Goal: Task Accomplishment & Management: Complete application form

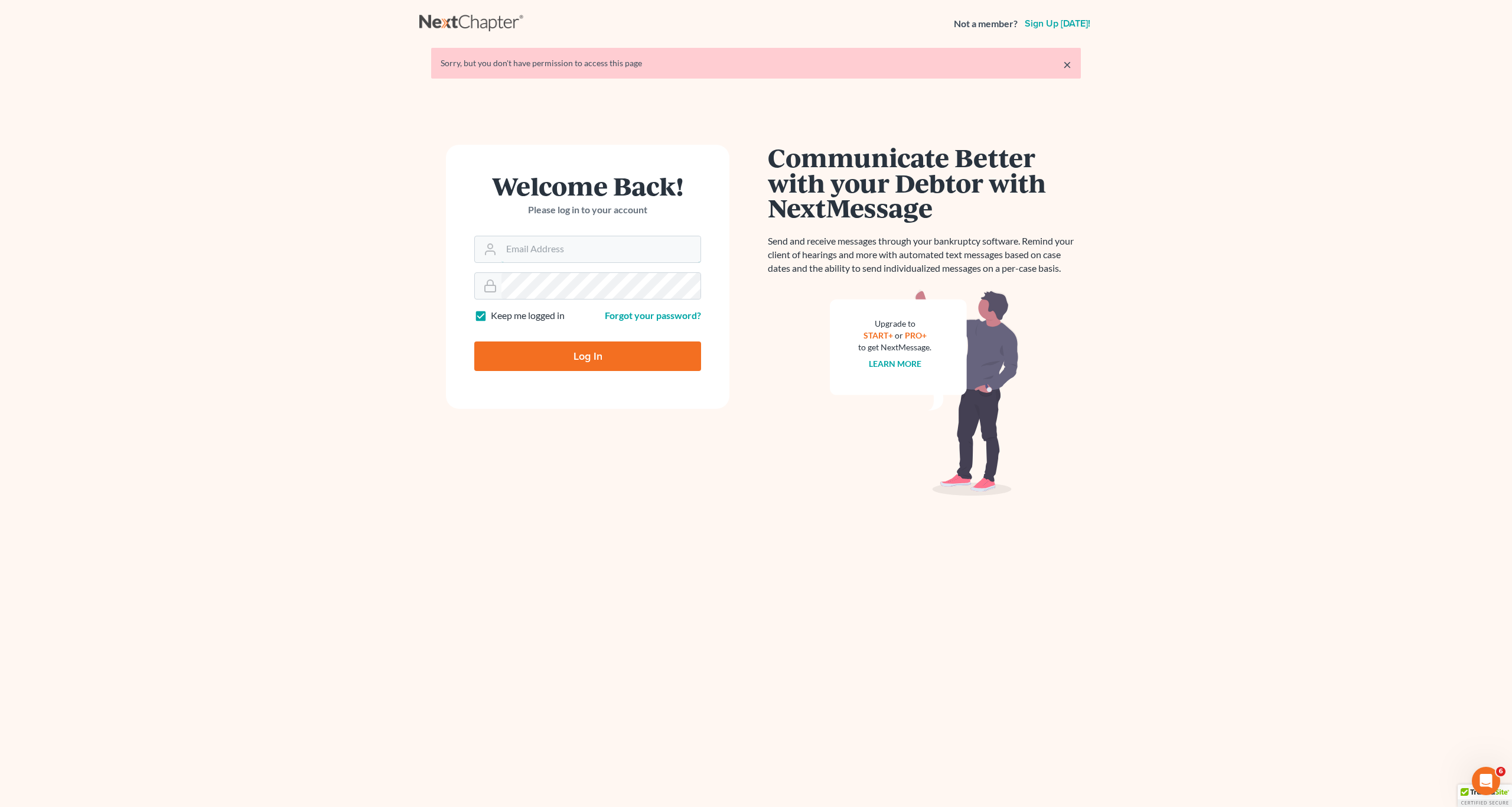
type input "[EMAIL_ADDRESS][DOMAIN_NAME]"
click at [563, 349] on input "Log In" at bounding box center [587, 356] width 227 height 30
type input "Thinking..."
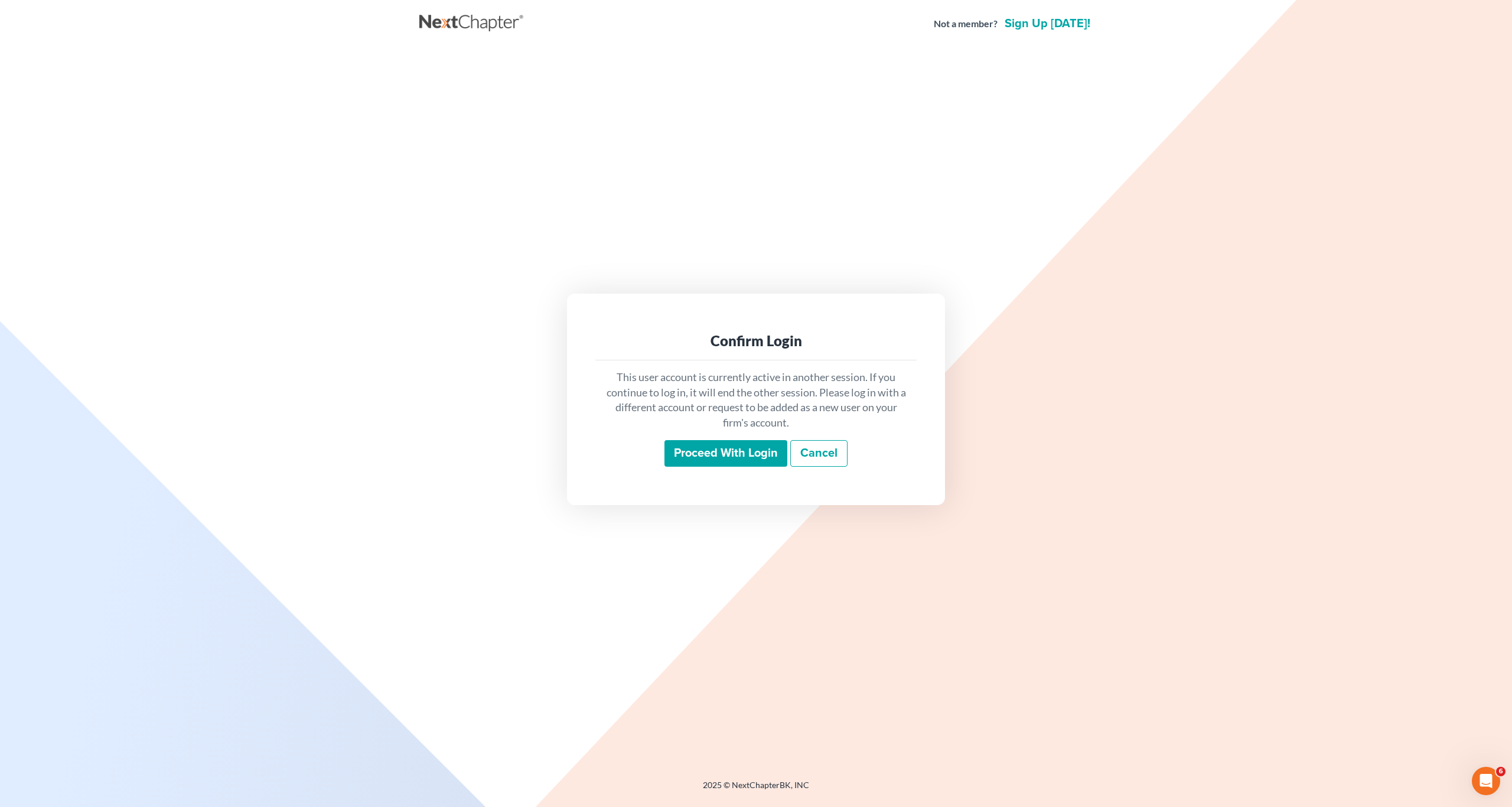
click at [721, 452] on input "Proceed with login" at bounding box center [726, 453] width 123 height 27
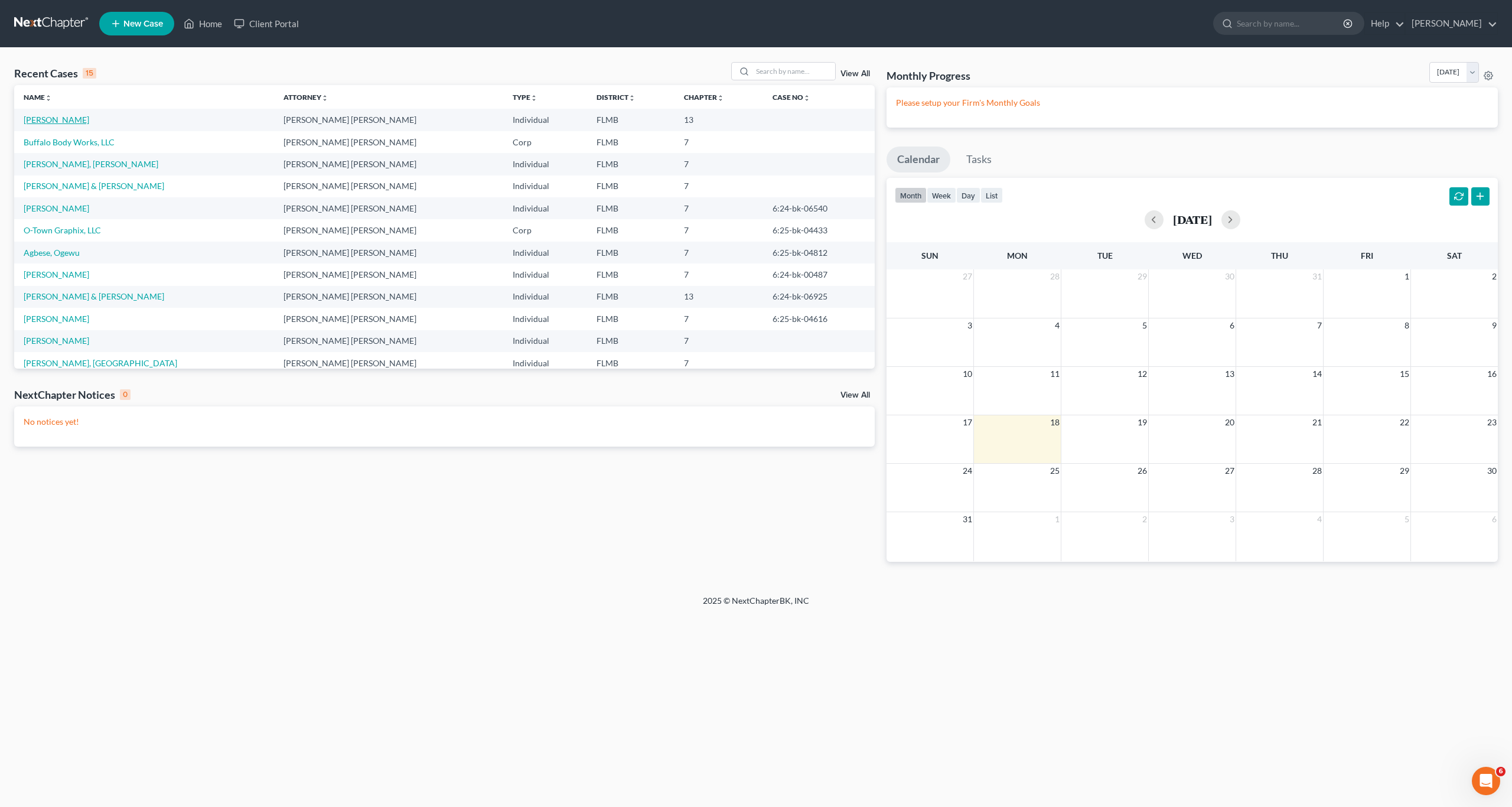
click at [38, 122] on link "[PERSON_NAME]" at bounding box center [57, 120] width 66 height 10
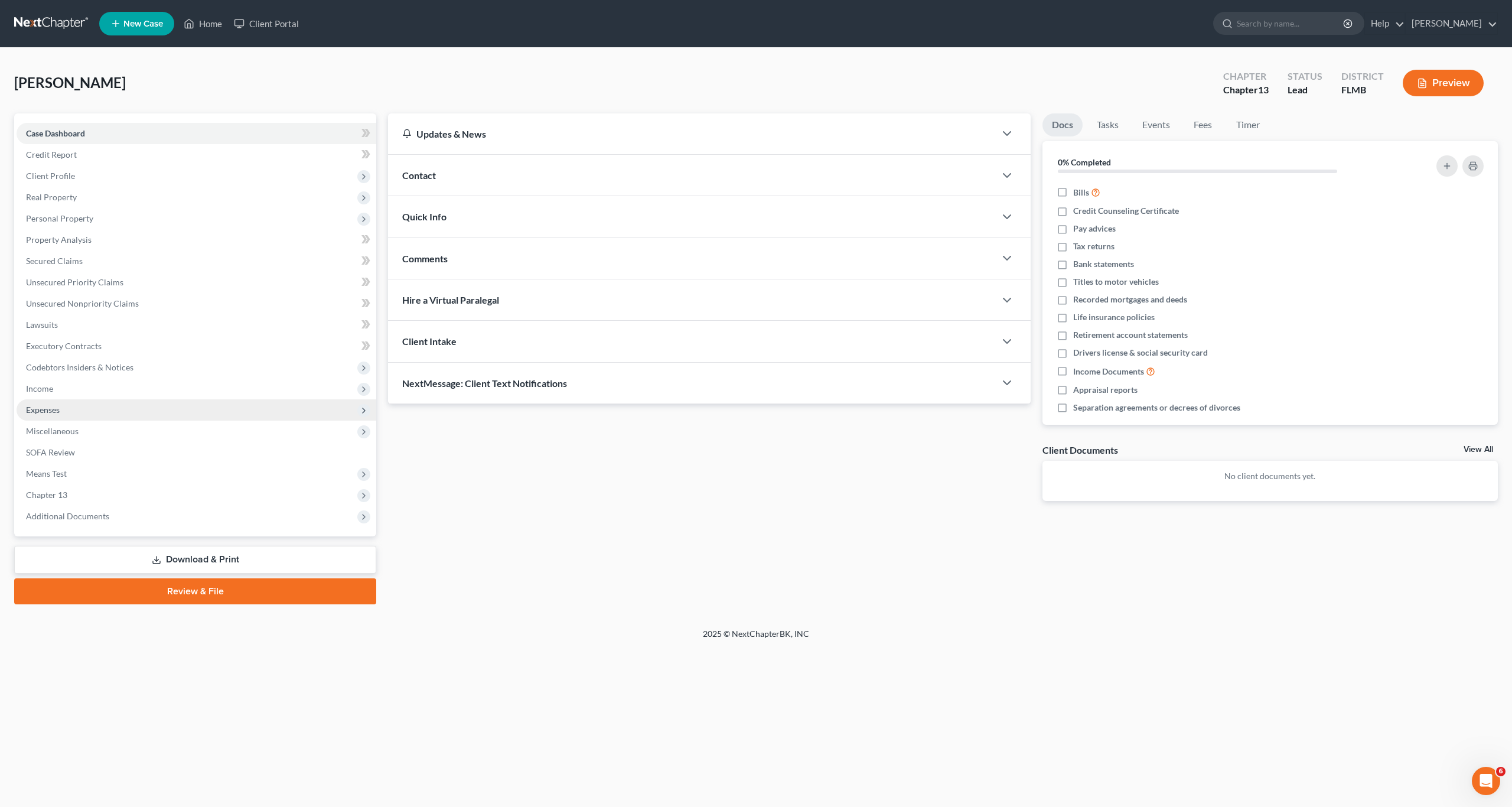
click at [45, 409] on span "Expenses" at bounding box center [43, 410] width 34 height 10
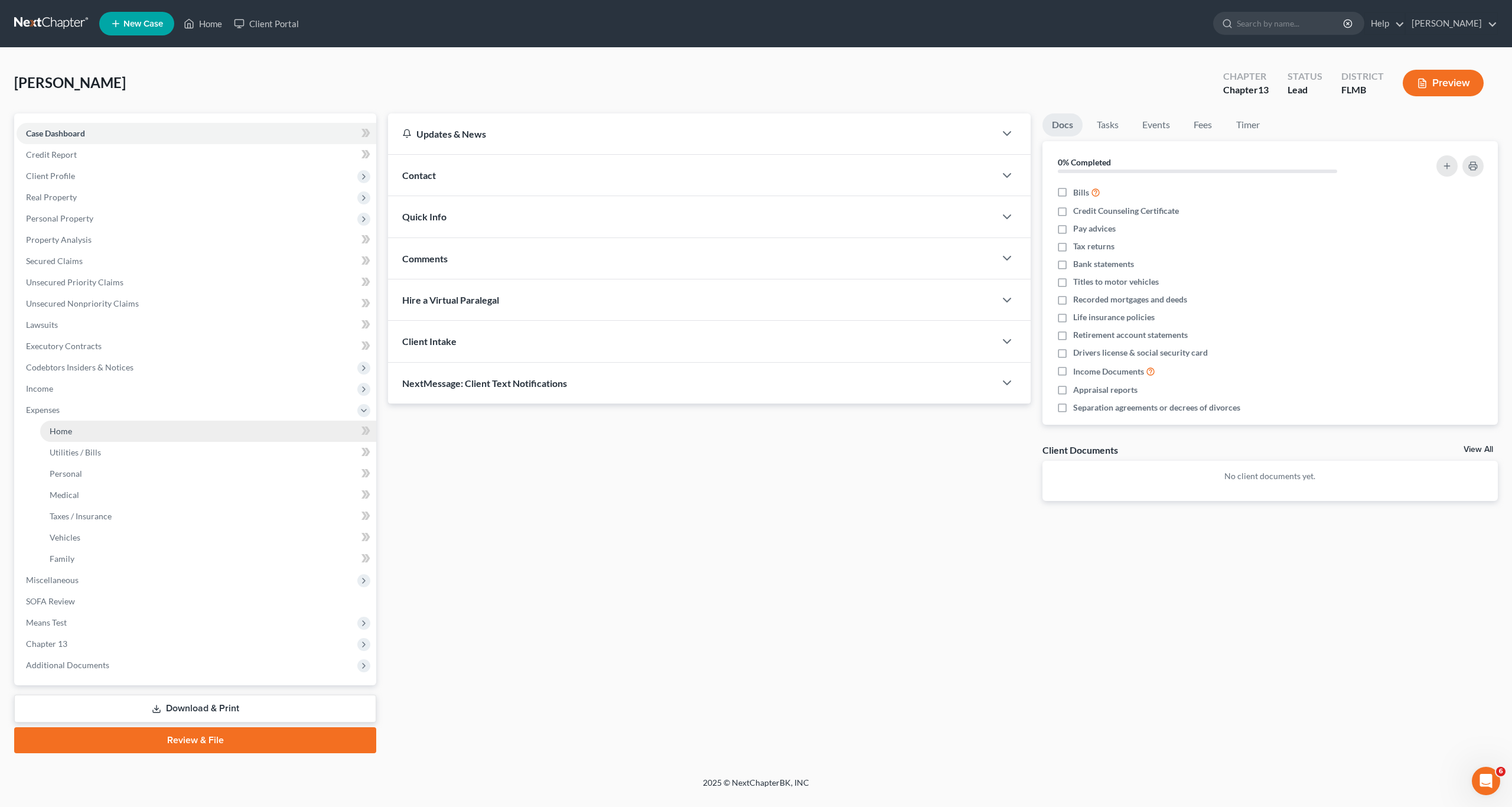
click at [67, 431] on span "Home" at bounding box center [61, 431] width 22 height 10
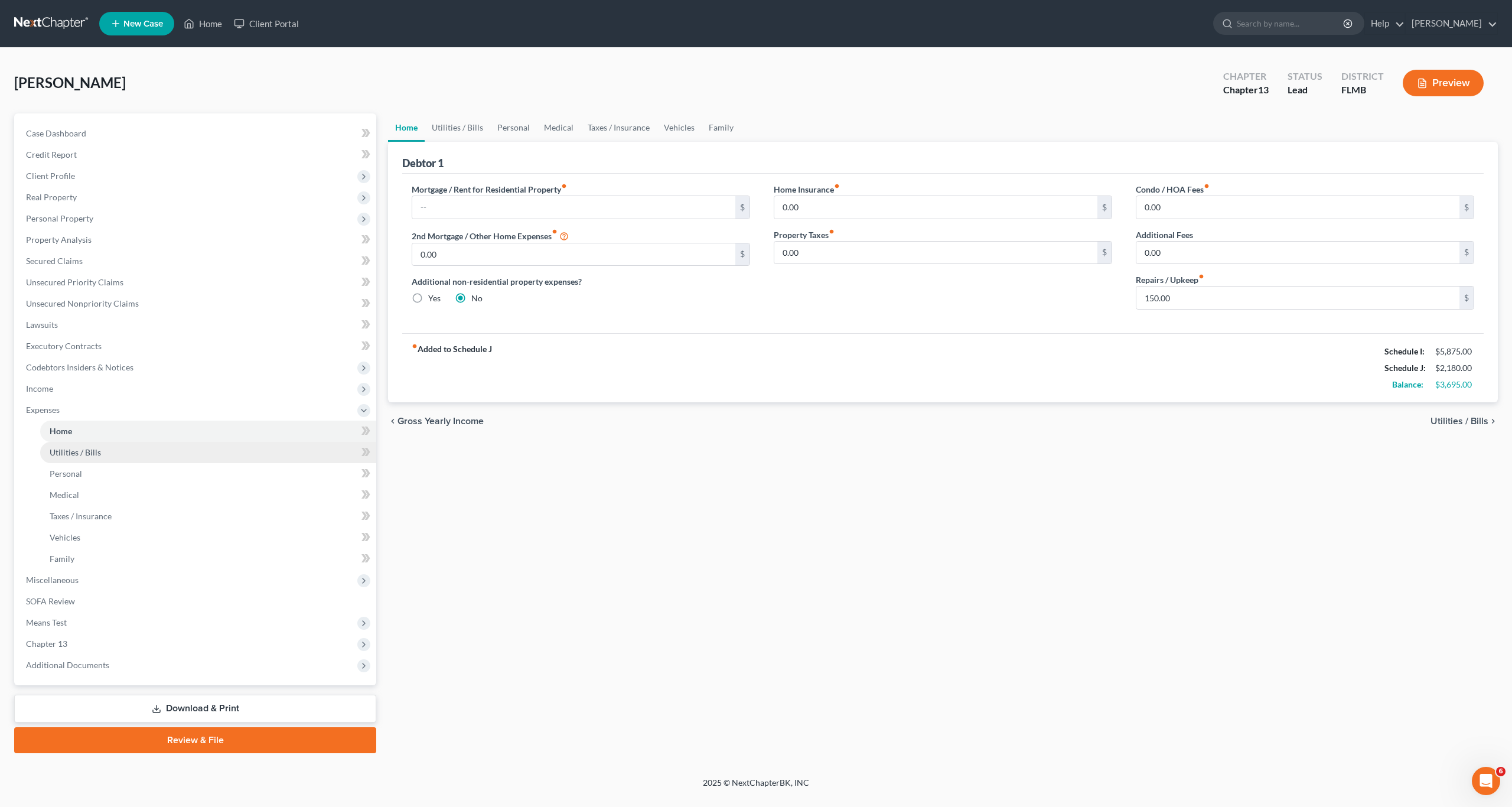
click at [82, 462] on link "Utilities / Bills" at bounding box center [208, 452] width 336 height 21
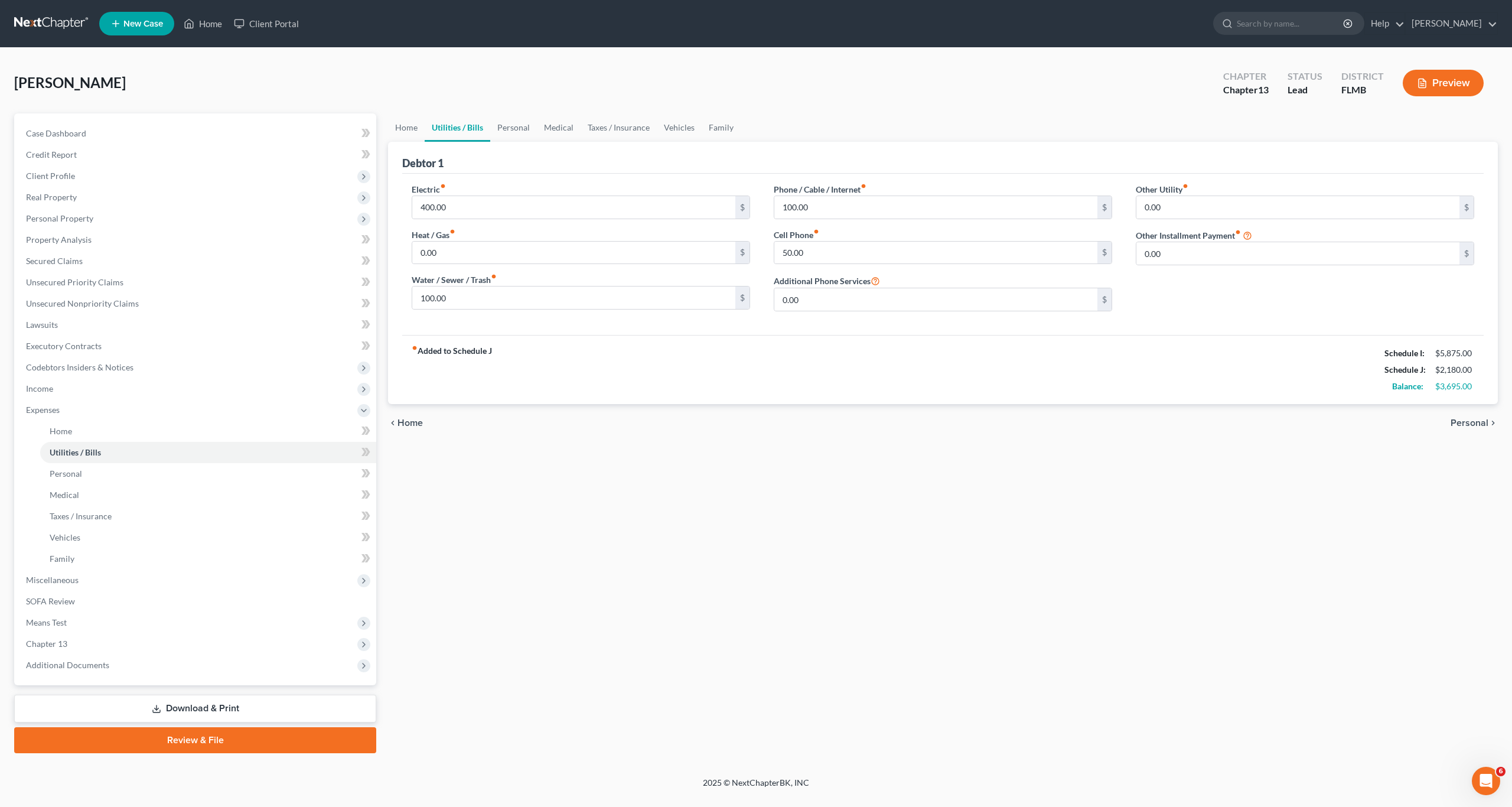
drag, startPoint x: 750, startPoint y: 480, endPoint x: 760, endPoint y: 447, distance: 35.1
click at [753, 472] on div "Home Utilities / Bills Personal Medical Taxes / Insurance Vehicles Family Debto…" at bounding box center [943, 433] width 1122 height 640
click at [827, 210] on input "100.00" at bounding box center [935, 207] width 323 height 22
type input "170"
type input "110"
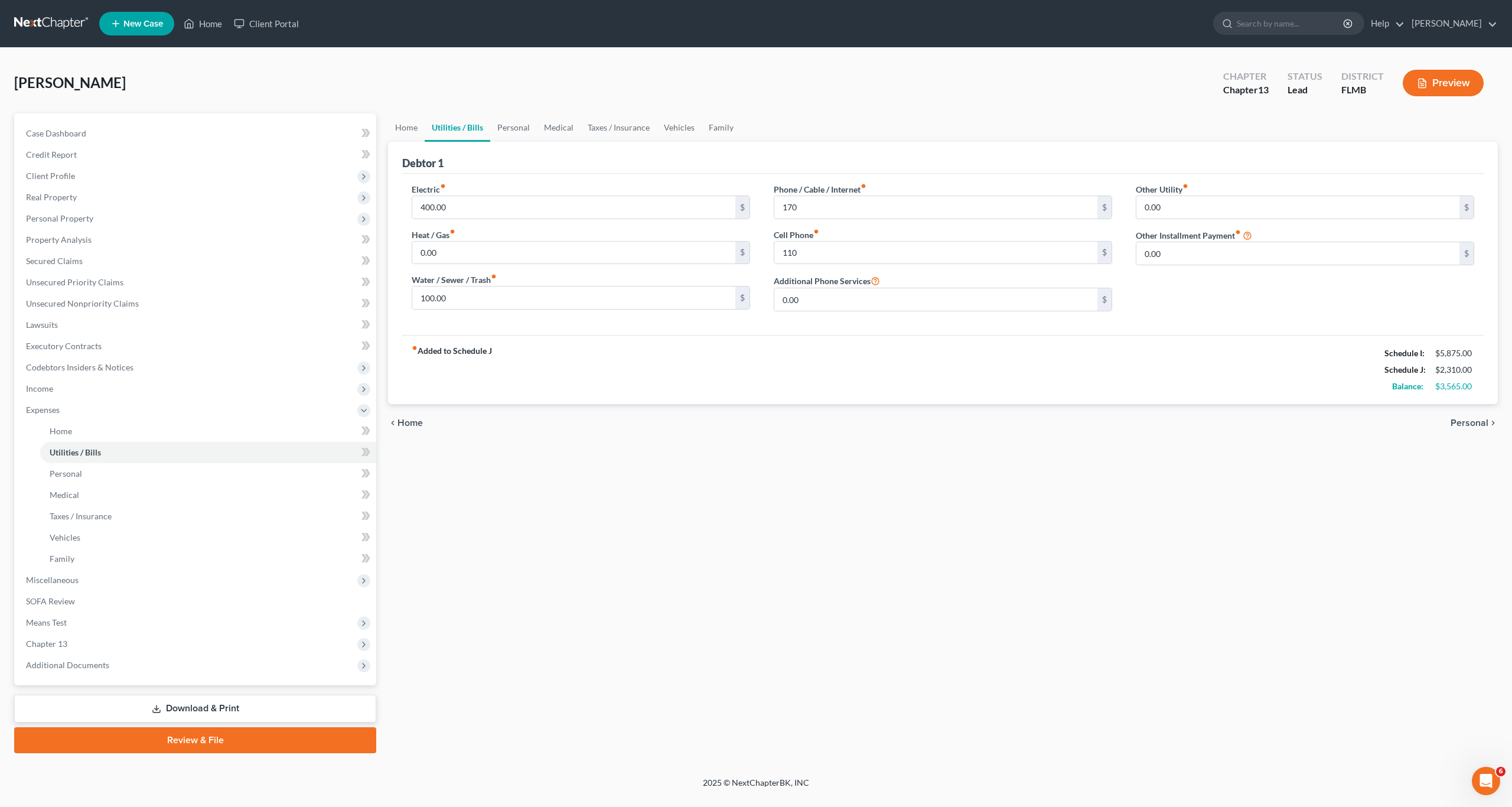
click at [680, 515] on div "Home Utilities / Bills Personal Medical Taxes / Insurance Vehicles Family Debto…" at bounding box center [943, 433] width 1122 height 640
type input "125"
click at [80, 474] on span "Personal" at bounding box center [66, 473] width 32 height 10
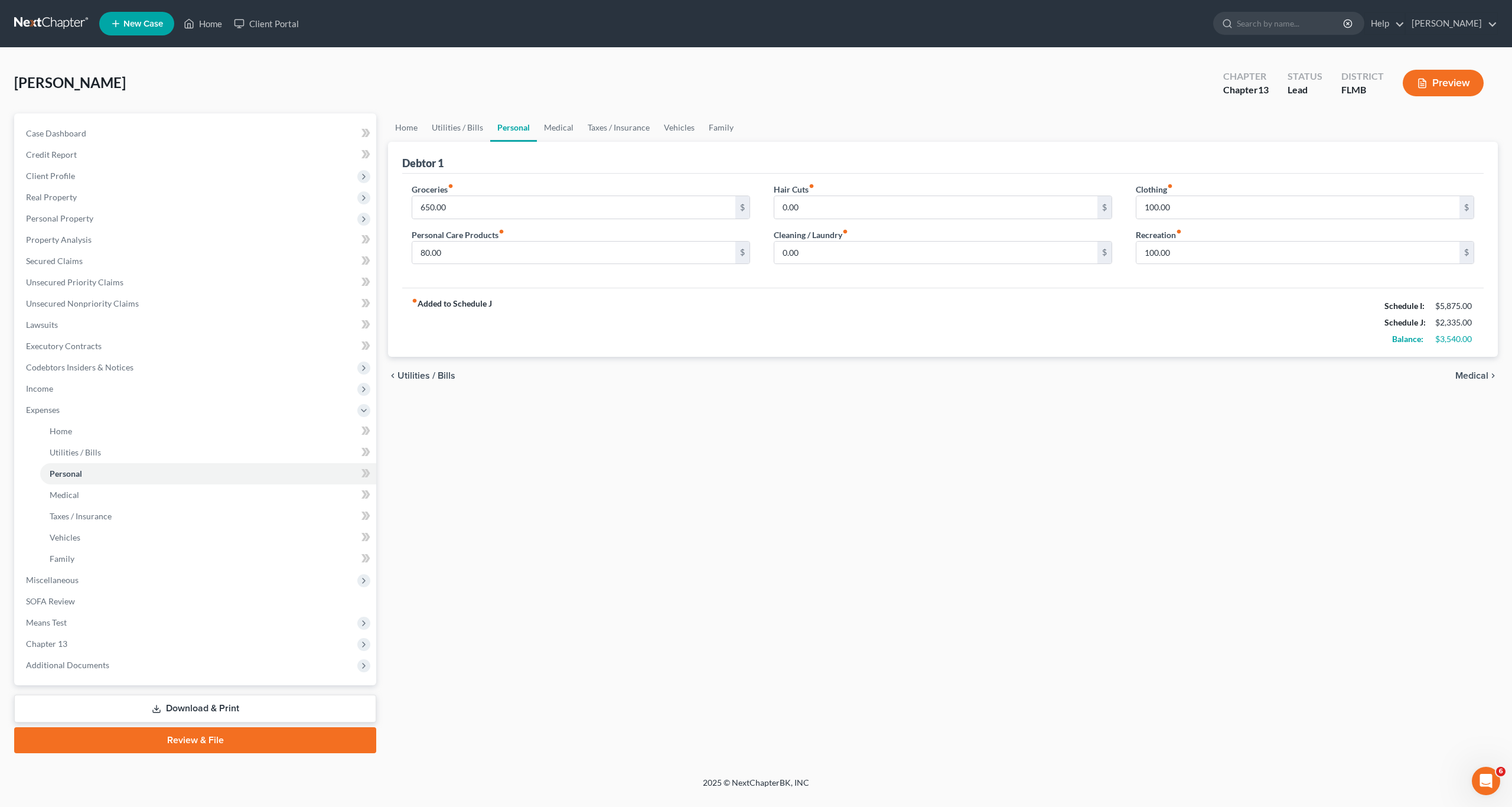
drag, startPoint x: 792, startPoint y: 475, endPoint x: 701, endPoint y: 497, distance: 94.3
click at [787, 477] on div "Home Utilities / Bills Personal Medical Taxes / Insurance Vehicles Family Debto…" at bounding box center [943, 433] width 1122 height 640
click at [69, 500] on link "Medical" at bounding box center [208, 494] width 336 height 21
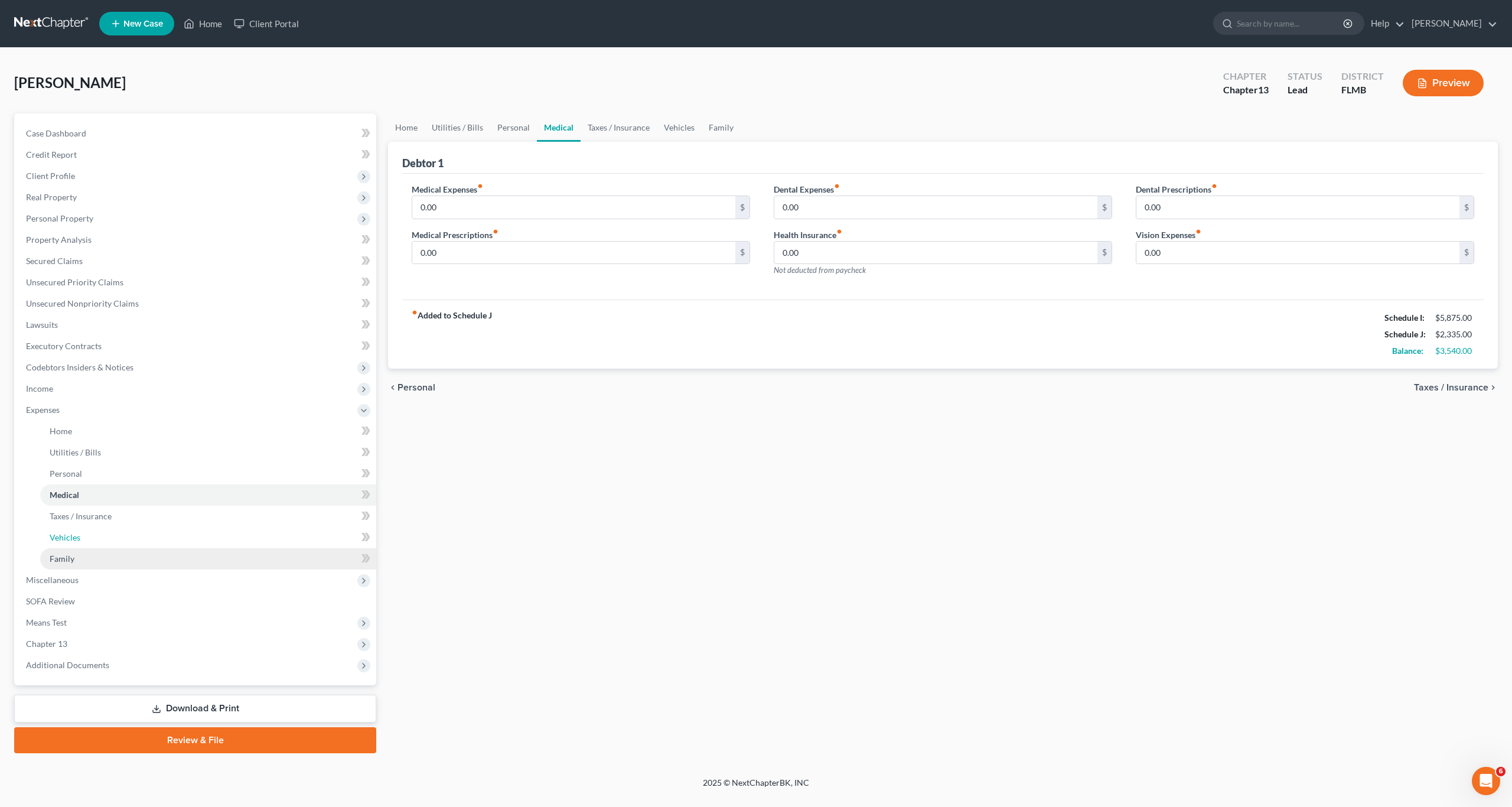
click at [66, 547] on link "Vehicles" at bounding box center [208, 537] width 336 height 21
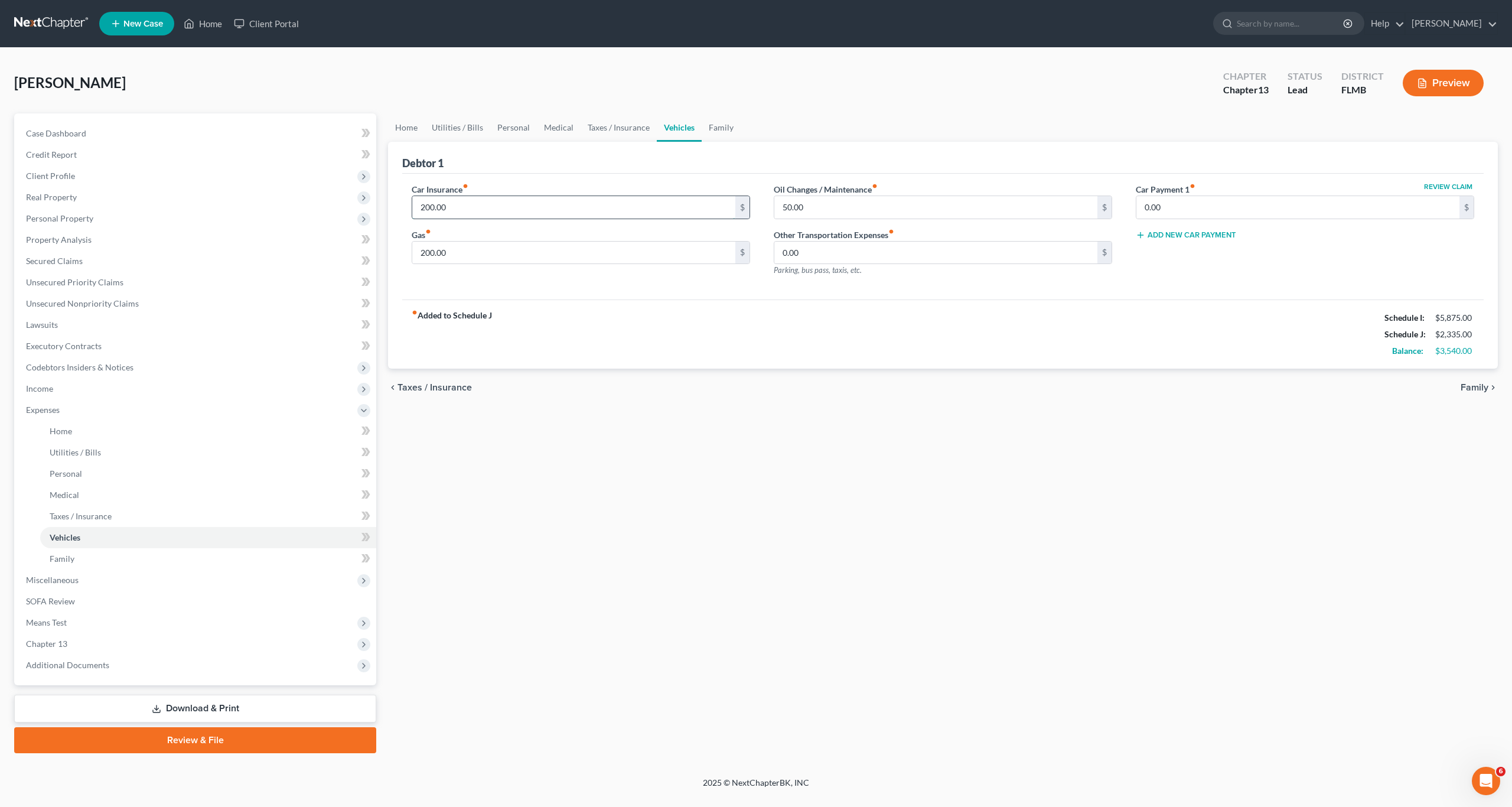
click at [472, 208] on input "200.00" at bounding box center [573, 207] width 323 height 22
type input "210"
click at [475, 253] on input "200.00" at bounding box center [573, 253] width 323 height 22
drag, startPoint x: 475, startPoint y: 253, endPoint x: 357, endPoint y: 268, distance: 118.4
click at [357, 268] on div "Petition Navigation Case Dashboard Payments Invoices Payments Payments Credit R…" at bounding box center [756, 433] width 1496 height 640
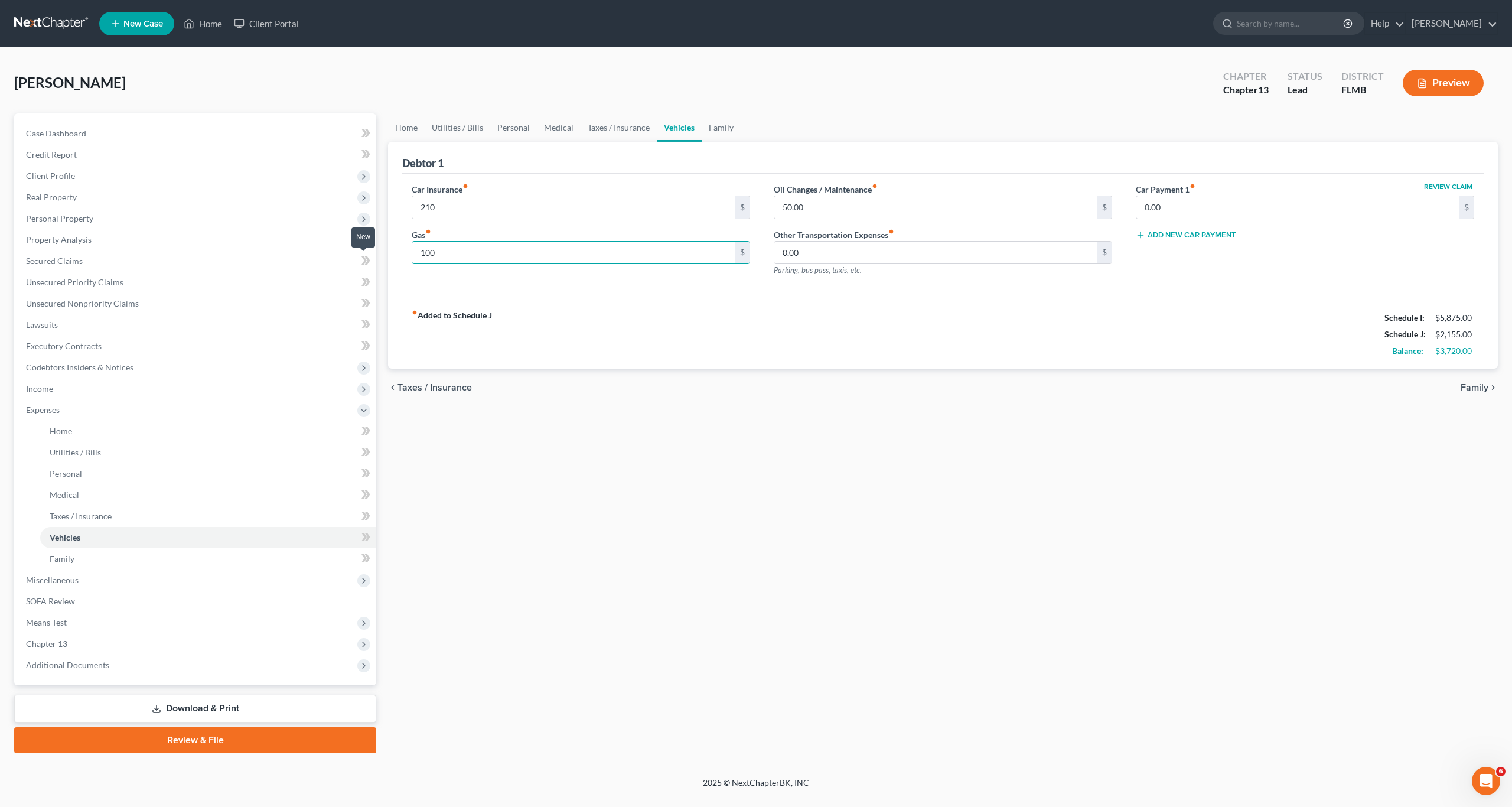
type input "100"
click at [816, 207] on input "50.00" at bounding box center [935, 207] width 323 height 22
drag, startPoint x: 816, startPoint y: 207, endPoint x: 793, endPoint y: 207, distance: 23.0
click at [793, 207] on input "50.00" at bounding box center [935, 207] width 323 height 22
type input "20"
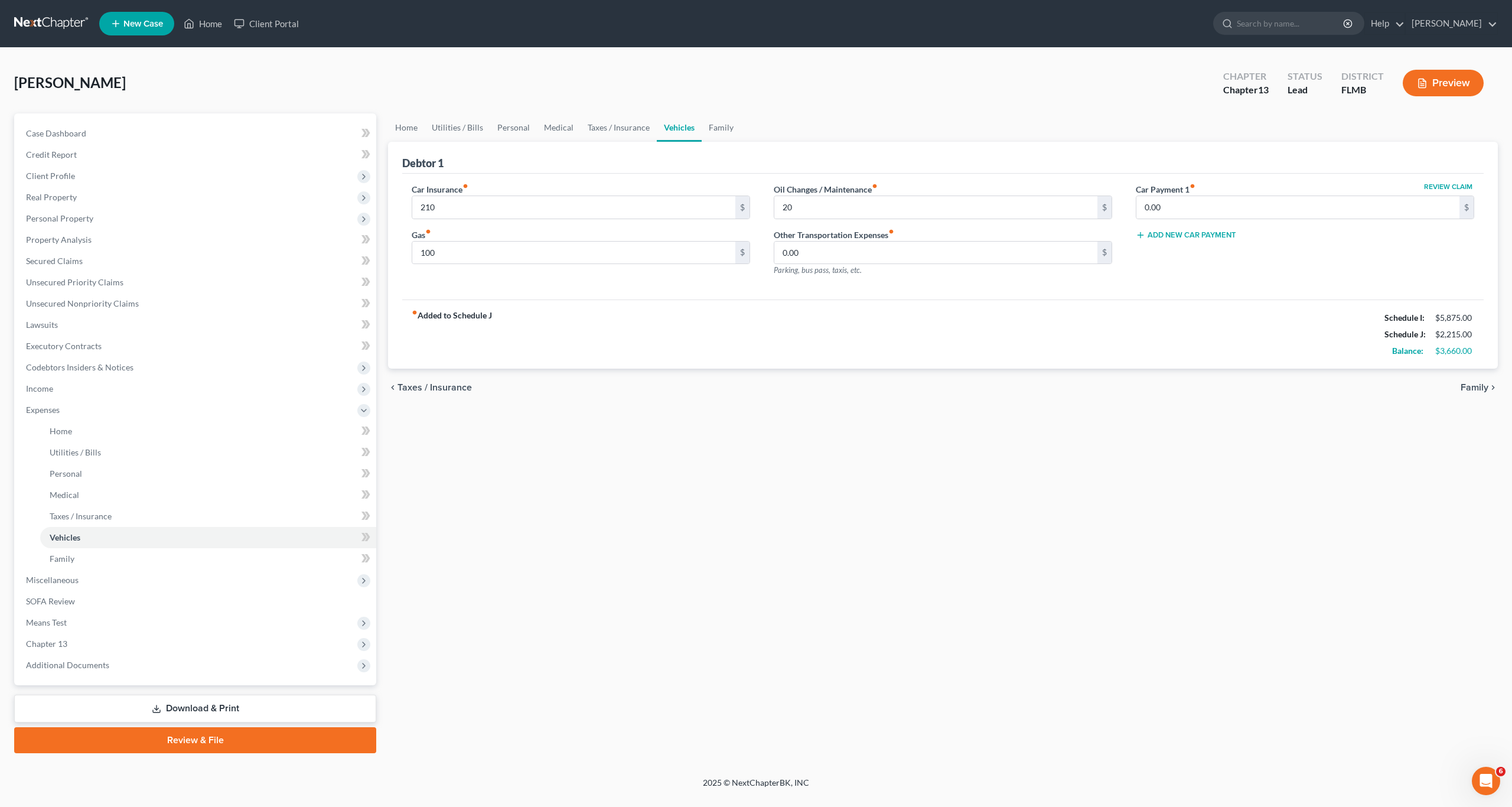
click at [949, 379] on div "chevron_left Taxes / Insurance Family chevron_right" at bounding box center [943, 388] width 1110 height 38
drag, startPoint x: 1241, startPoint y: 193, endPoint x: 1243, endPoint y: 239, distance: 46.7
click at [1244, 197] on div "Review Claim Car Payment 1 fiber_manual_record 0.00 $" at bounding box center [1305, 201] width 338 height 36
click at [1129, 412] on div "Home Utilities / Bills Personal Medical Taxes / Insurance Vehicles Family Debto…" at bounding box center [943, 433] width 1122 height 640
click at [73, 558] on span "Family" at bounding box center [62, 559] width 25 height 10
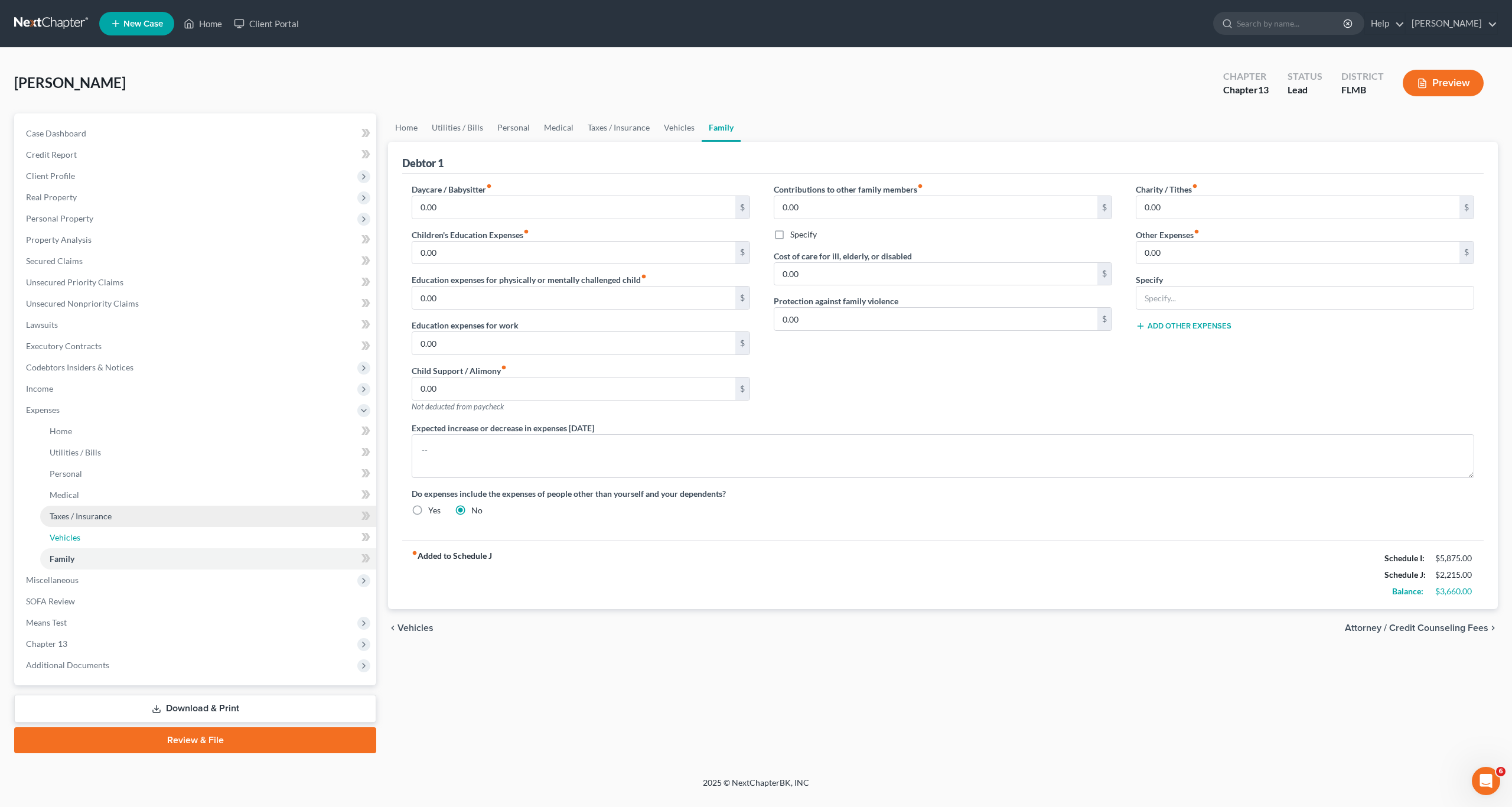
drag, startPoint x: 67, startPoint y: 536, endPoint x: 70, endPoint y: 521, distance: 15.8
click at [67, 535] on span "Vehicles" at bounding box center [65, 537] width 31 height 10
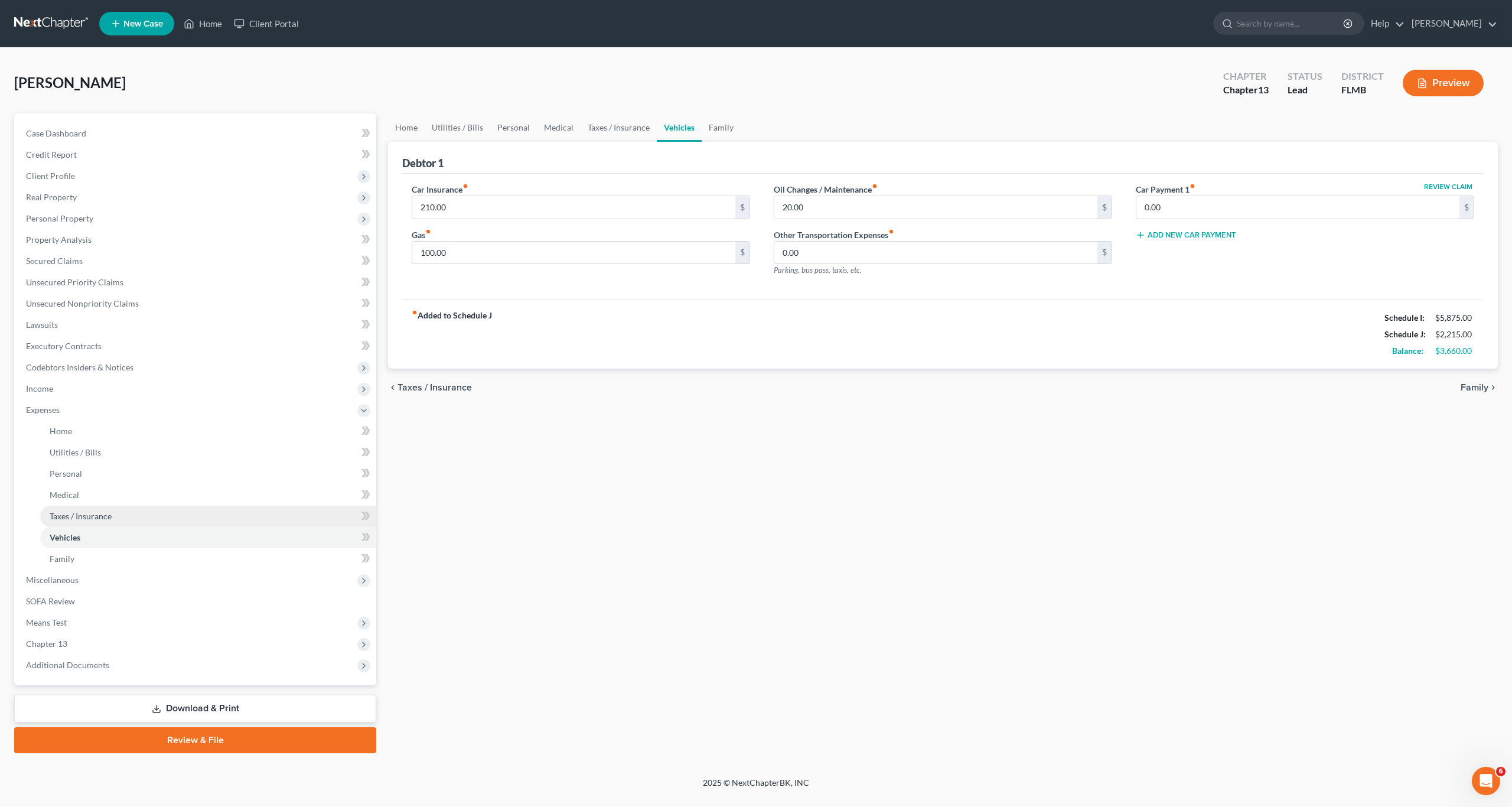
drag, startPoint x: 70, startPoint y: 517, endPoint x: 71, endPoint y: 495, distance: 22.5
click at [70, 517] on span "Taxes / Insurance" at bounding box center [81, 516] width 62 height 10
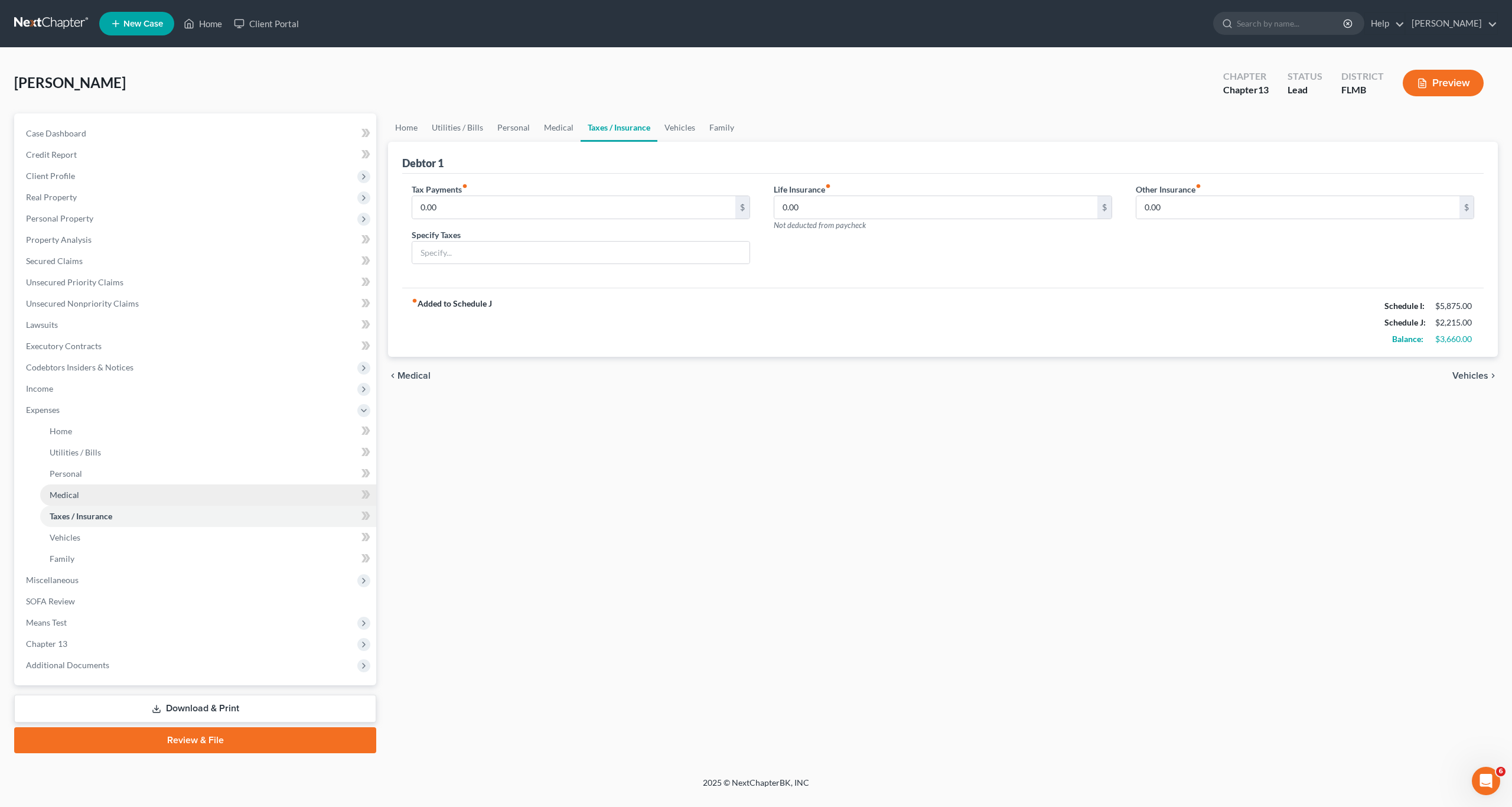
click at [71, 494] on span "Medical" at bounding box center [65, 495] width 30 height 10
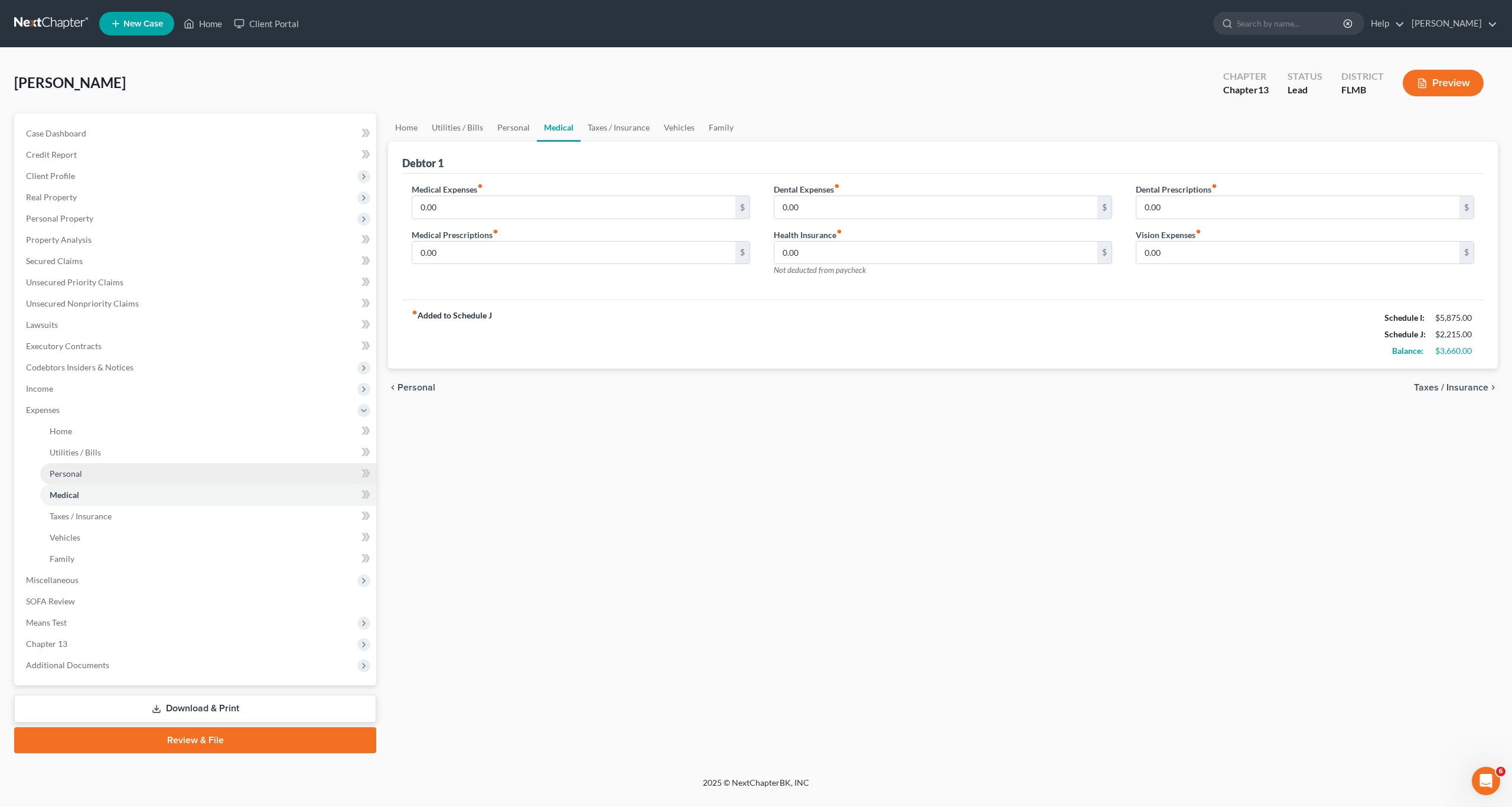
click at [72, 476] on span "Personal" at bounding box center [66, 473] width 32 height 10
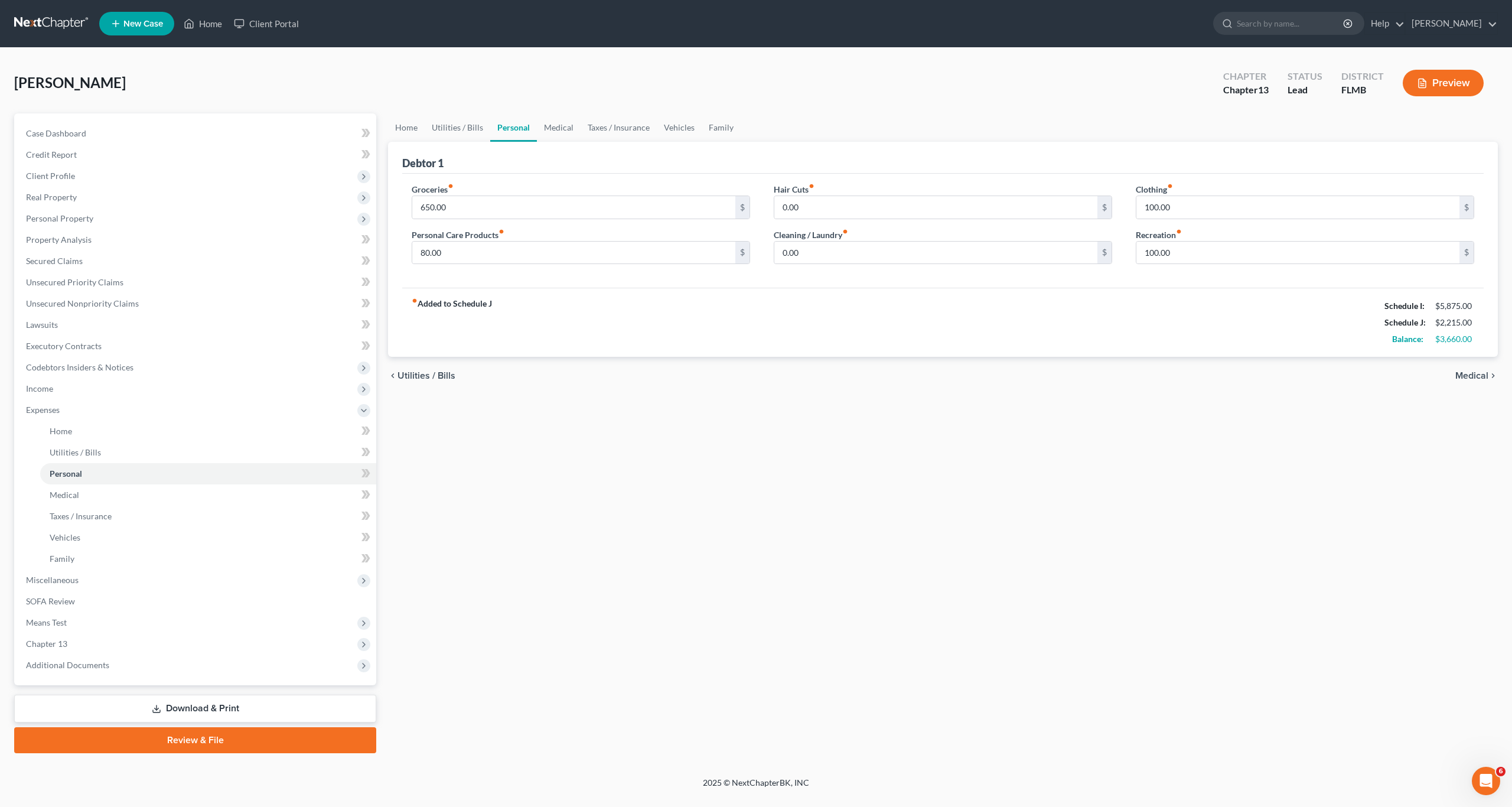
click at [835, 547] on div "Home Utilities / Bills Personal Medical Taxes / Insurance Vehicles Family Debto…" at bounding box center [943, 433] width 1122 height 640
click at [979, 550] on div "Home Utilities / Bills Personal Medical Taxes / Insurance Vehicles Family Debto…" at bounding box center [943, 433] width 1122 height 640
click at [465, 555] on div "Home Utilities / Bills Personal Medical Taxes / Insurance Vehicles Family Debto…" at bounding box center [943, 433] width 1122 height 640
click at [63, 453] on span "Utilities / Bills" at bounding box center [75, 452] width 51 height 10
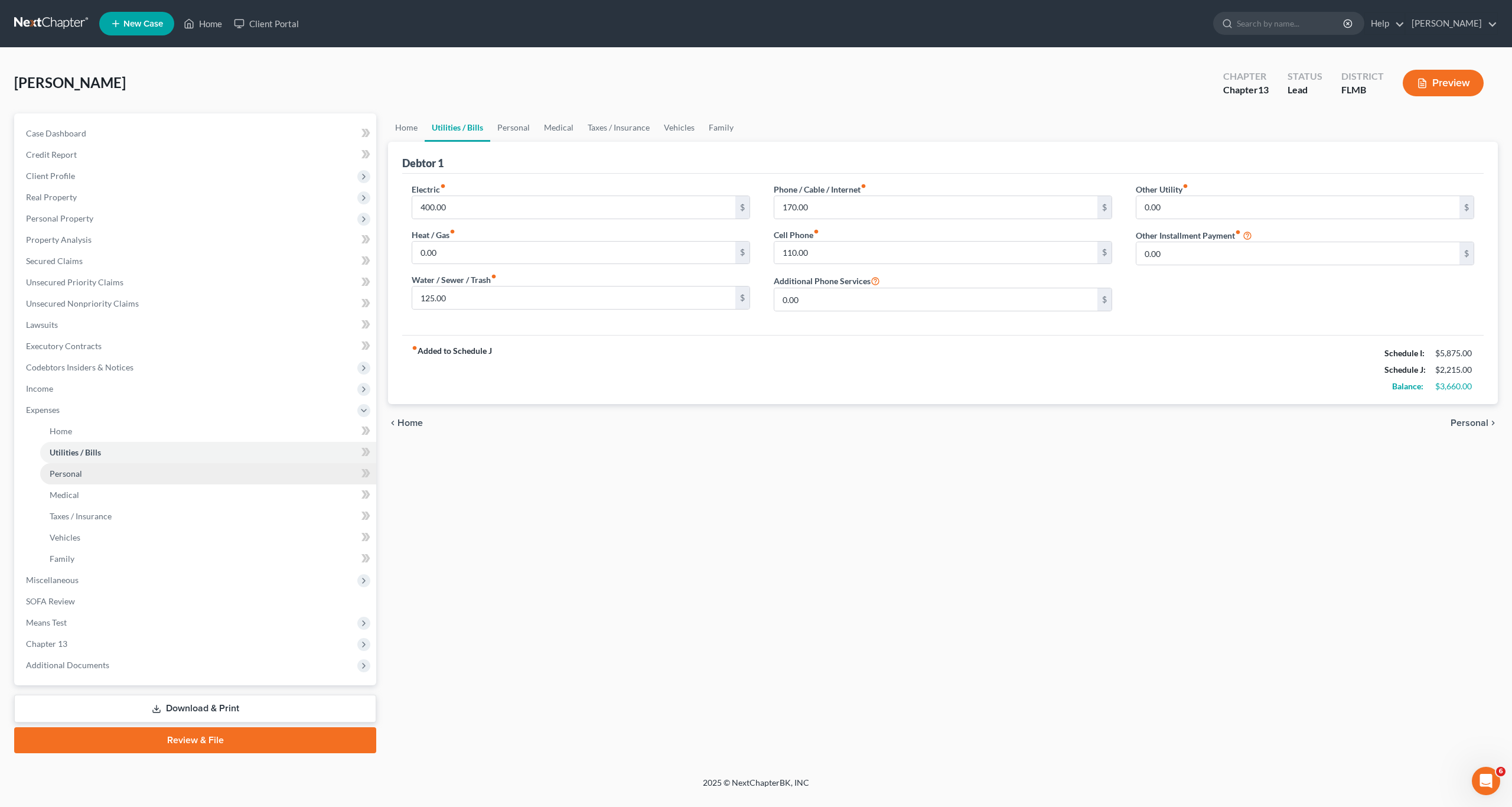
click at [66, 478] on span "Personal" at bounding box center [66, 473] width 32 height 10
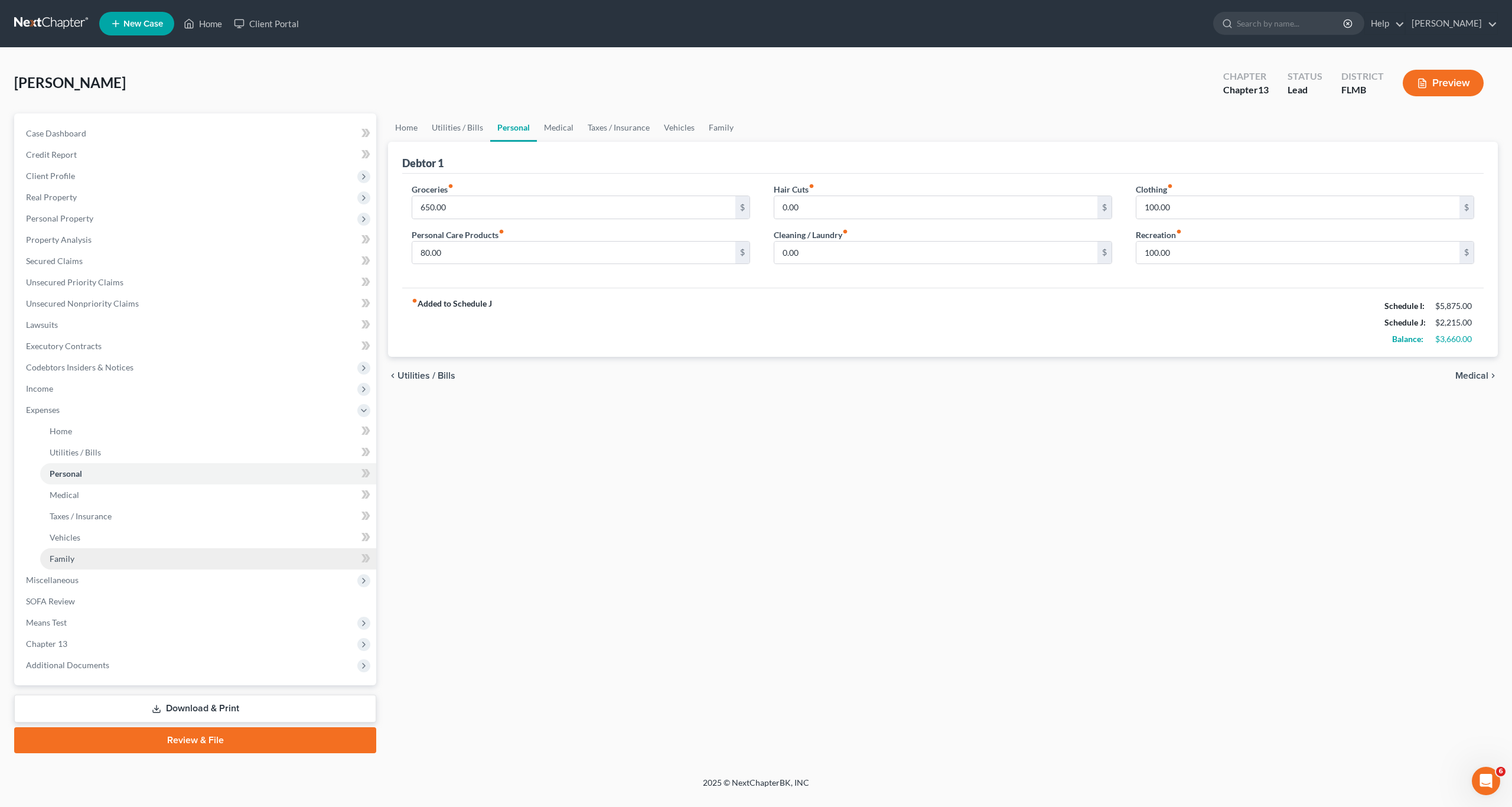
click at [70, 548] on link "Family" at bounding box center [208, 558] width 336 height 21
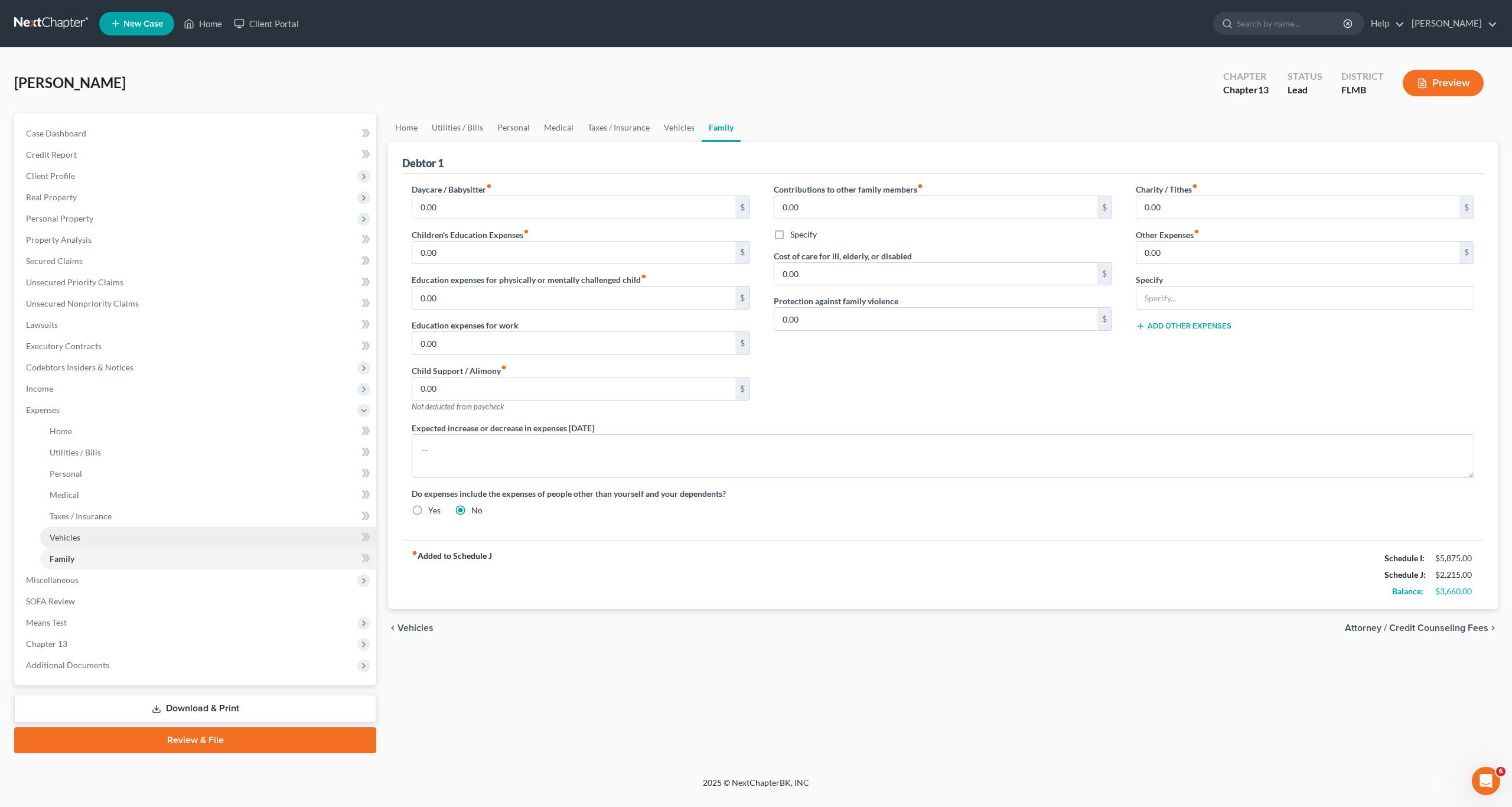
click at [70, 542] on span "Vehicles" at bounding box center [65, 537] width 31 height 10
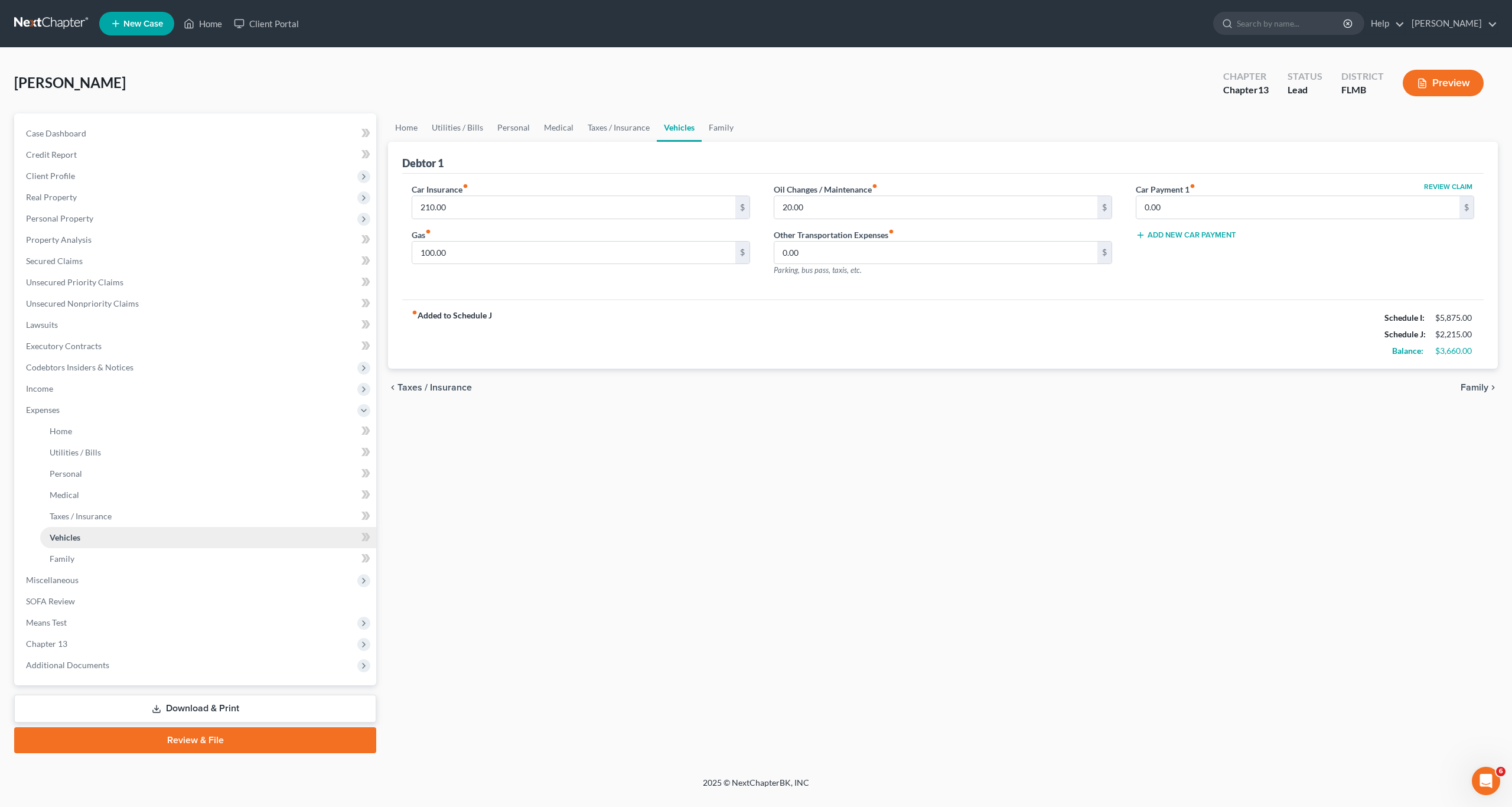
click at [72, 538] on span "Vehicles" at bounding box center [65, 537] width 31 height 10
click at [67, 517] on span "Taxes / Insurance" at bounding box center [81, 516] width 62 height 10
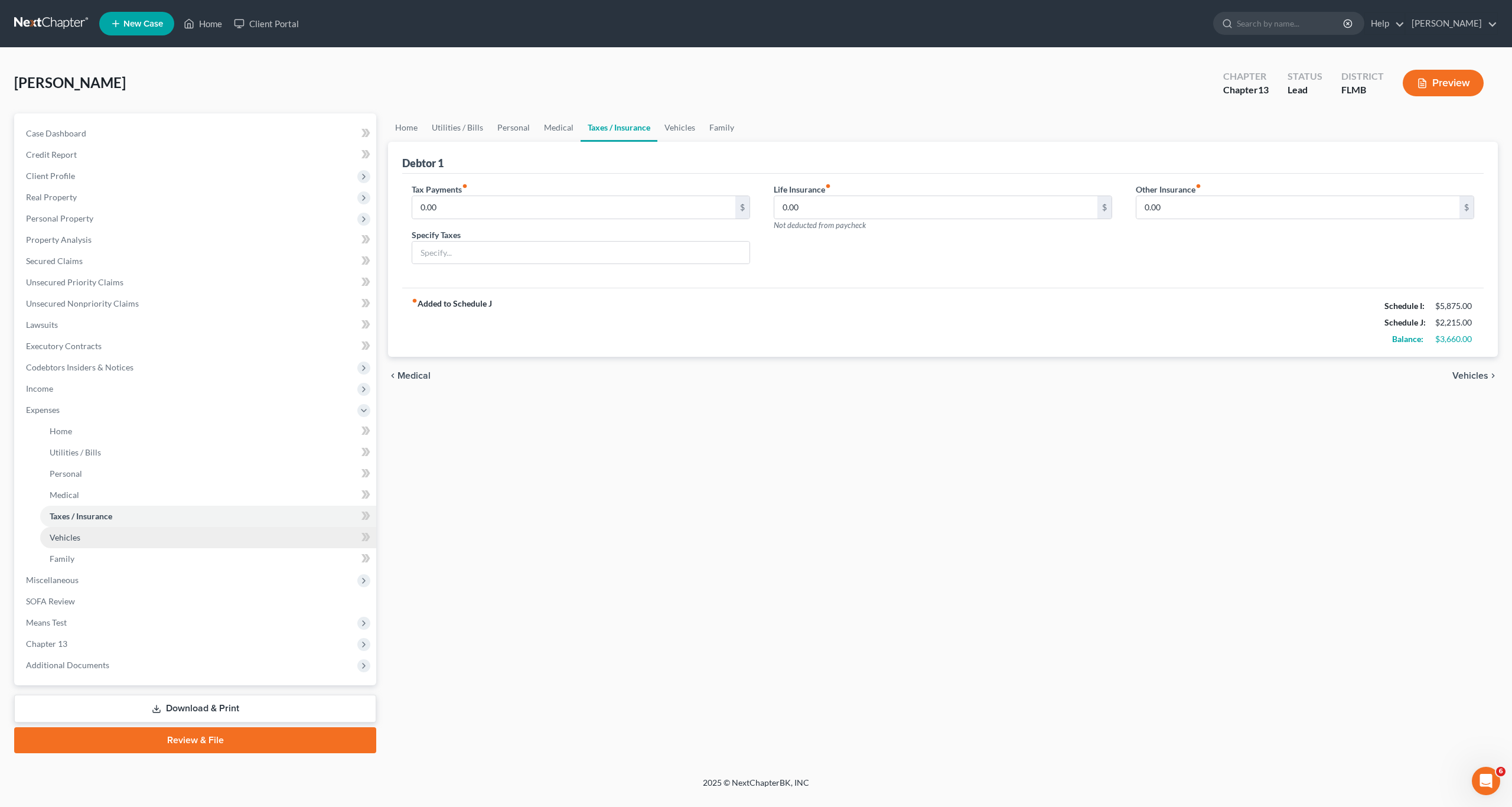
click at [66, 535] on span "Vehicles" at bounding box center [65, 537] width 31 height 10
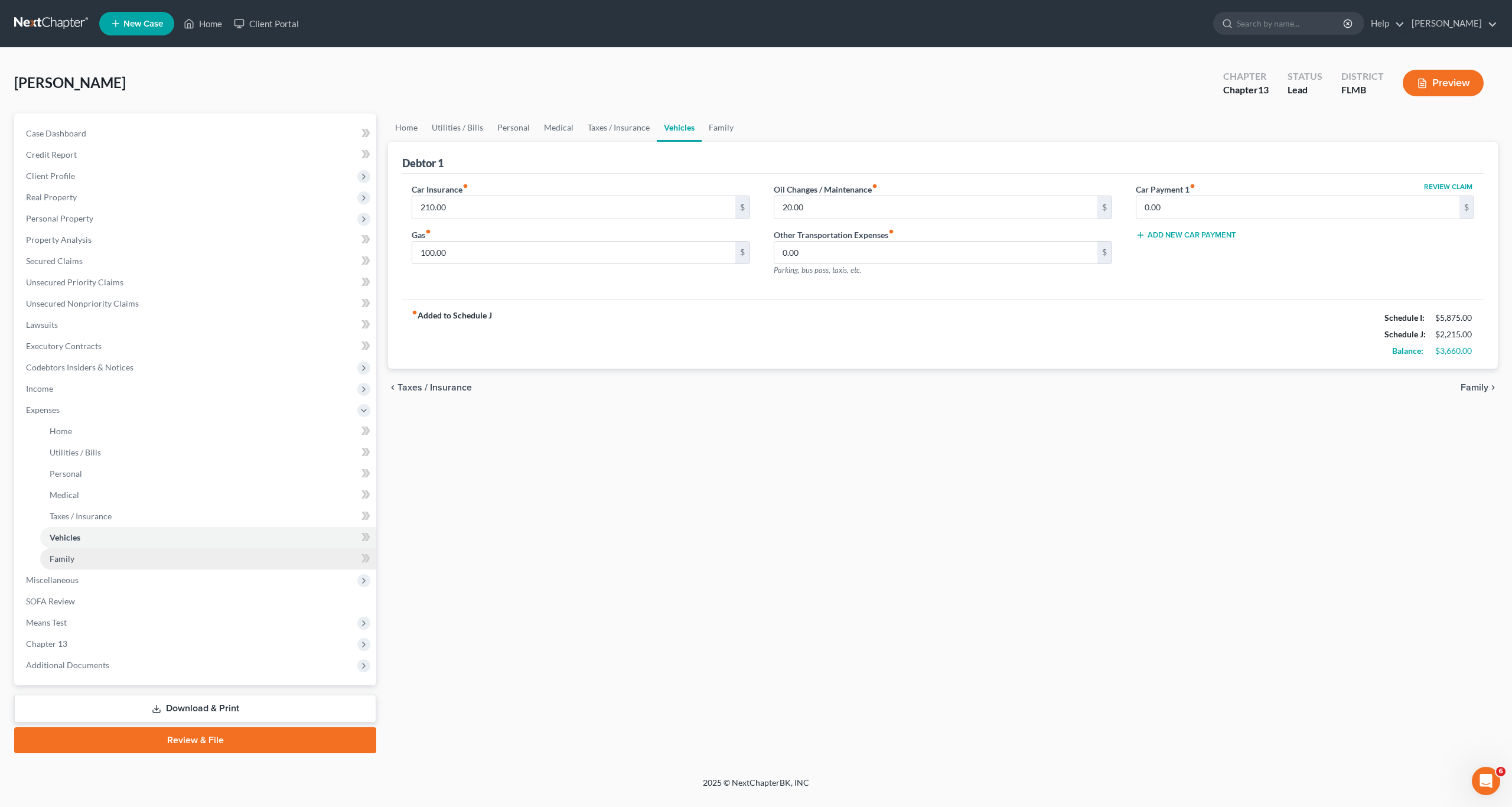
click at [63, 554] on span "Family" at bounding box center [62, 559] width 25 height 10
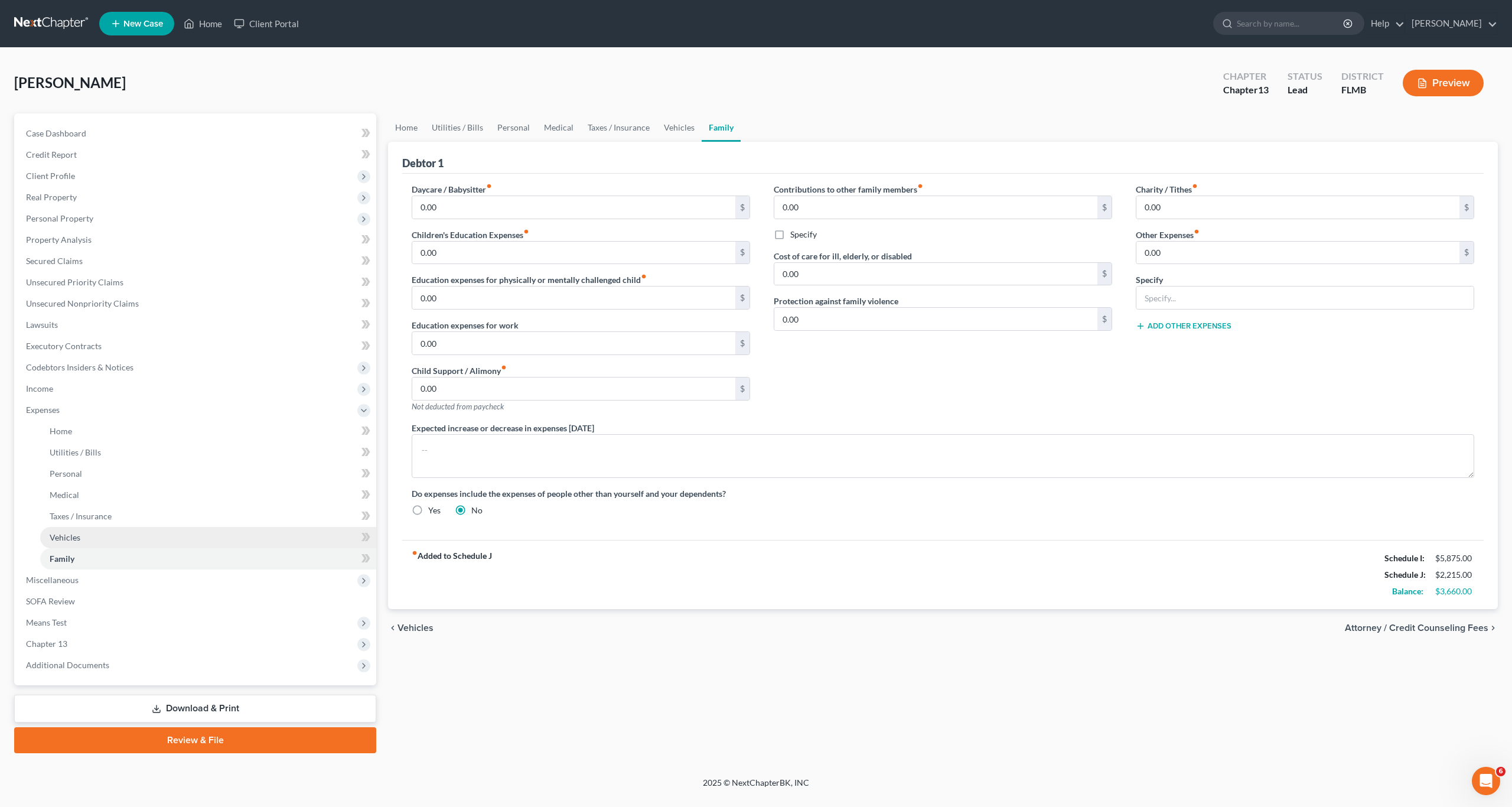
click at [59, 536] on span "Vehicles" at bounding box center [65, 537] width 31 height 10
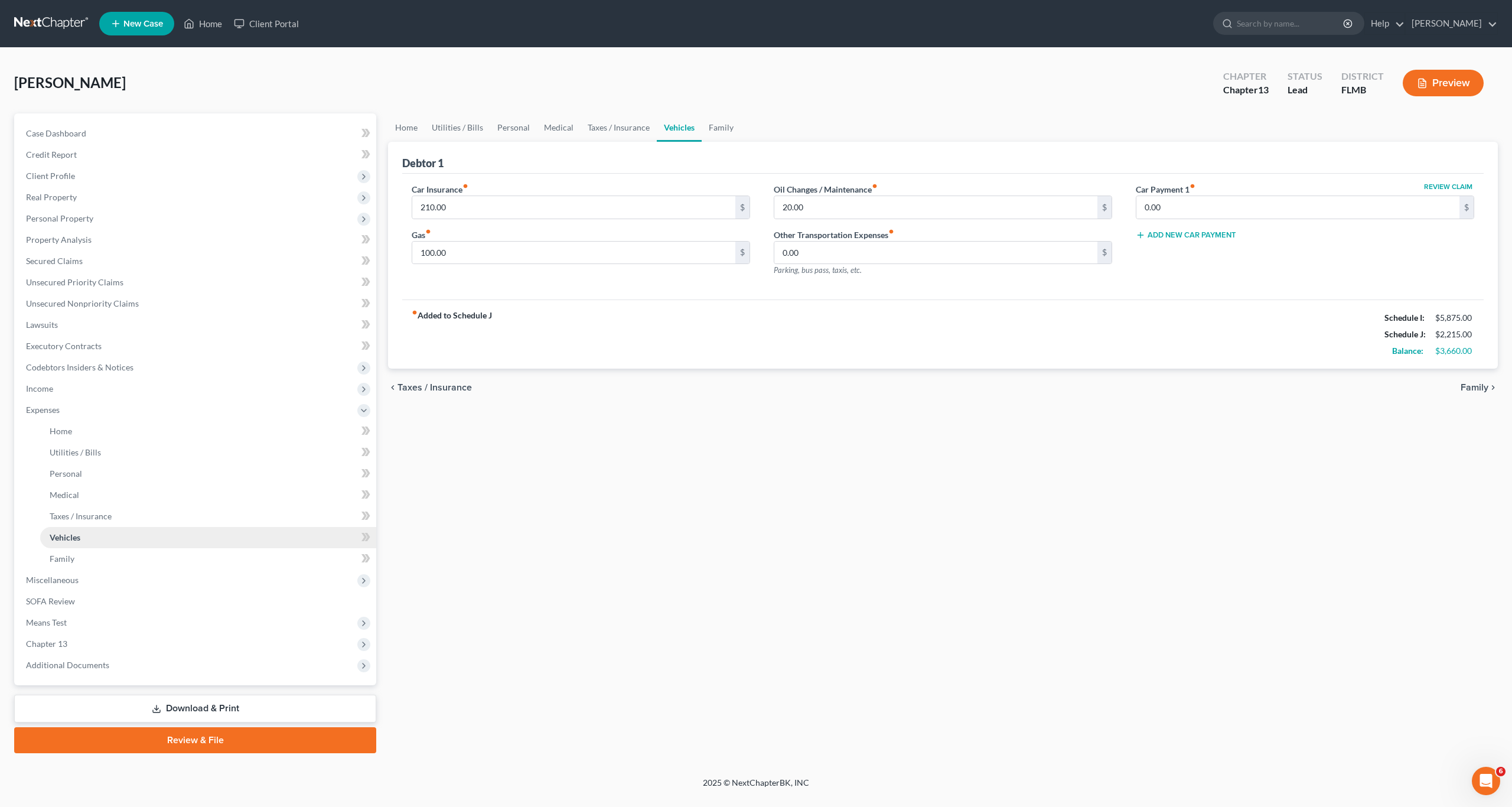
click at [41, 535] on link "Vehicles" at bounding box center [208, 537] width 336 height 21
click at [71, 514] on span "Taxes / Insurance" at bounding box center [81, 516] width 62 height 10
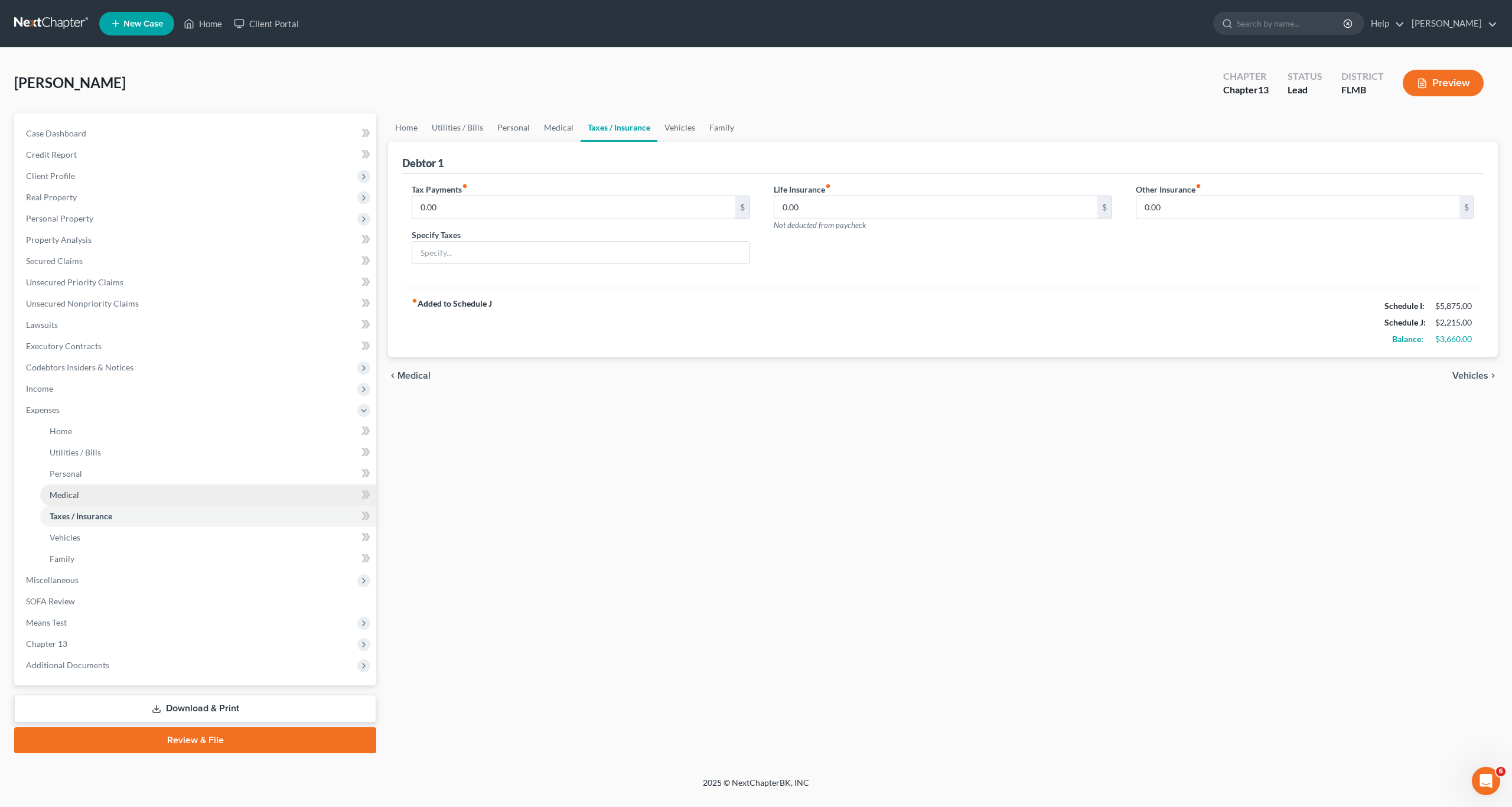
click at [68, 486] on link "Medical" at bounding box center [208, 494] width 336 height 21
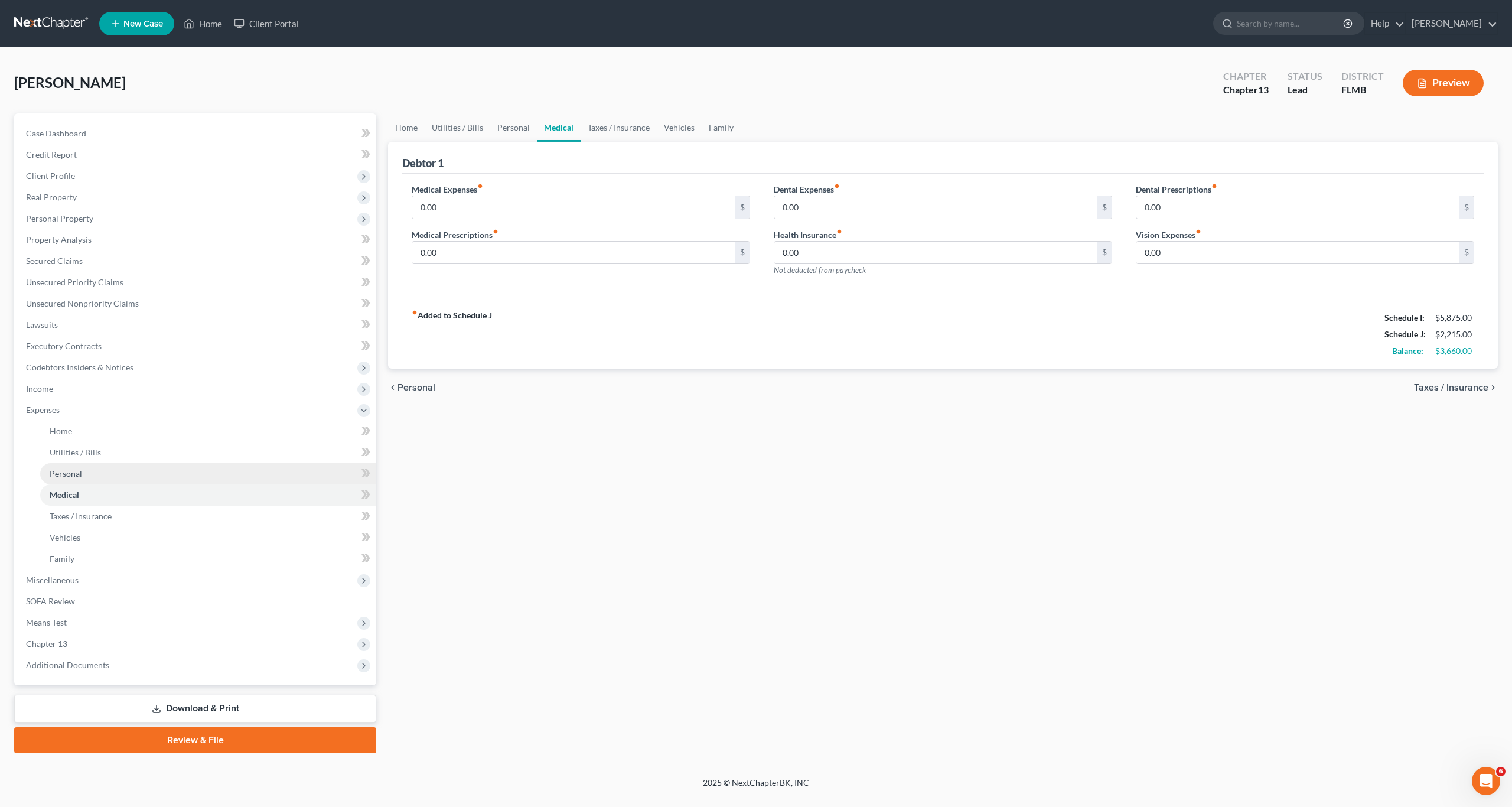
click at [69, 476] on span "Personal" at bounding box center [66, 473] width 32 height 10
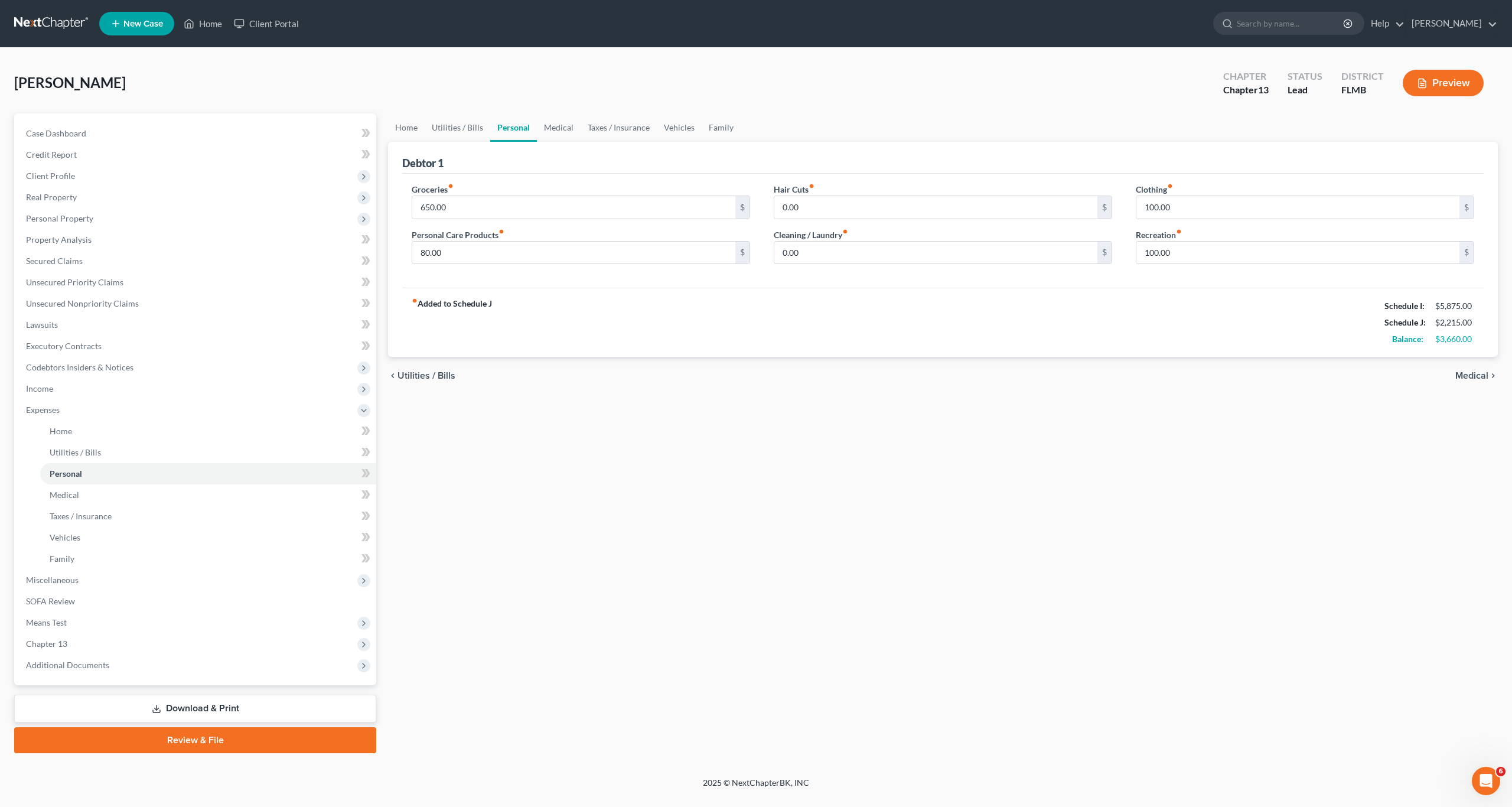
click at [619, 492] on div "Home Utilities / Bills Personal Medical Taxes / Insurance Vehicles Family Debto…" at bounding box center [943, 433] width 1122 height 640
click at [554, 259] on input "80.00" at bounding box center [573, 253] width 323 height 22
click at [1188, 207] on input "100.00" at bounding box center [1298, 207] width 323 height 22
drag, startPoint x: 1183, startPoint y: 477, endPoint x: 1168, endPoint y: 443, distance: 37.0
click at [1183, 476] on div "Home Utilities / Bills Personal Medical Taxes / Insurance Vehicles Family Debto…" at bounding box center [943, 433] width 1122 height 640
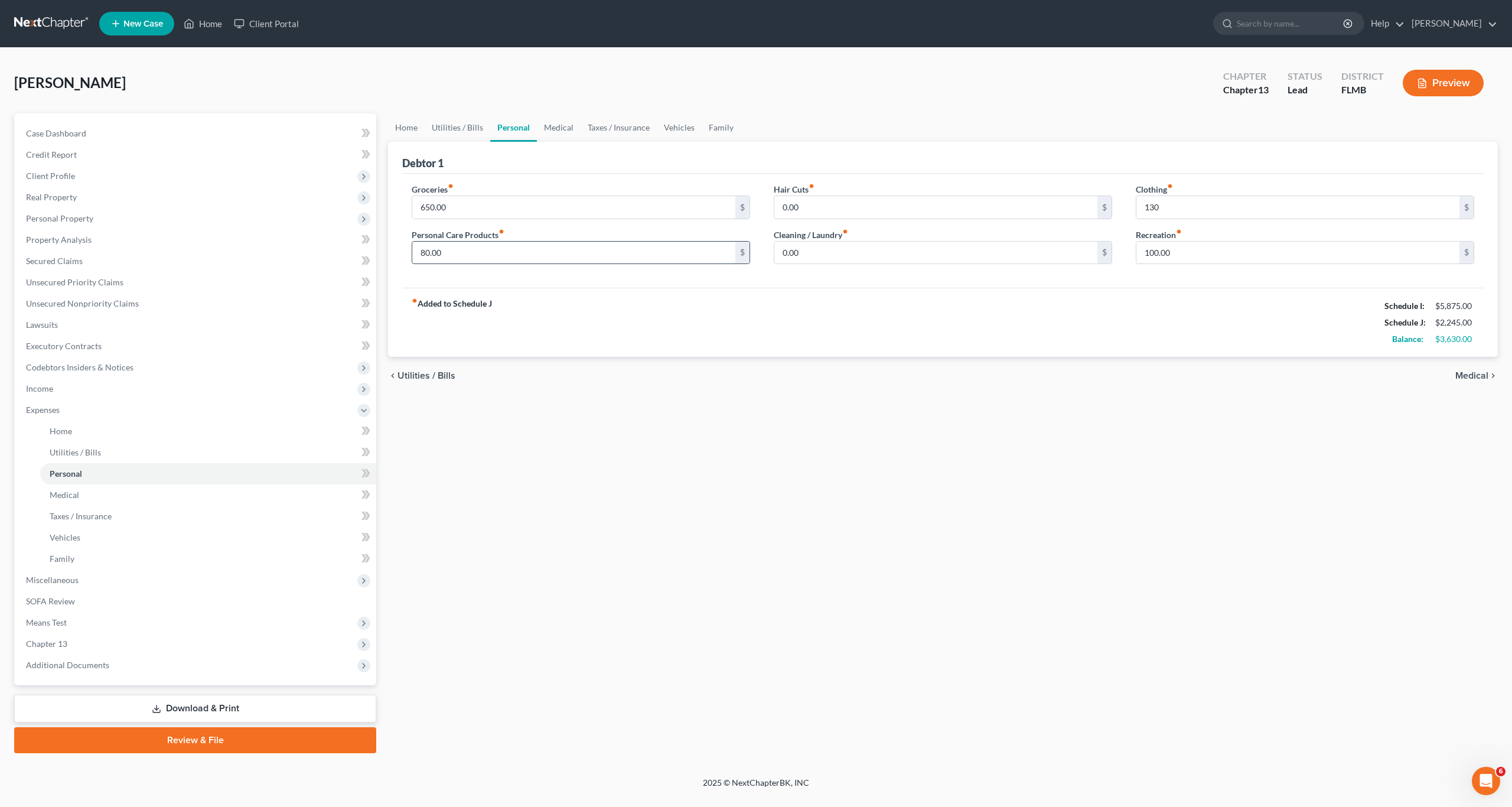
click at [483, 263] on input "80.00" at bounding box center [573, 253] width 323 height 22
click at [490, 209] on input "650.00" at bounding box center [573, 207] width 323 height 22
click at [470, 257] on input "80.00" at bounding box center [573, 253] width 323 height 22
click at [617, 494] on div "Home Utilities / Bills Personal Medical Taxes / Insurance Vehicles Family Debto…" at bounding box center [943, 433] width 1122 height 640
click at [38, 228] on span "Personal Property" at bounding box center [197, 218] width 360 height 21
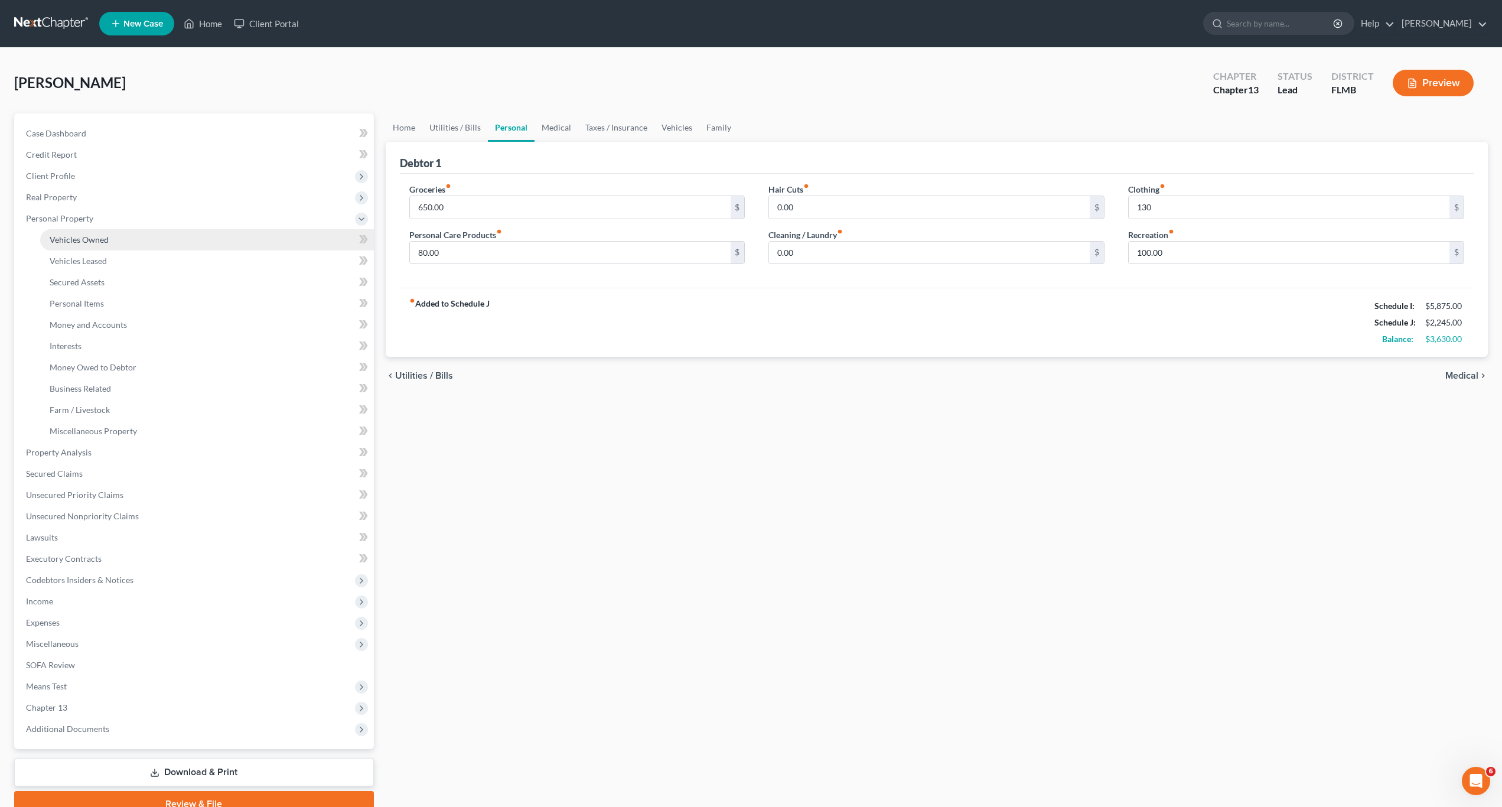
click at [57, 241] on span "Vehicles Owned" at bounding box center [79, 240] width 59 height 10
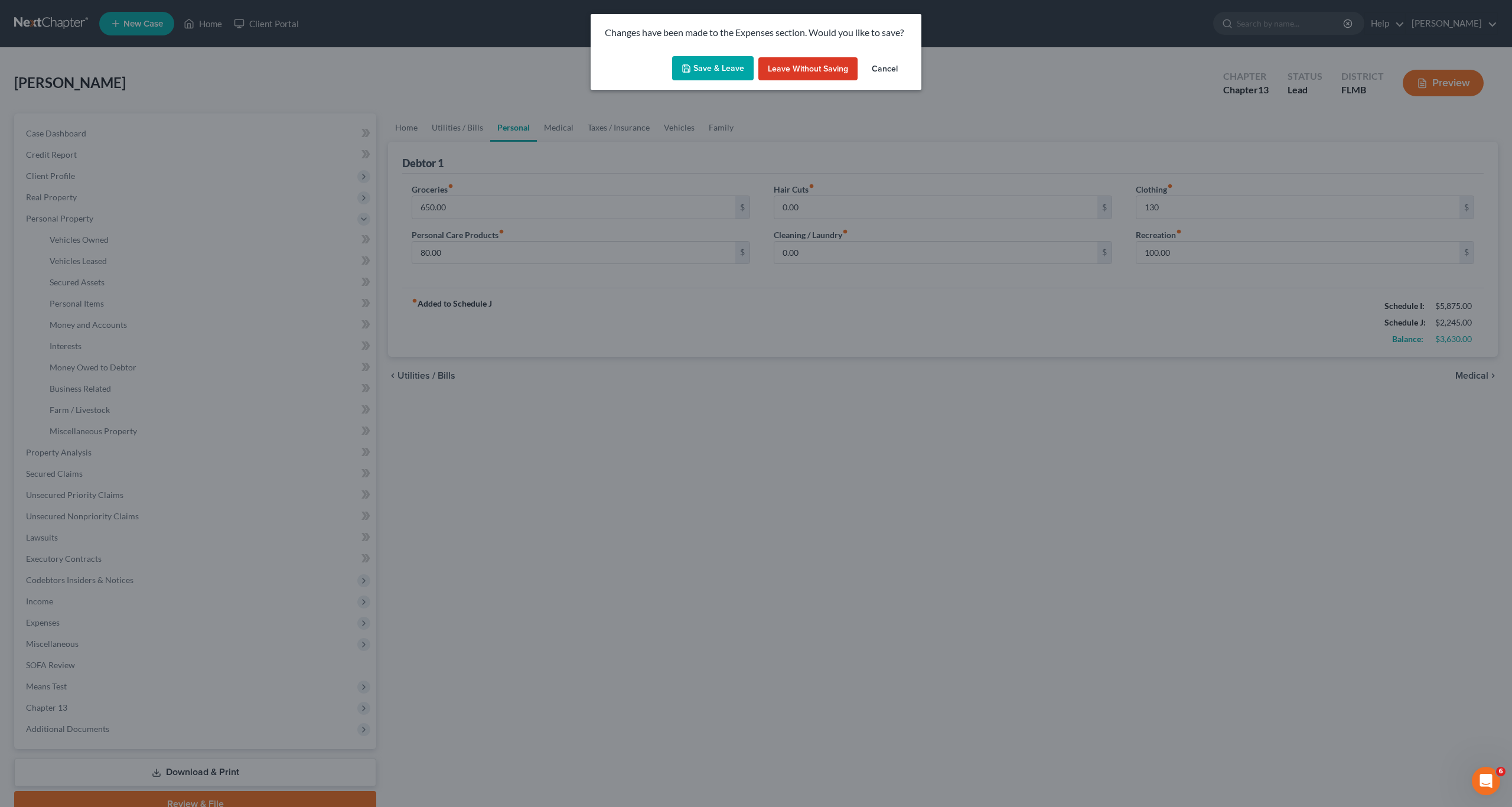
click at [689, 67] on icon "button" at bounding box center [686, 68] width 9 height 9
type input "130.00"
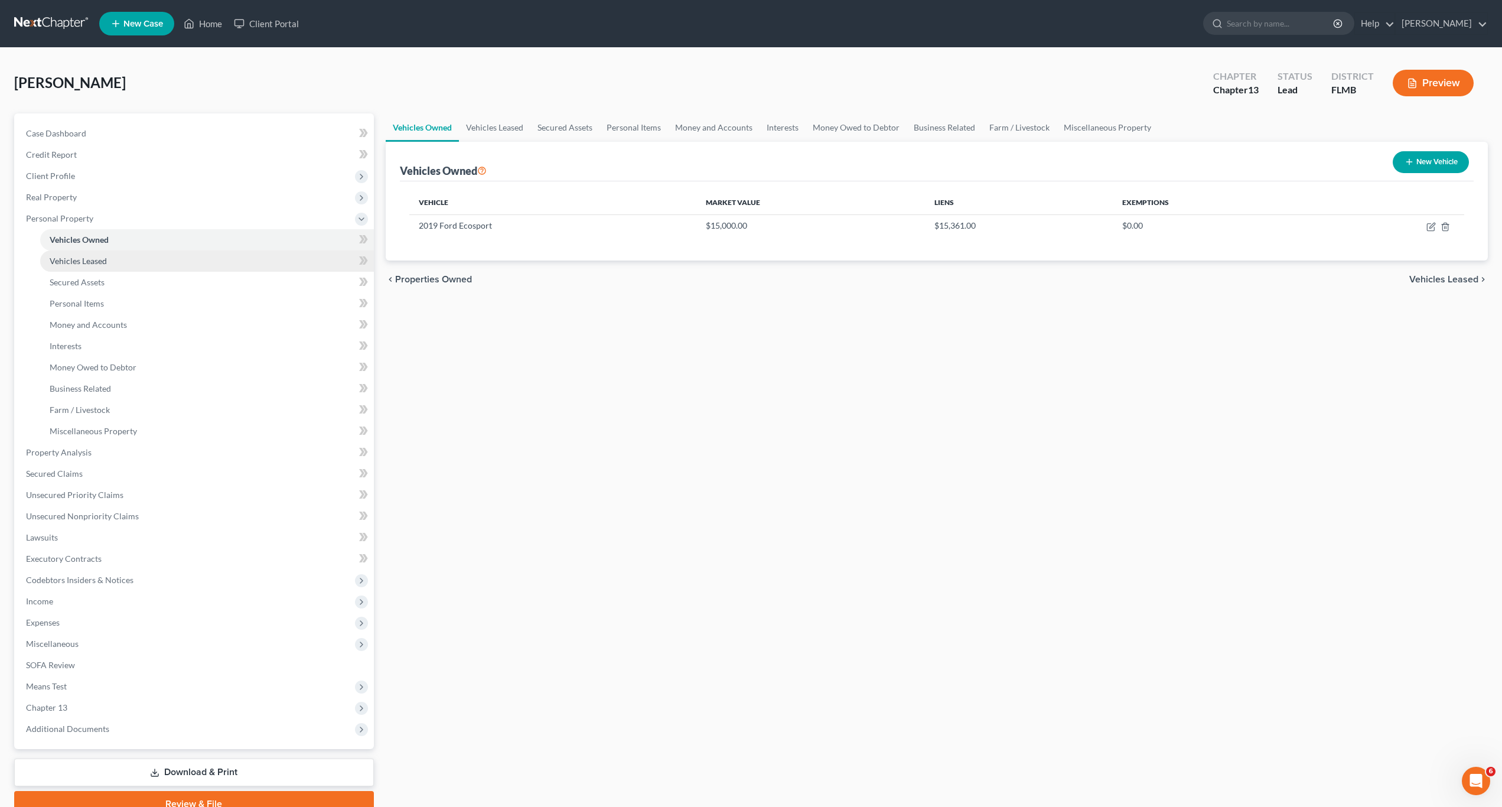
click at [78, 268] on link "Vehicles Leased" at bounding box center [207, 260] width 334 height 21
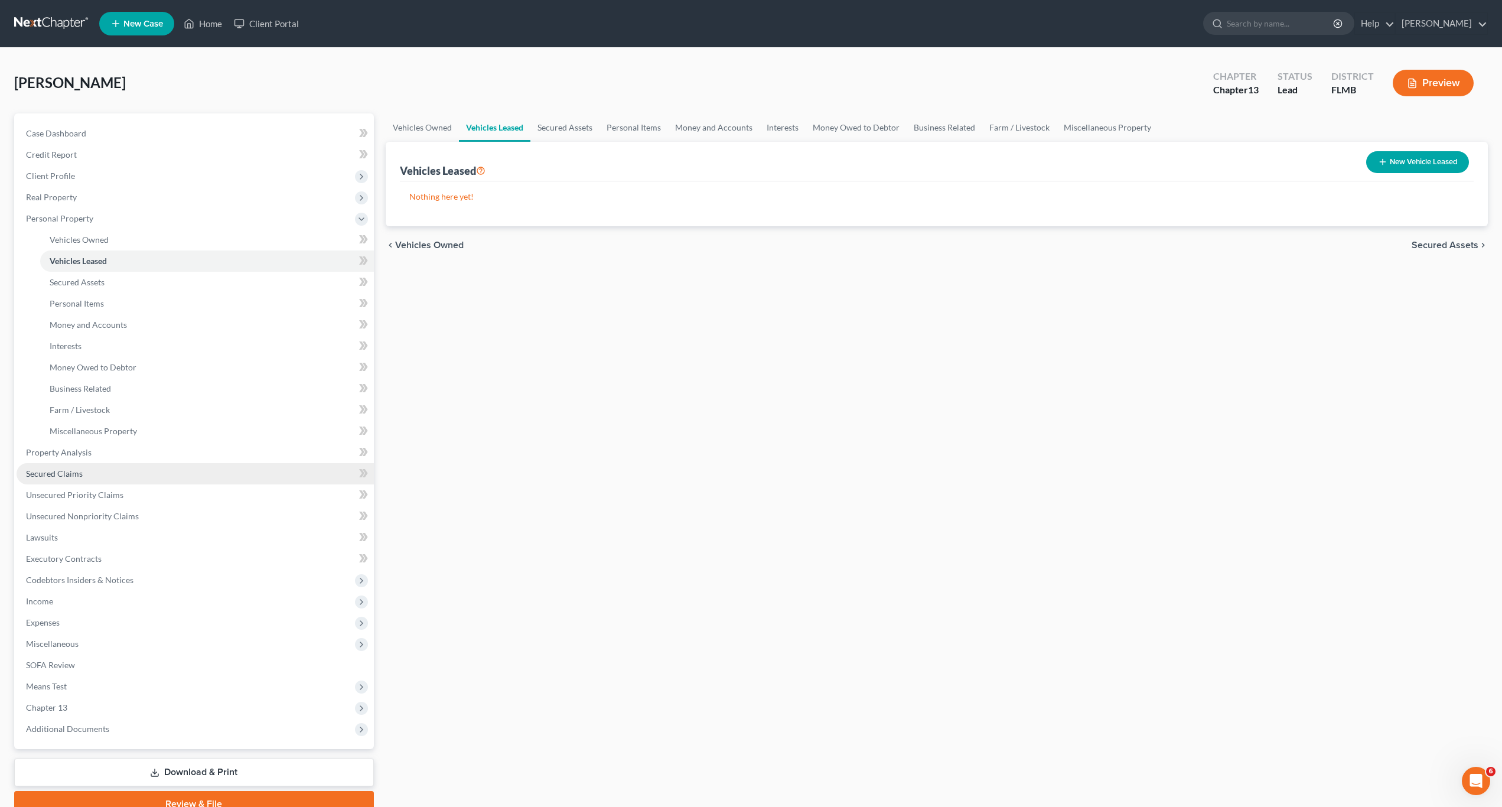
click at [62, 480] on link "Secured Claims" at bounding box center [195, 473] width 357 height 21
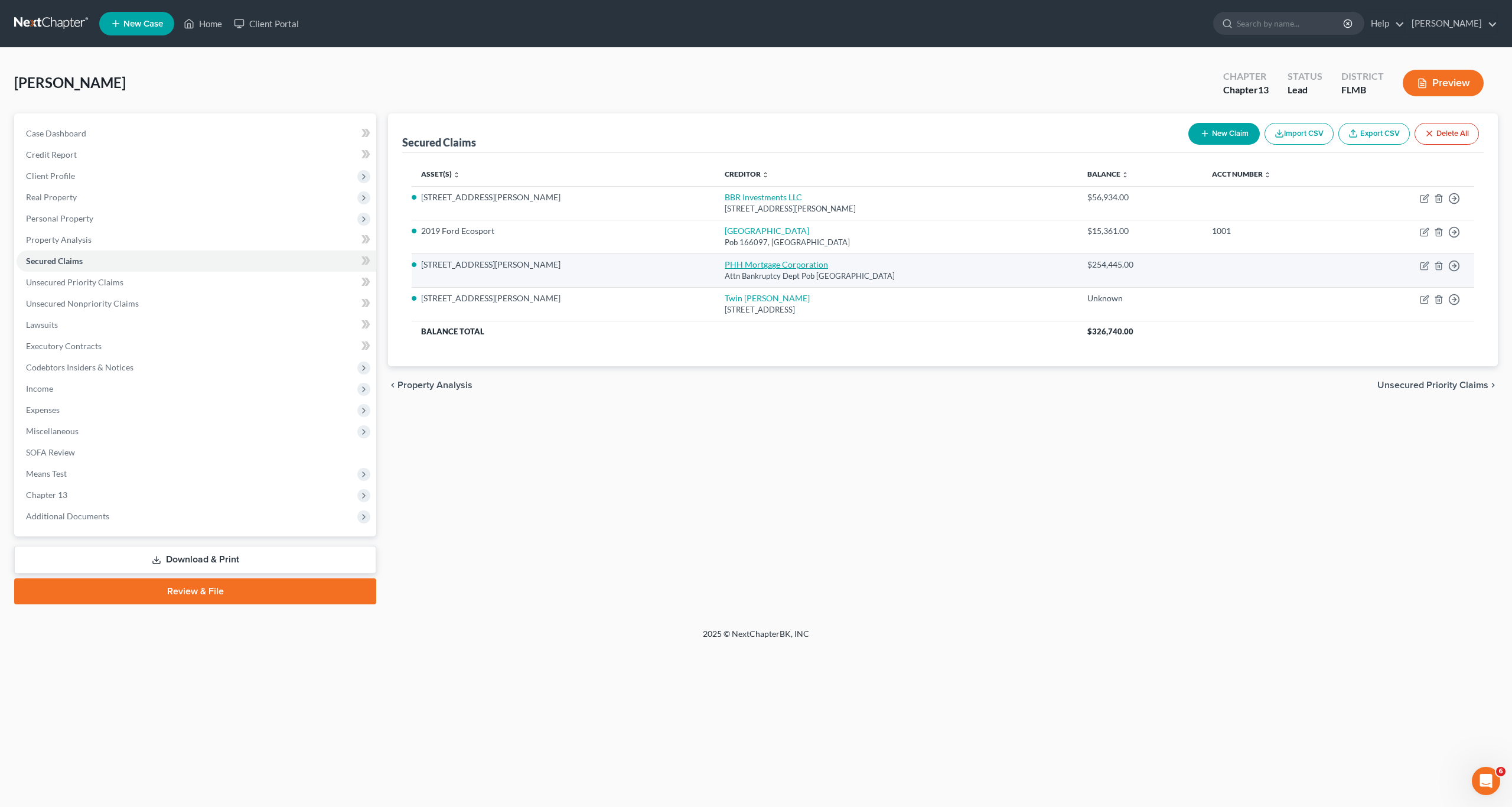
click at [725, 265] on link "PHH Mortgage Corporation" at bounding box center [776, 264] width 103 height 10
select select "9"
select select "4"
select select "2"
select select "0"
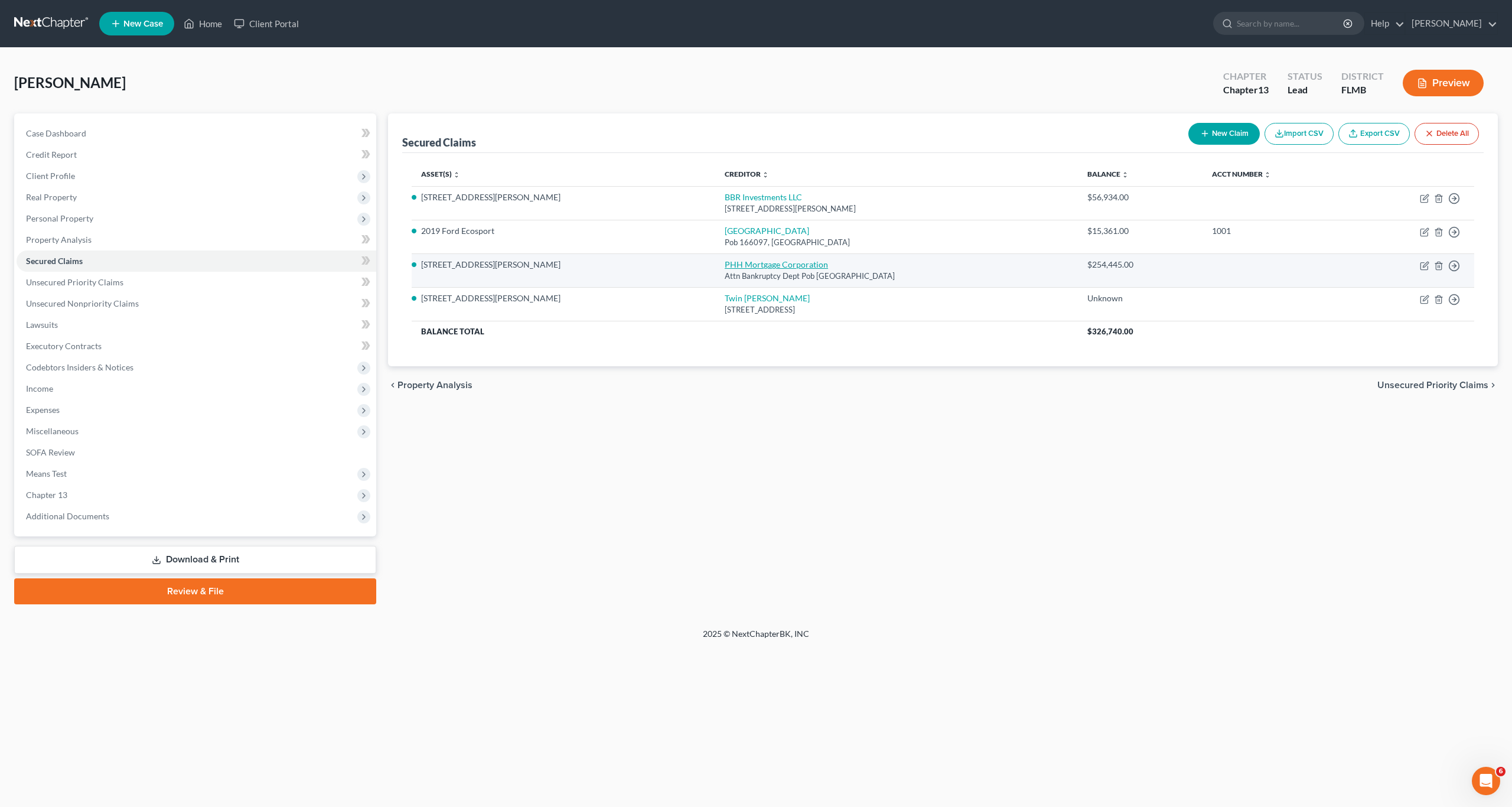
select select "0"
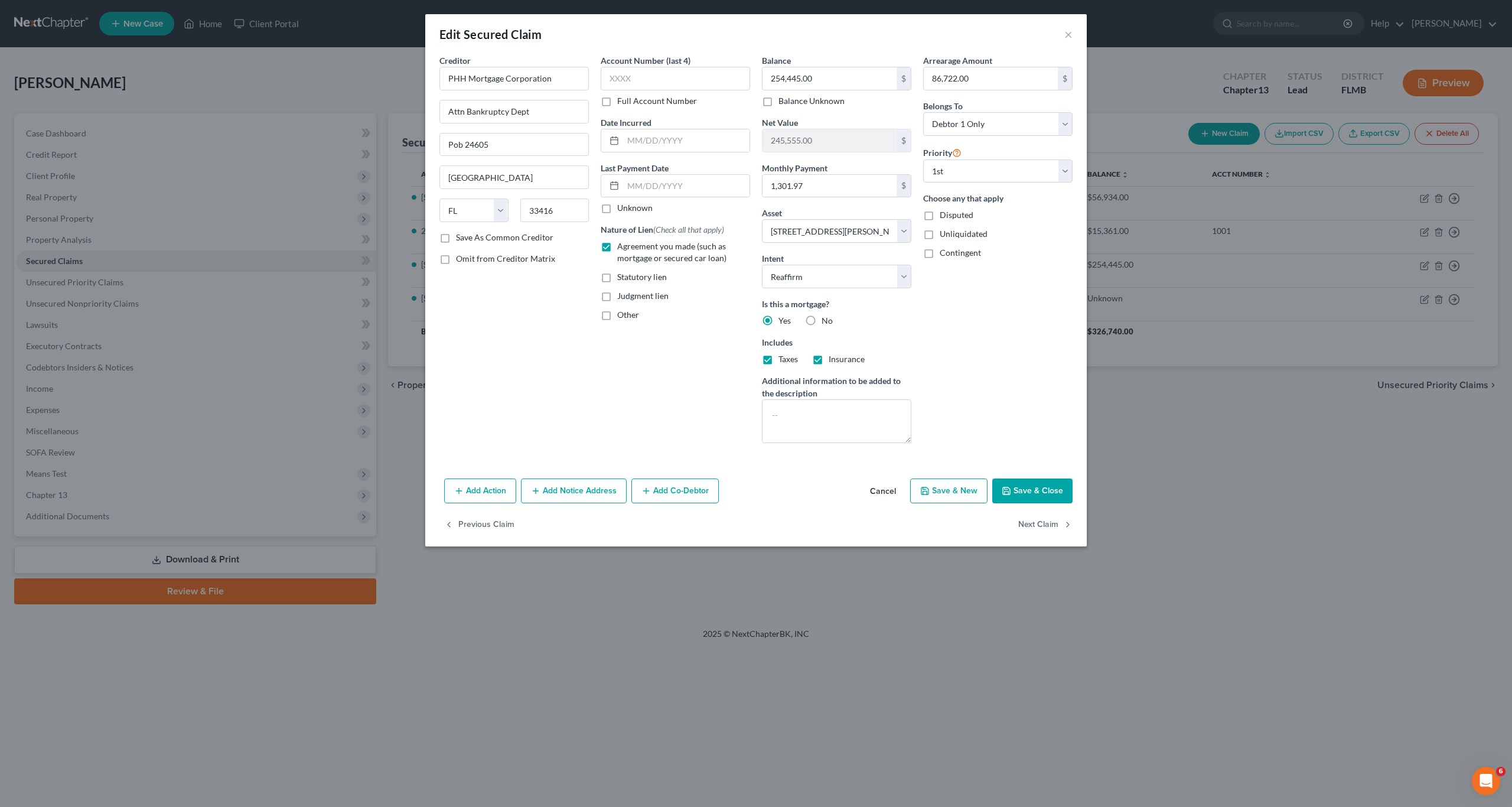
click at [1004, 299] on div "Arrearage Amount 86,722.00 $ Belongs To * Select Debtor 1 Only Debtor 2 Only De…" at bounding box center [997, 253] width 161 height 398
click at [1008, 63] on div "Arrearage Amount 86,722.00 $" at bounding box center [997, 72] width 149 height 36
type input "32,519"
click at [972, 66] on label "Arrearage Amount" at bounding box center [957, 60] width 69 height 12
click at [968, 81] on input "text" at bounding box center [991, 78] width 134 height 22
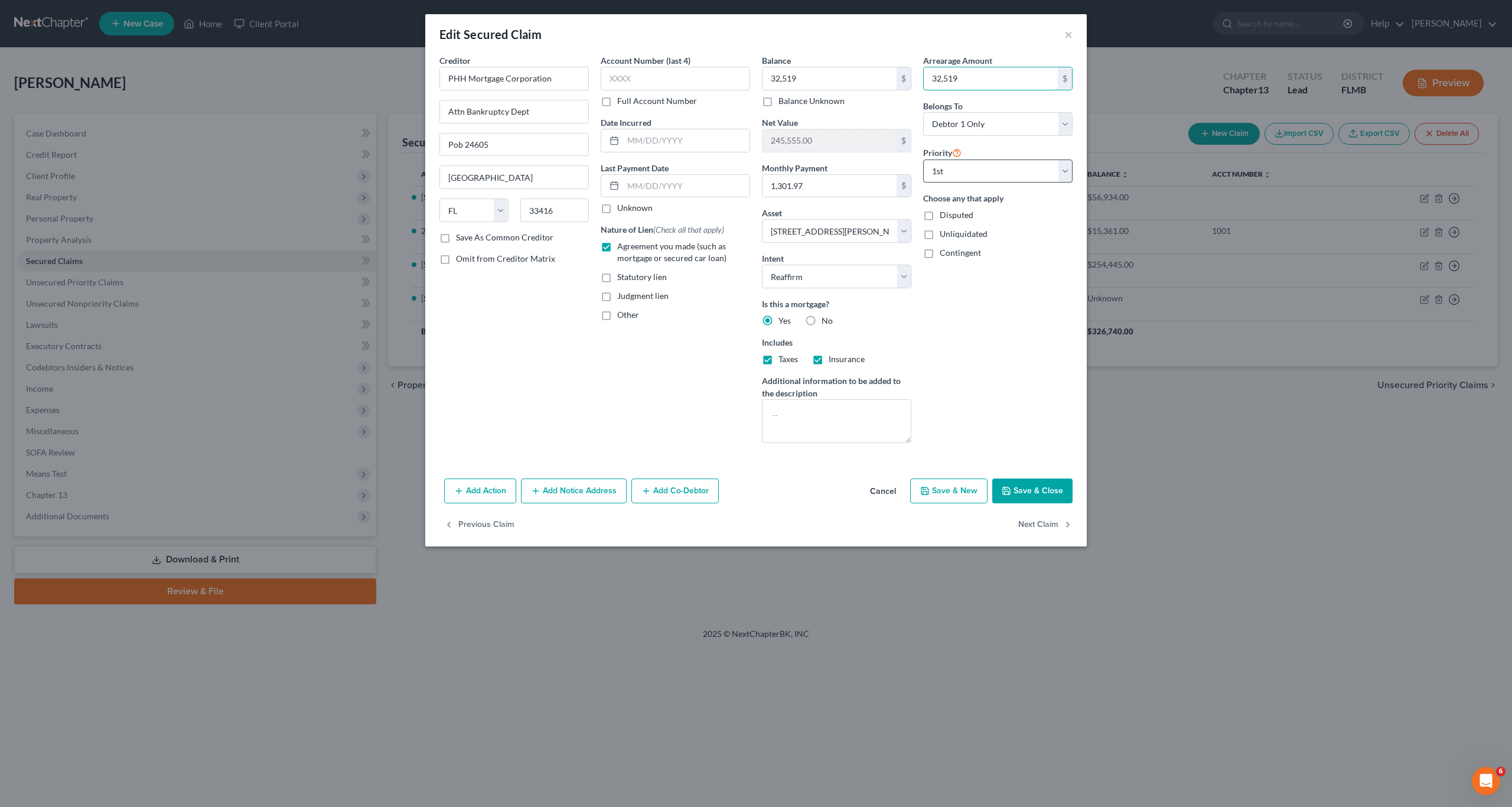
type input "32,519"
click at [1010, 293] on div "Arrearage Amount 32,519 $ Belongs To * Select Debtor 1 Only Debtor 2 Only Debto…" at bounding box center [997, 253] width 161 height 398
click at [805, 79] on input "32,519" at bounding box center [830, 78] width 134 height 22
type input "254,445"
click at [1030, 367] on div "Arrearage Amount 32,519 $ Belongs To * Select Debtor 1 Only Debtor 2 Only Debto…" at bounding box center [997, 253] width 161 height 398
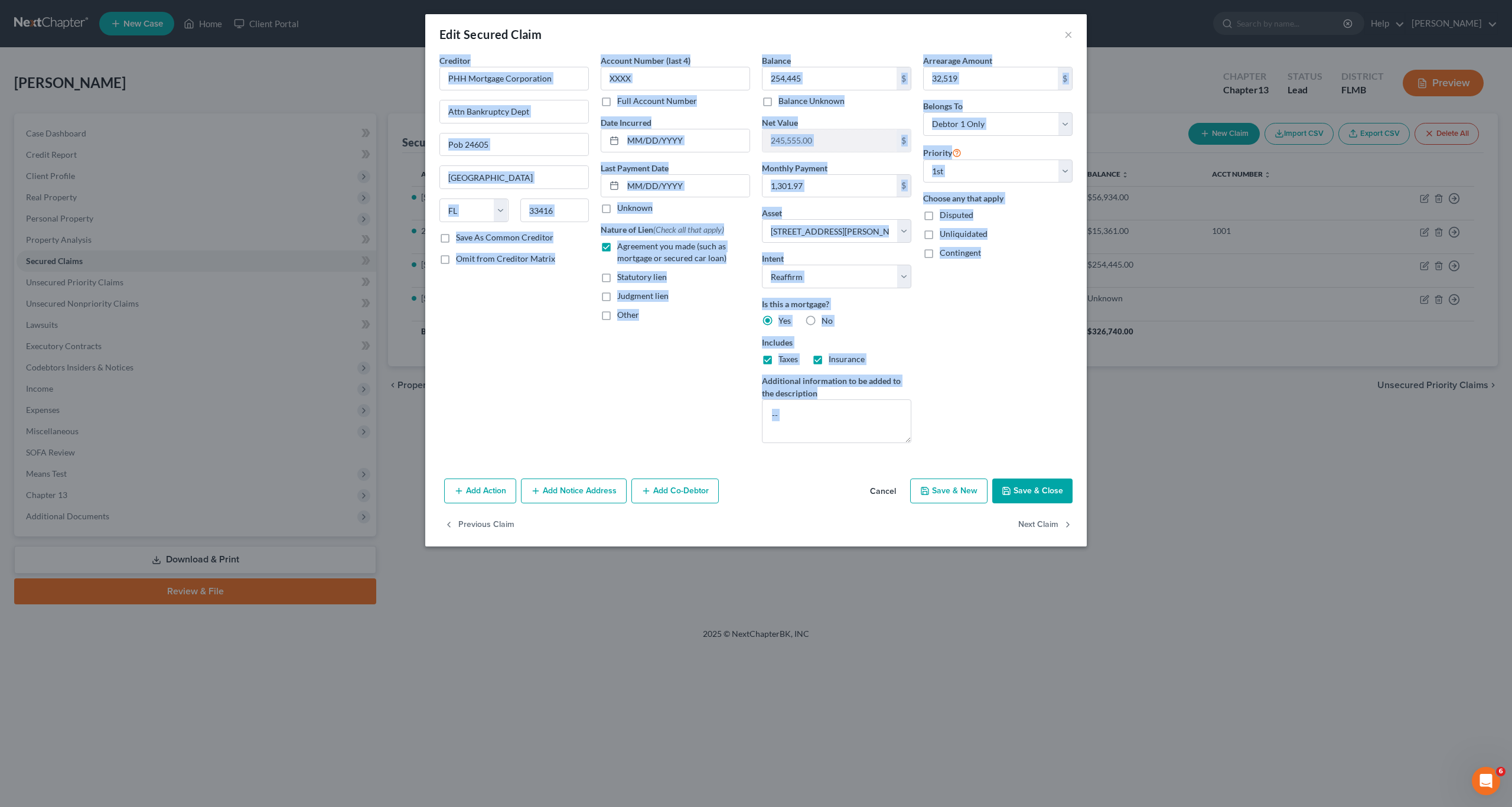
drag, startPoint x: 1073, startPoint y: 32, endPoint x: 1057, endPoint y: 496, distance: 463.4
click at [1056, 499] on div "Edit Secured Claim × Creditor * PHH Mortgage Corporation Attn Bankruptcy Dept P…" at bounding box center [756, 280] width 662 height 532
click at [1044, 489] on button "Save & Close" at bounding box center [1032, 490] width 80 height 25
select select
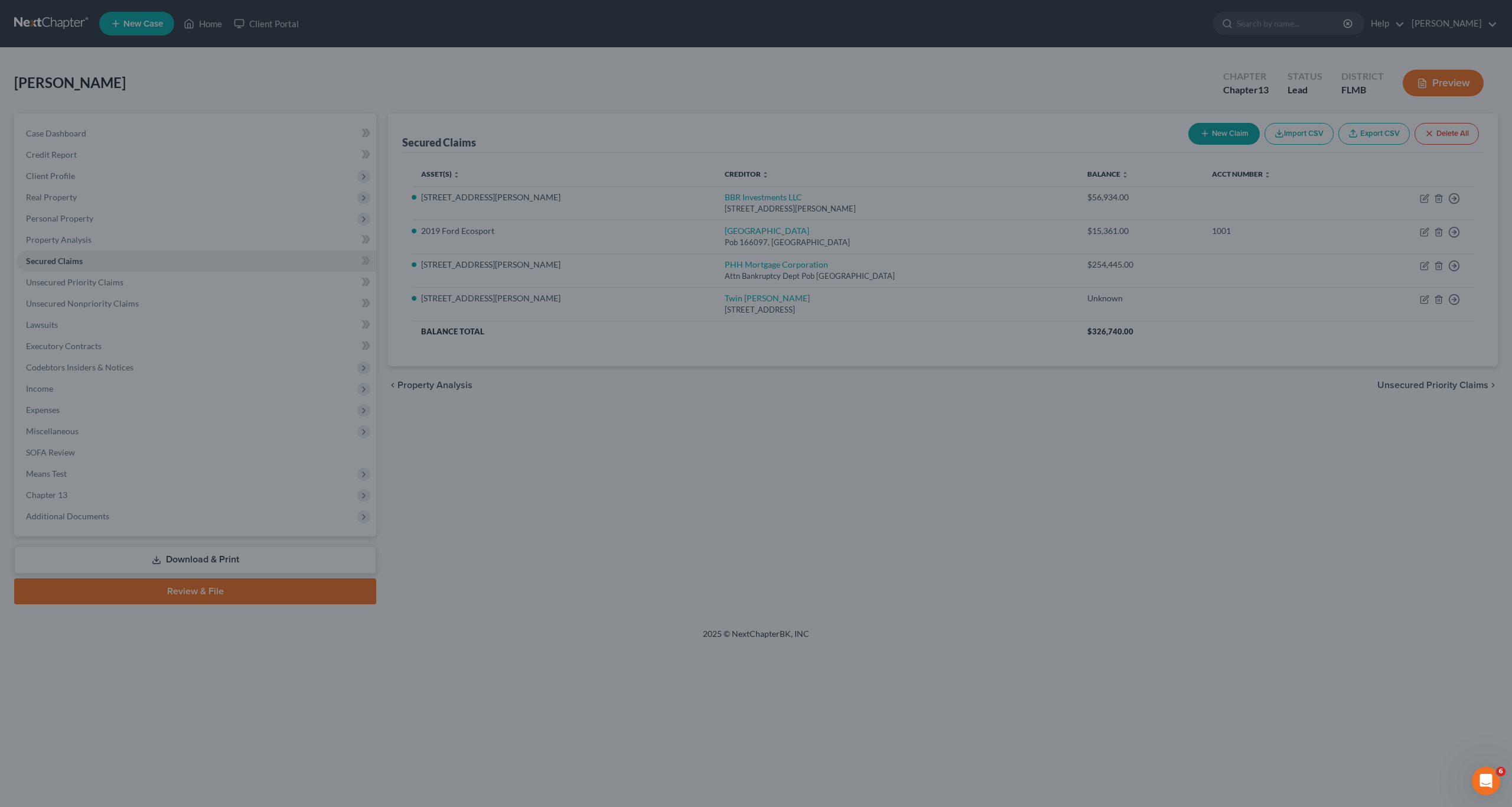
type input "254,445.00"
select select "4"
type input "32,519.00"
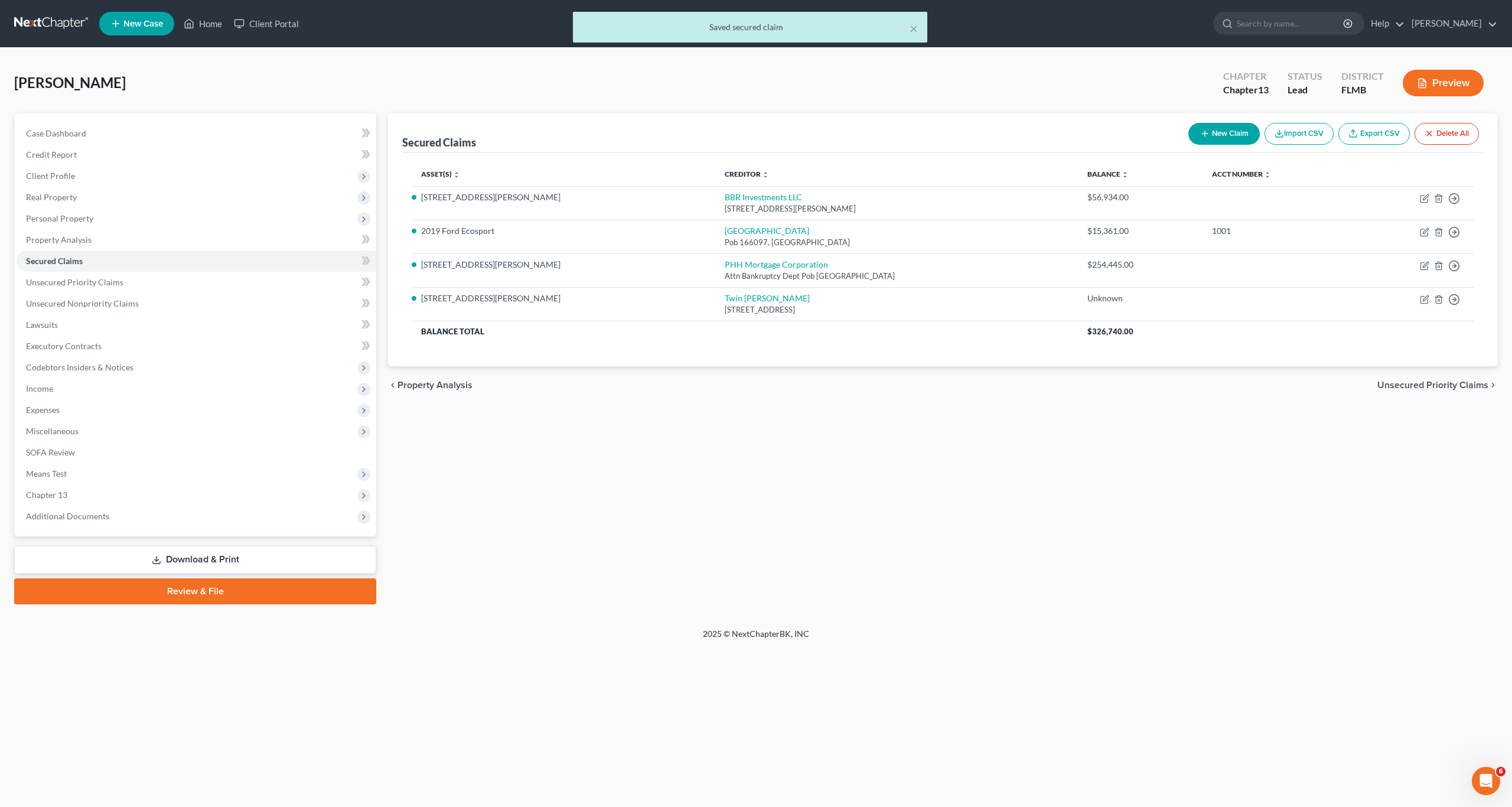
click at [1090, 526] on div "Secured Claims New Claim Import CSV Export CSV Delete All Asset(s) expand_more …" at bounding box center [943, 358] width 1122 height 491
drag, startPoint x: 958, startPoint y: 593, endPoint x: 946, endPoint y: 589, distance: 12.5
click at [957, 593] on div "Secured Claims New Claim Import CSV Export CSV Delete All Asset(s) expand_more …" at bounding box center [943, 358] width 1122 height 491
drag, startPoint x: 926, startPoint y: 525, endPoint x: 937, endPoint y: 517, distance: 13.3
click at [929, 520] on div "Secured Claims New Claim Import CSV Export CSV Delete All Asset(s) expand_more …" at bounding box center [943, 358] width 1122 height 491
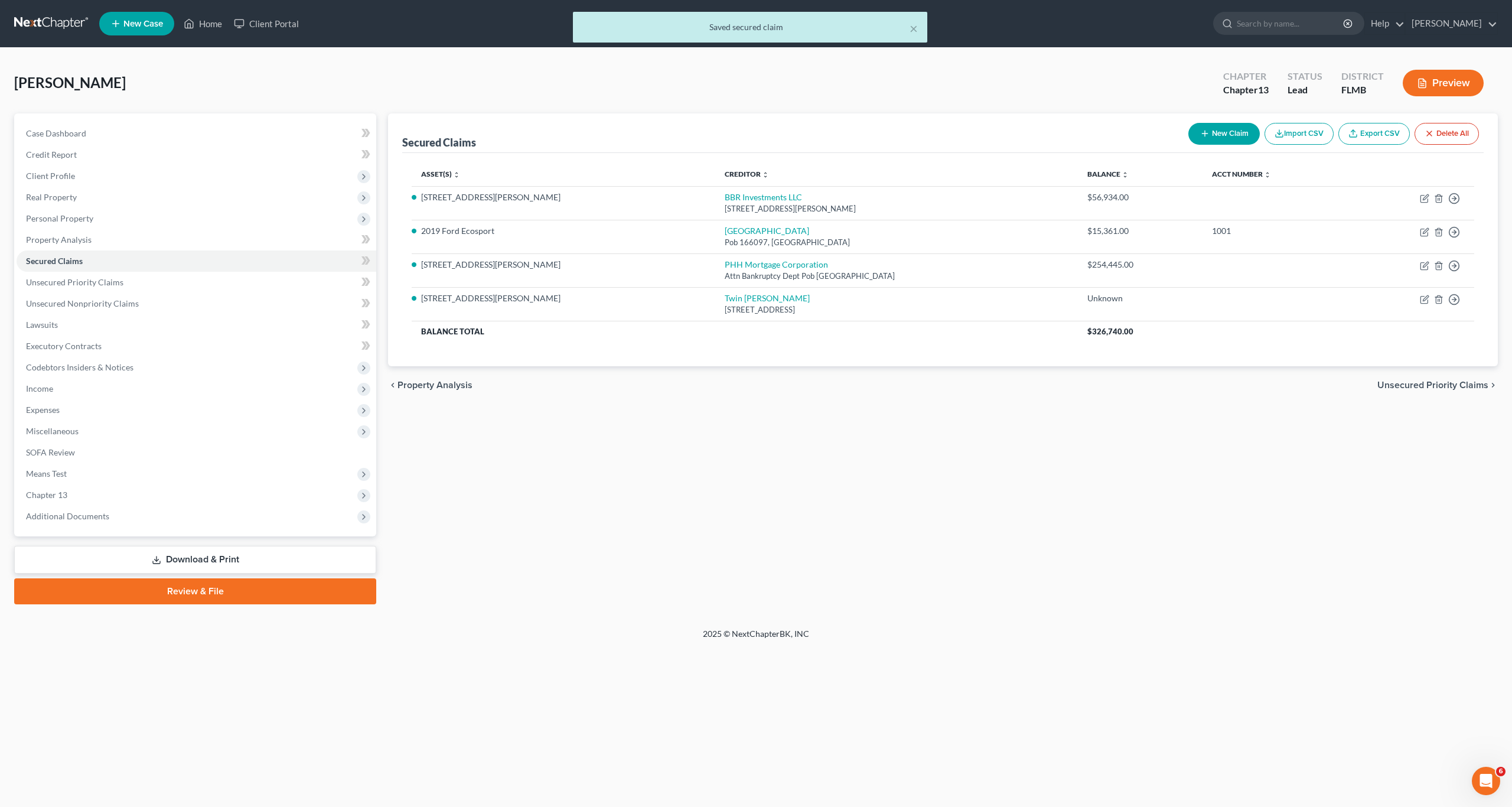
click at [753, 578] on div "Secured Claims New Claim Import CSV Export CSV Delete All Asset(s) expand_more …" at bounding box center [943, 358] width 1122 height 491
drag, startPoint x: 753, startPoint y: 578, endPoint x: 749, endPoint y: 546, distance: 32.8
click at [752, 575] on div "Secured Claims New Claim Import CSV Export CSV Delete All Asset(s) expand_more …" at bounding box center [943, 358] width 1122 height 491
click at [104, 285] on span "Unsecured Priority Claims" at bounding box center [74, 282] width 97 height 10
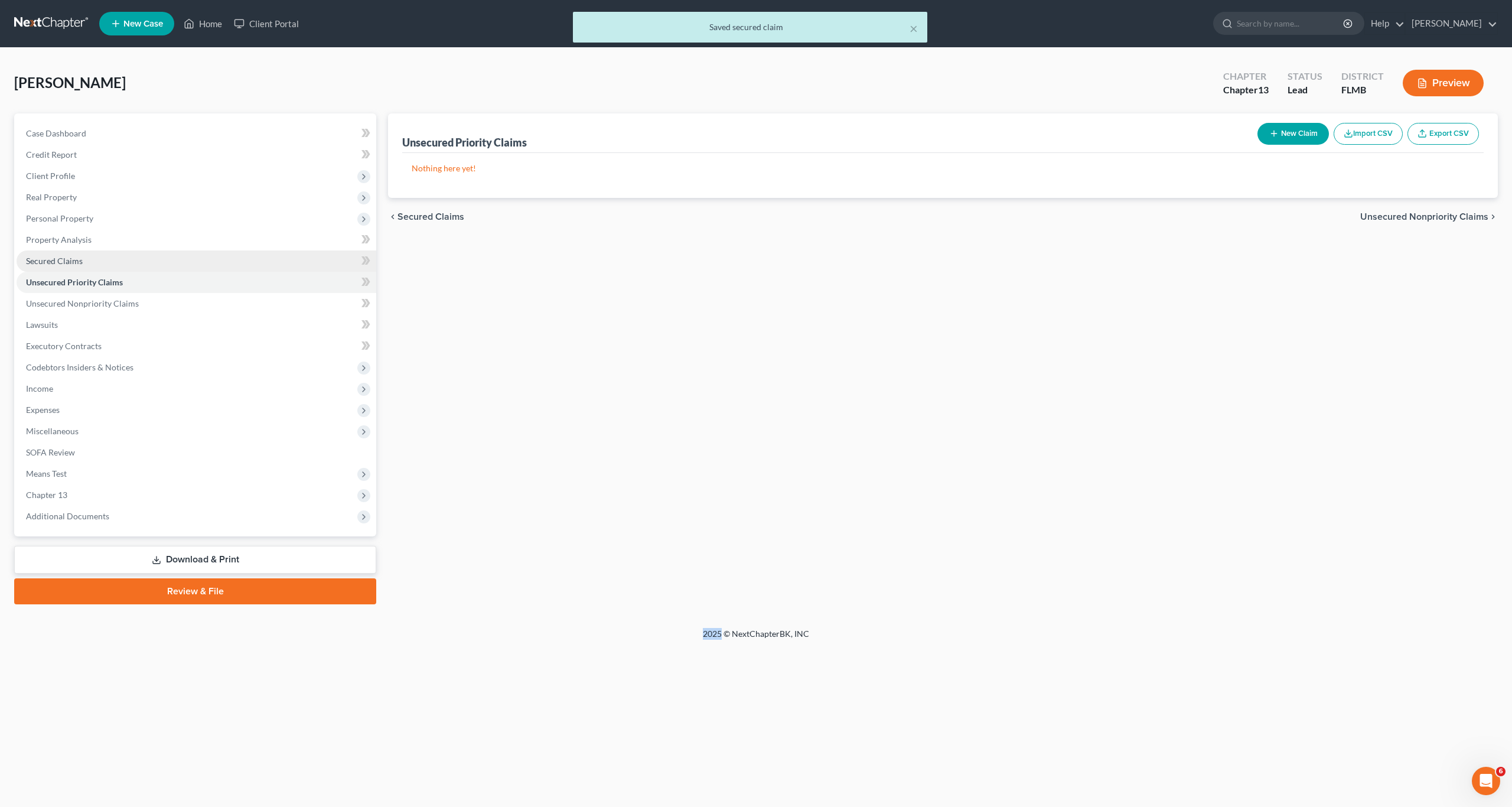
click at [68, 261] on span "Secured Claims" at bounding box center [54, 261] width 57 height 10
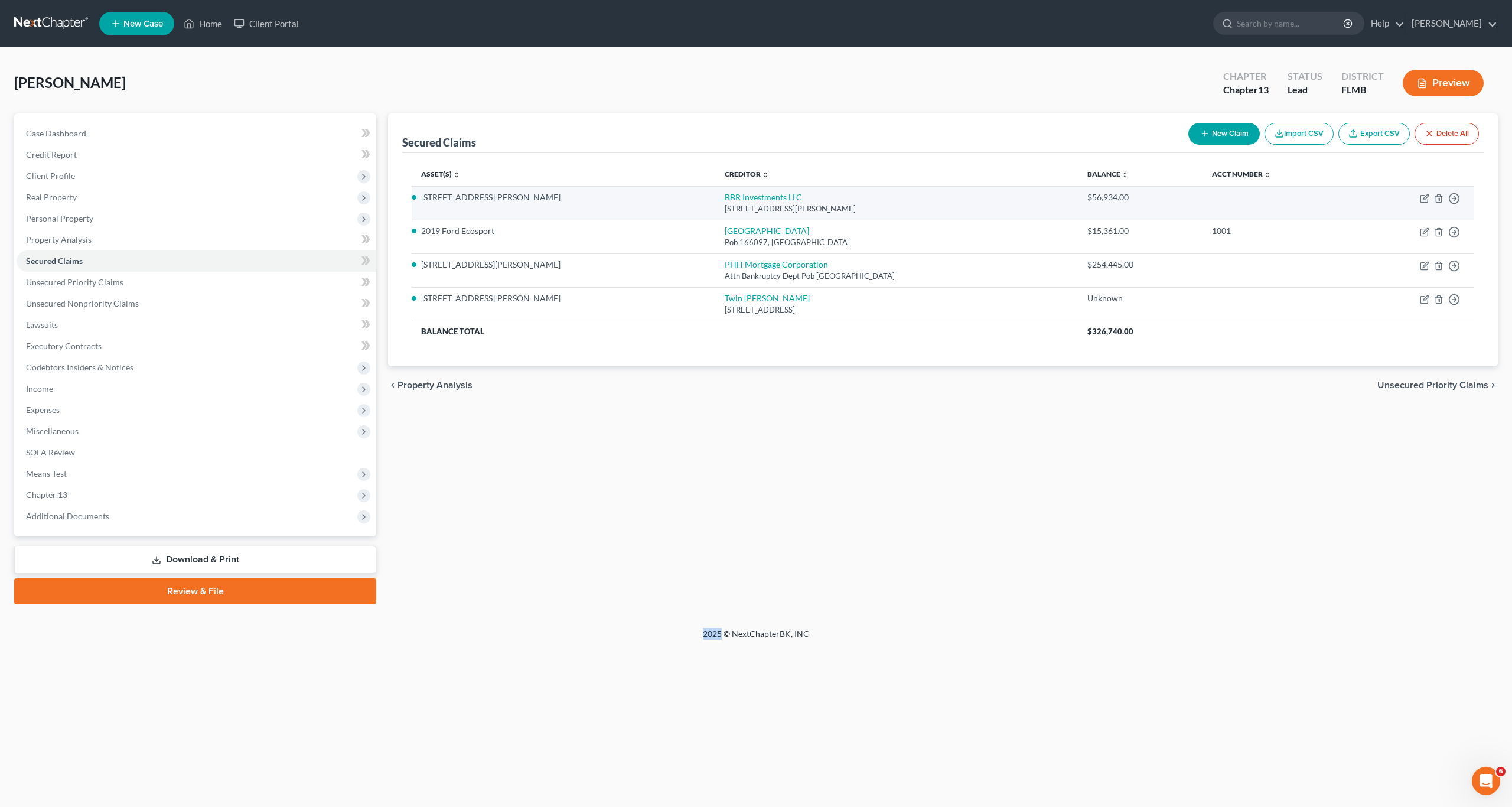
click at [725, 192] on link "BBR Investments LLC" at bounding box center [763, 197] width 77 height 10
select select "36"
select select "4"
select select "2"
select select "0"
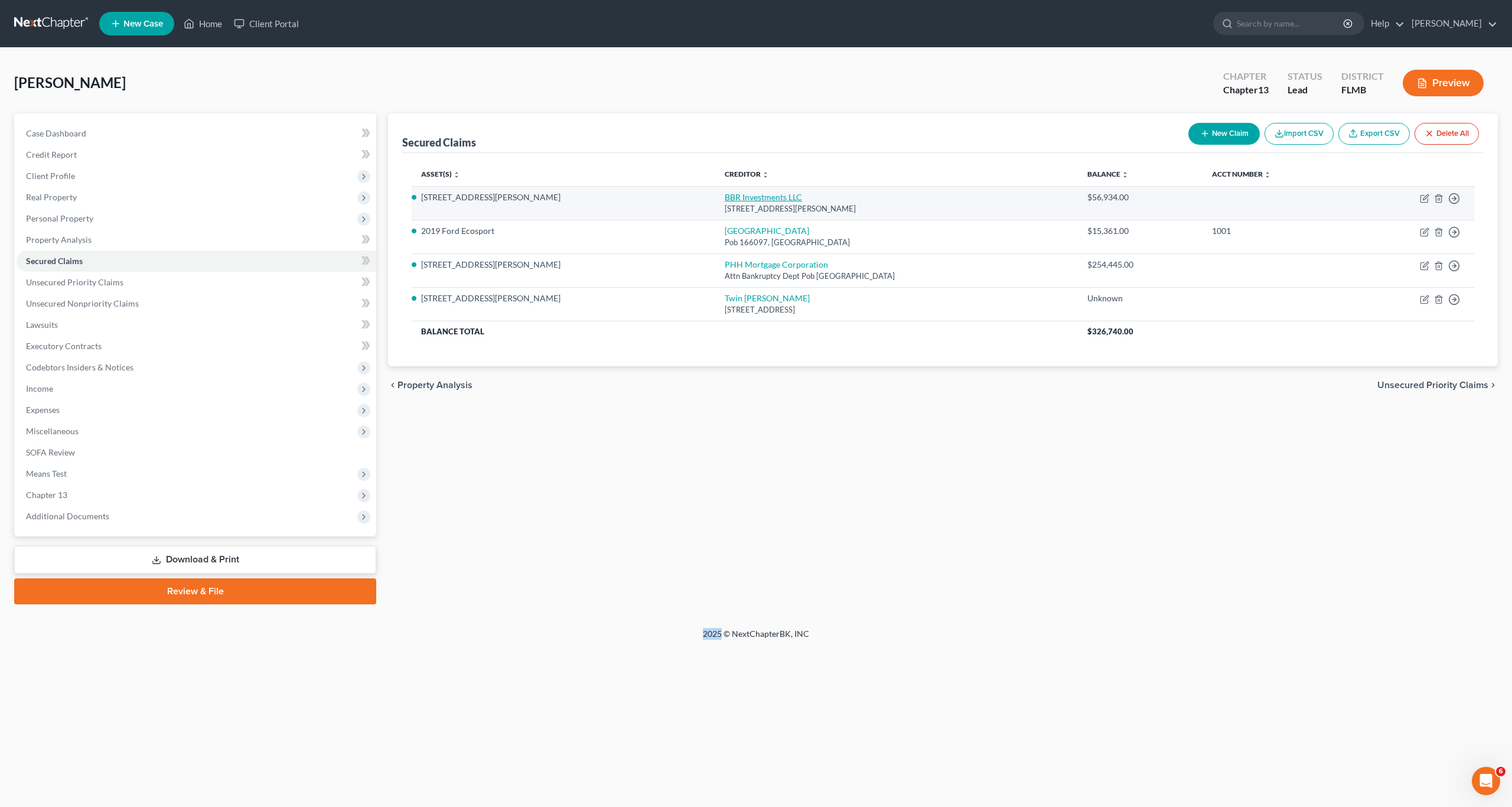
select select "0"
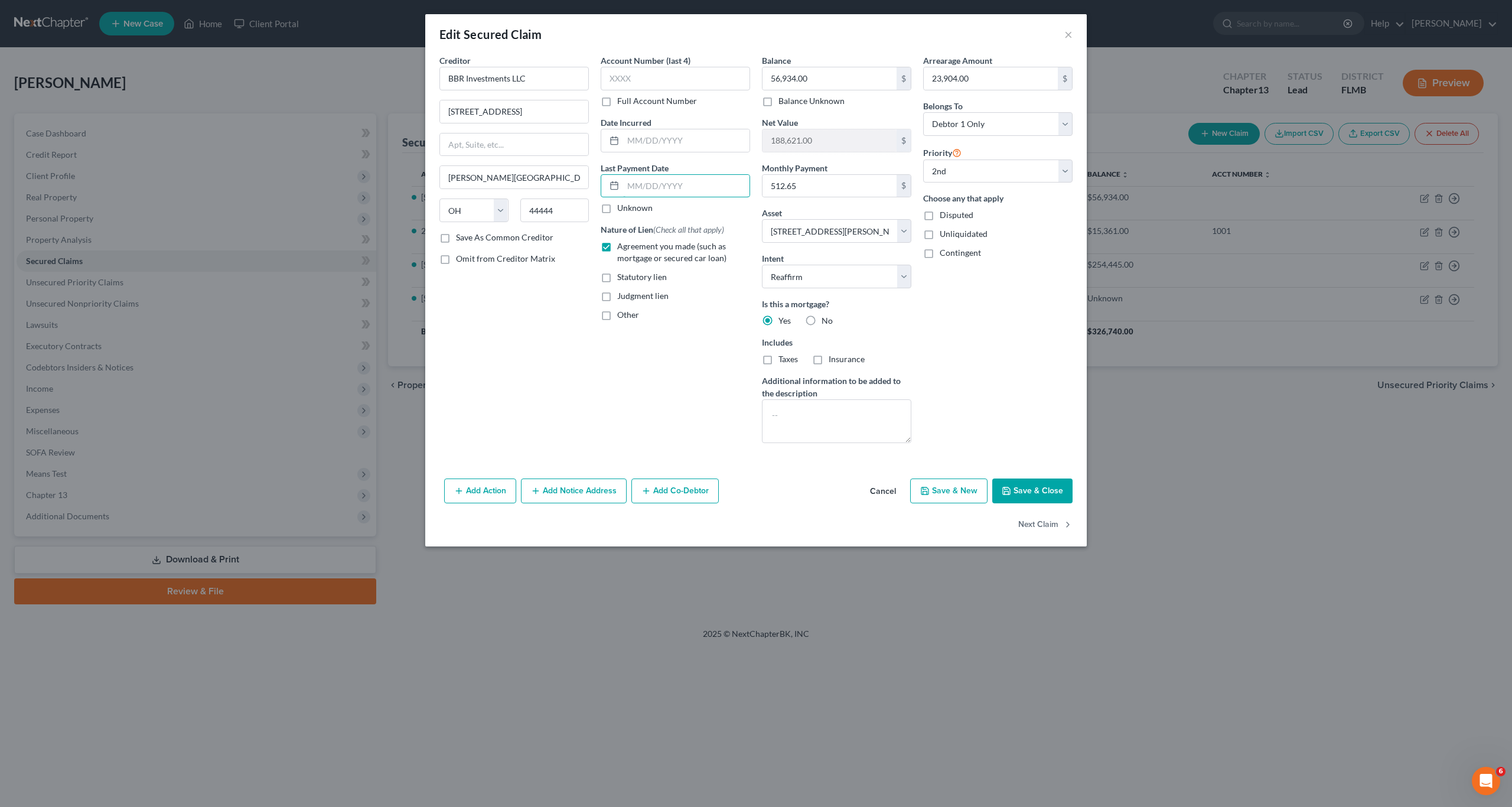
drag, startPoint x: 697, startPoint y: 192, endPoint x: 686, endPoint y: 232, distance: 41.0
click at [695, 197] on input "text" at bounding box center [686, 186] width 126 height 22
drag, startPoint x: 945, startPoint y: 464, endPoint x: 939, endPoint y: 313, distance: 151.4
click at [945, 463] on div "Creditor * BBR Investments LLC 100 North Center St Newton Falls State AL AK AR …" at bounding box center [756, 263] width 662 height 419
click at [849, 184] on input "512.65" at bounding box center [830, 186] width 134 height 22
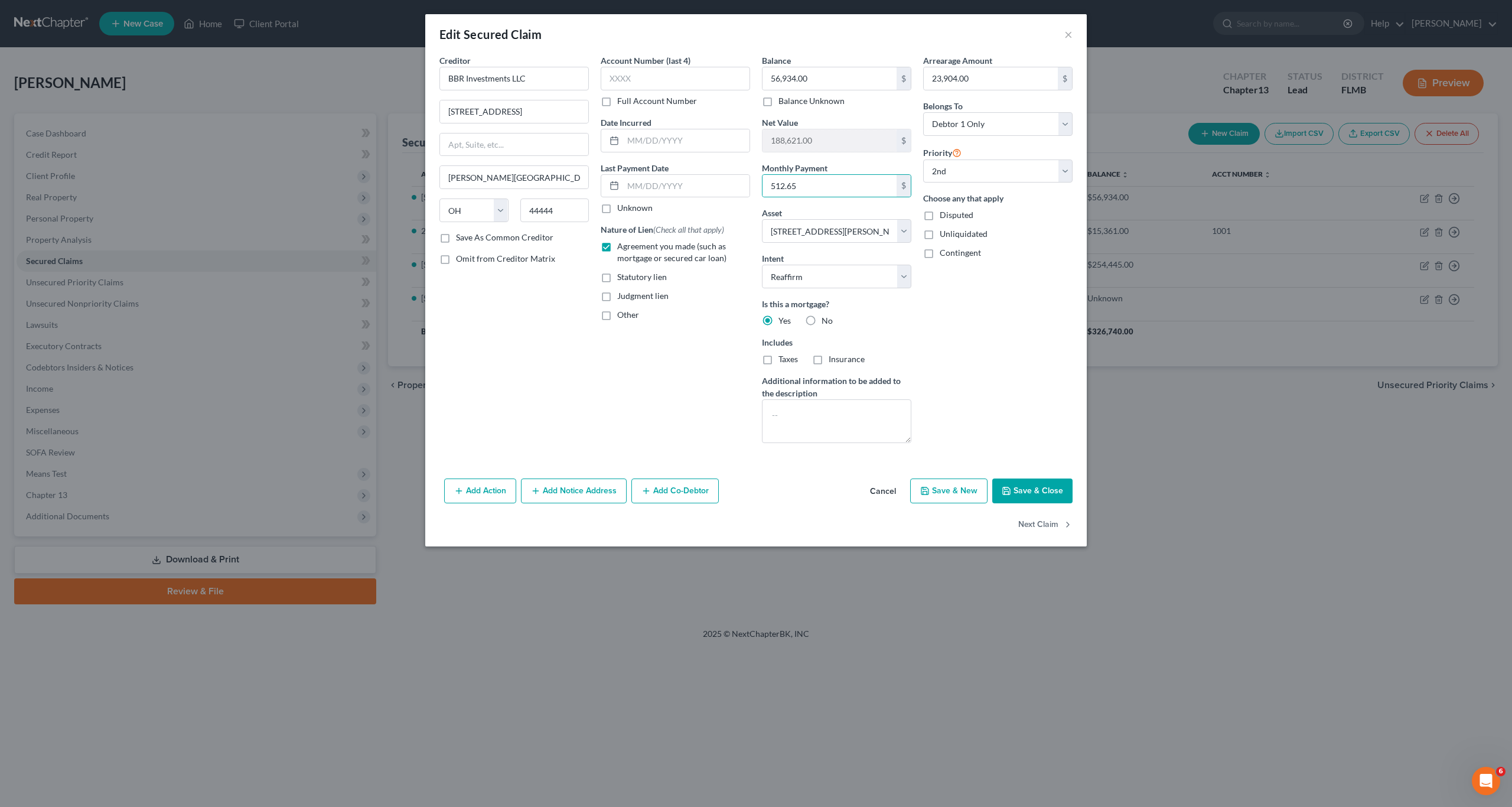
click at [1073, 40] on div "Edit Secured Claim ×" at bounding box center [756, 34] width 662 height 40
click at [1070, 34] on button "×" at bounding box center [1068, 34] width 8 height 14
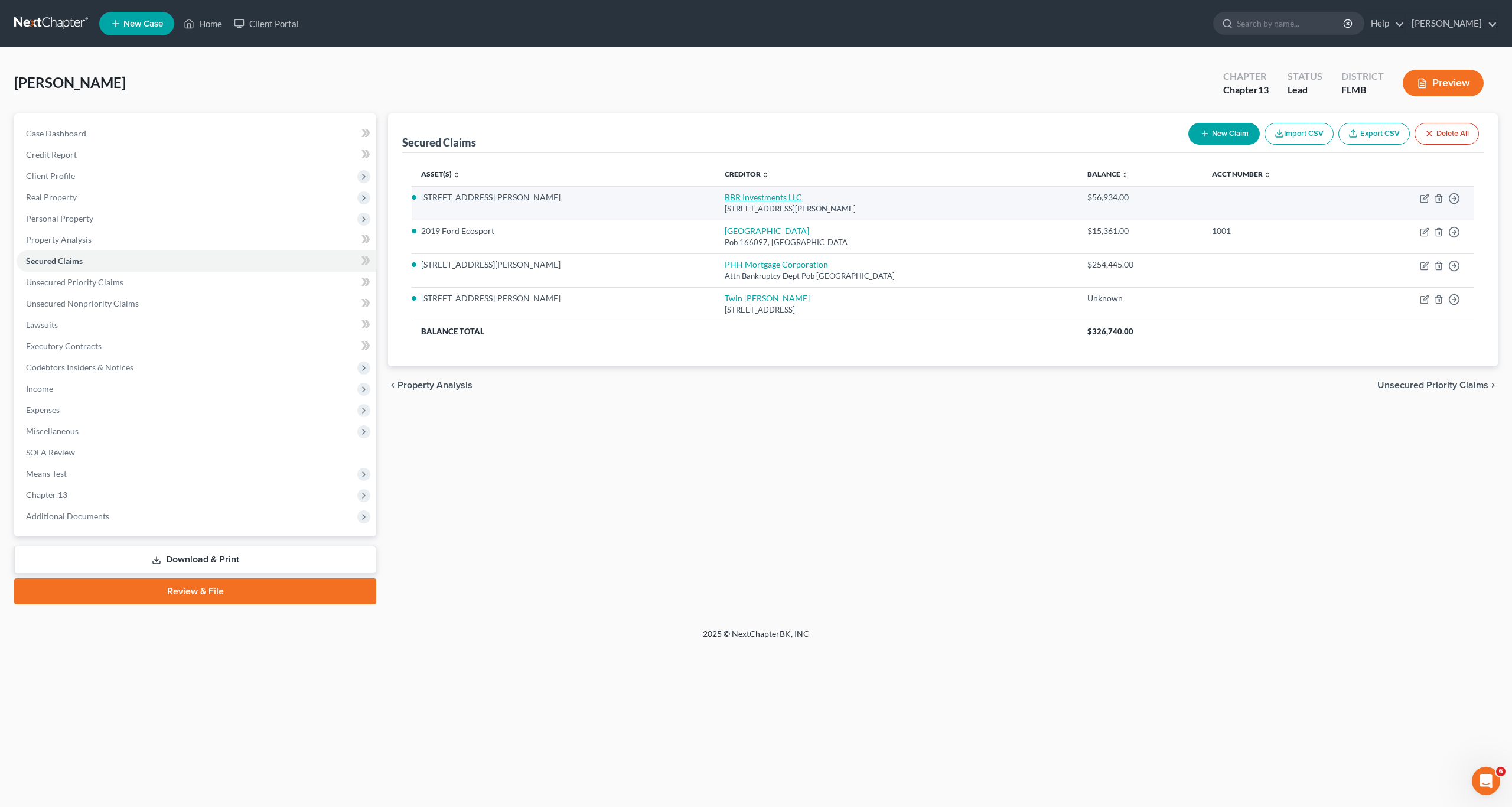
click at [725, 200] on link "BBR Investments LLC" at bounding box center [763, 197] width 77 height 10
select select "36"
select select "4"
select select "2"
select select "0"
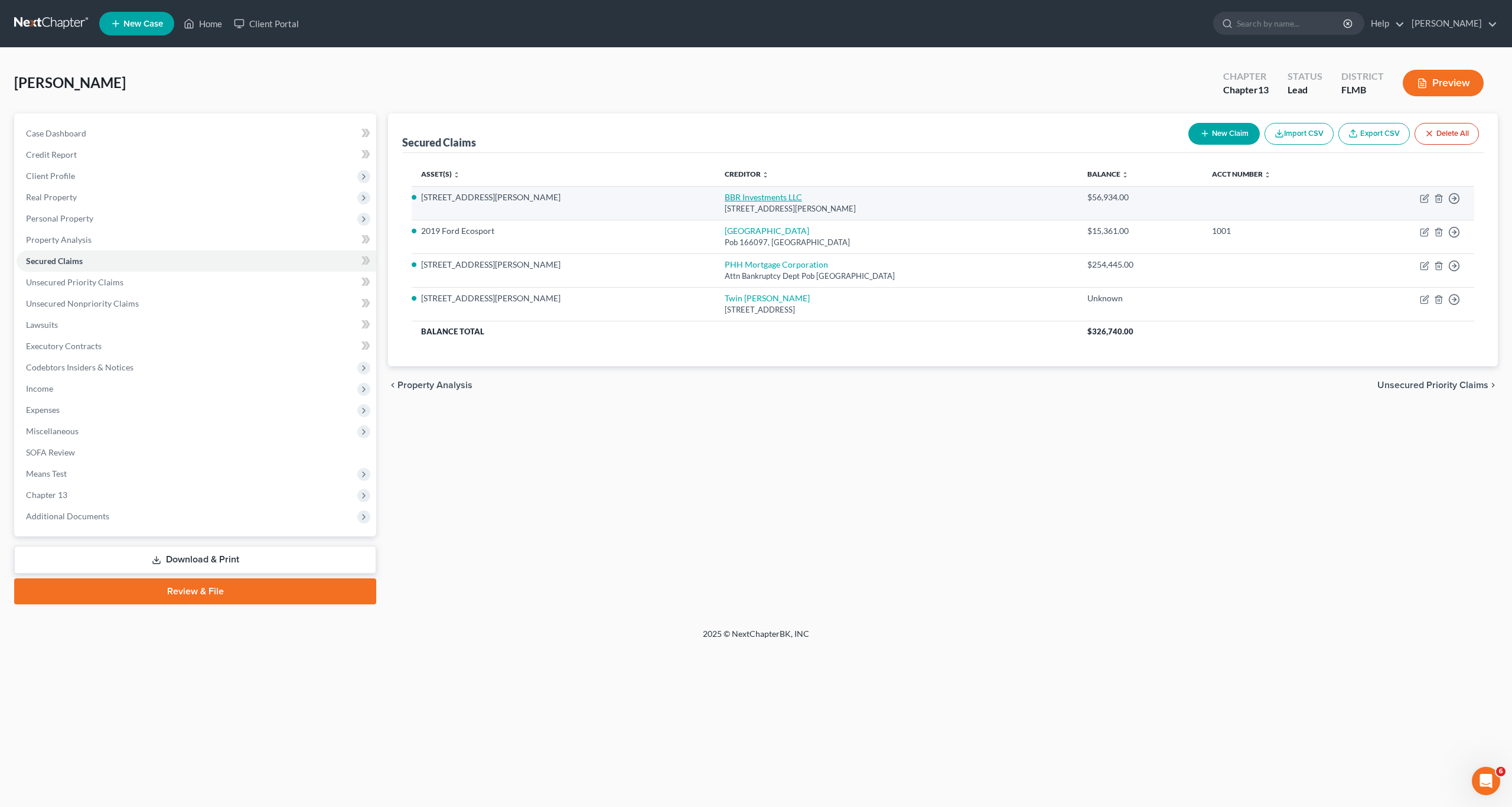
select select "0"
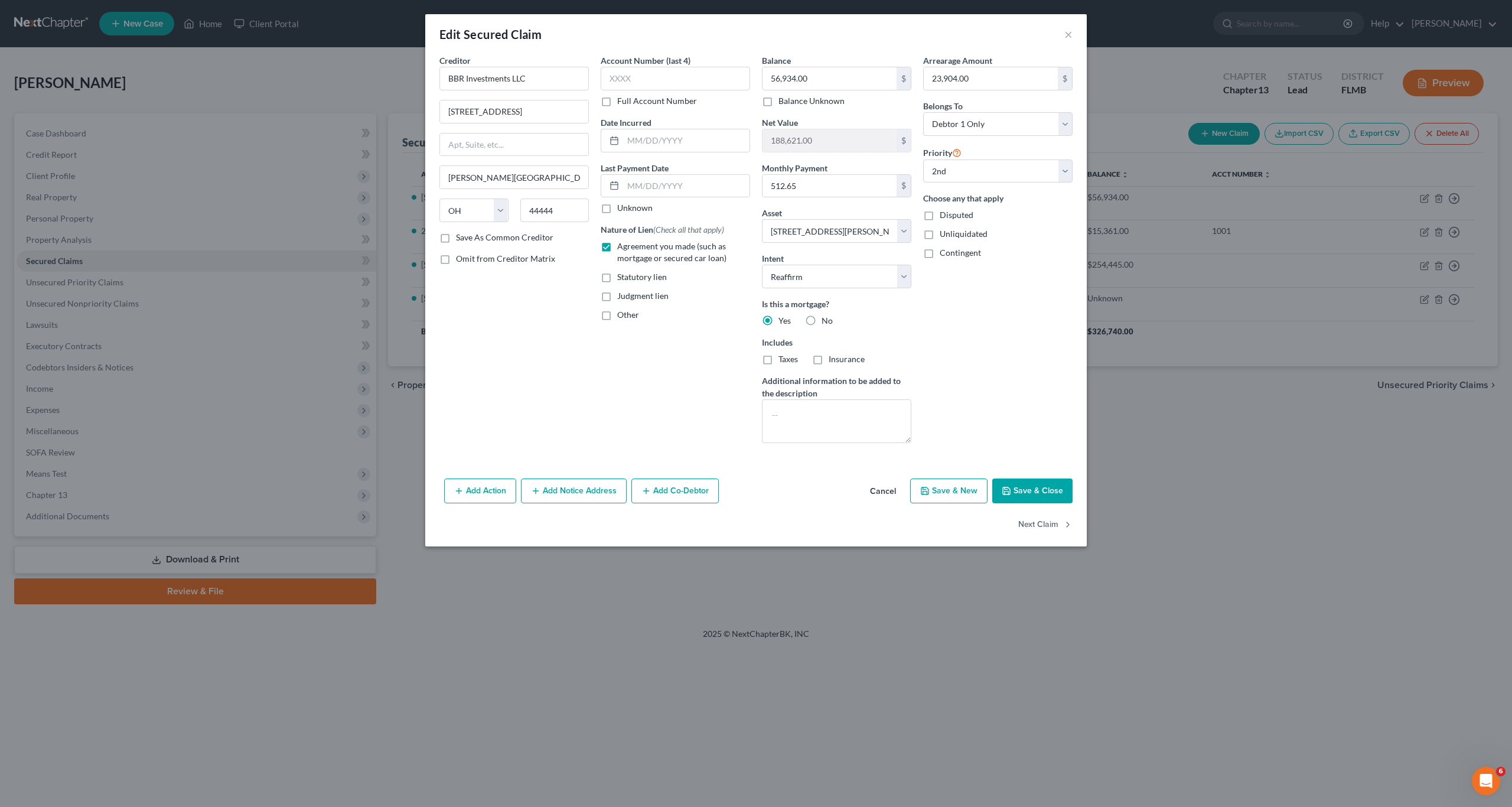
click at [1075, 40] on div "Edit Secured Claim ×" at bounding box center [756, 34] width 662 height 40
click at [1067, 33] on button "×" at bounding box center [1068, 34] width 8 height 14
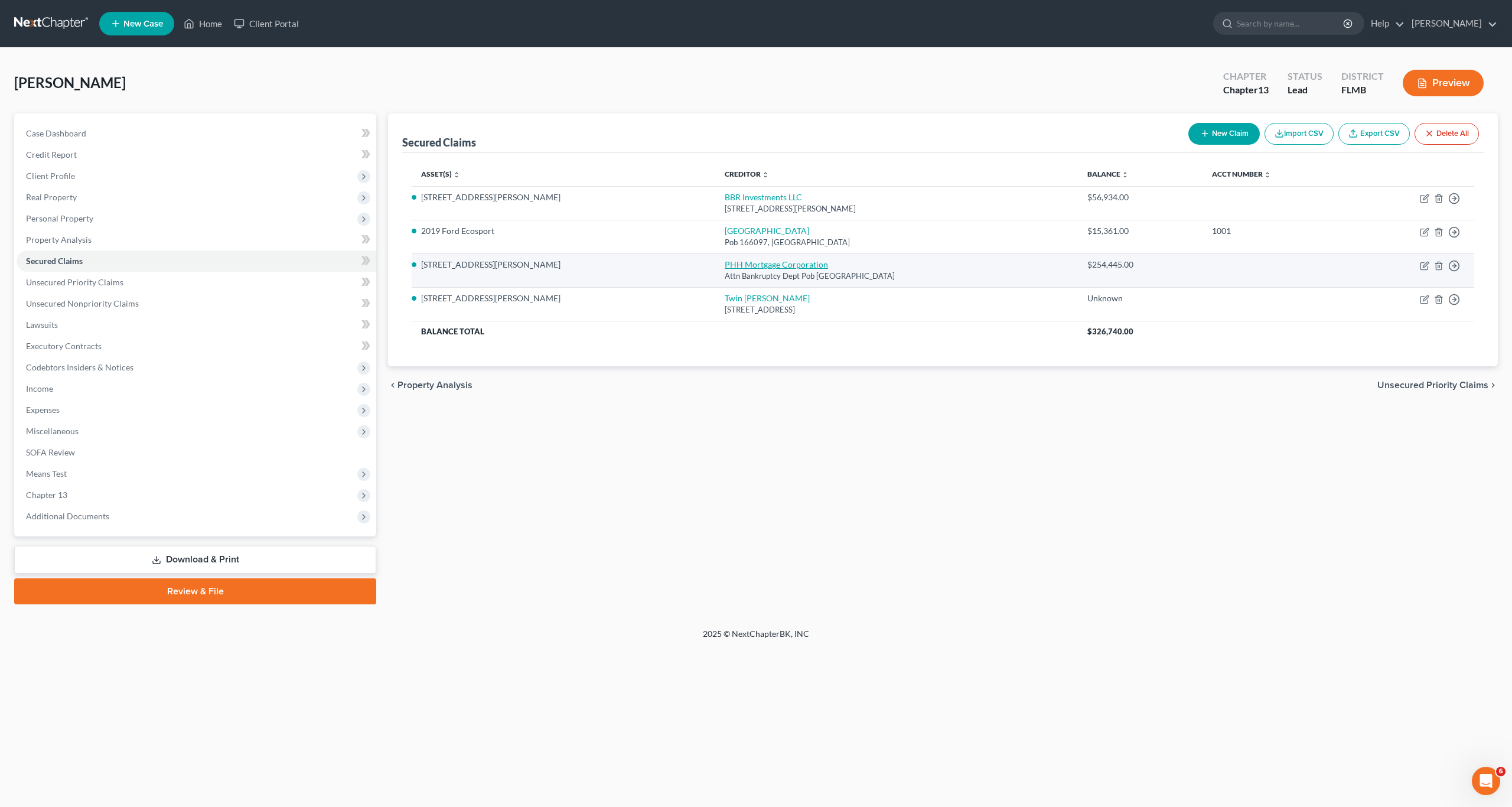
click at [725, 269] on link "PHH Mortgage Corporation" at bounding box center [776, 264] width 103 height 10
select select "9"
select select "4"
select select "2"
select select "0"
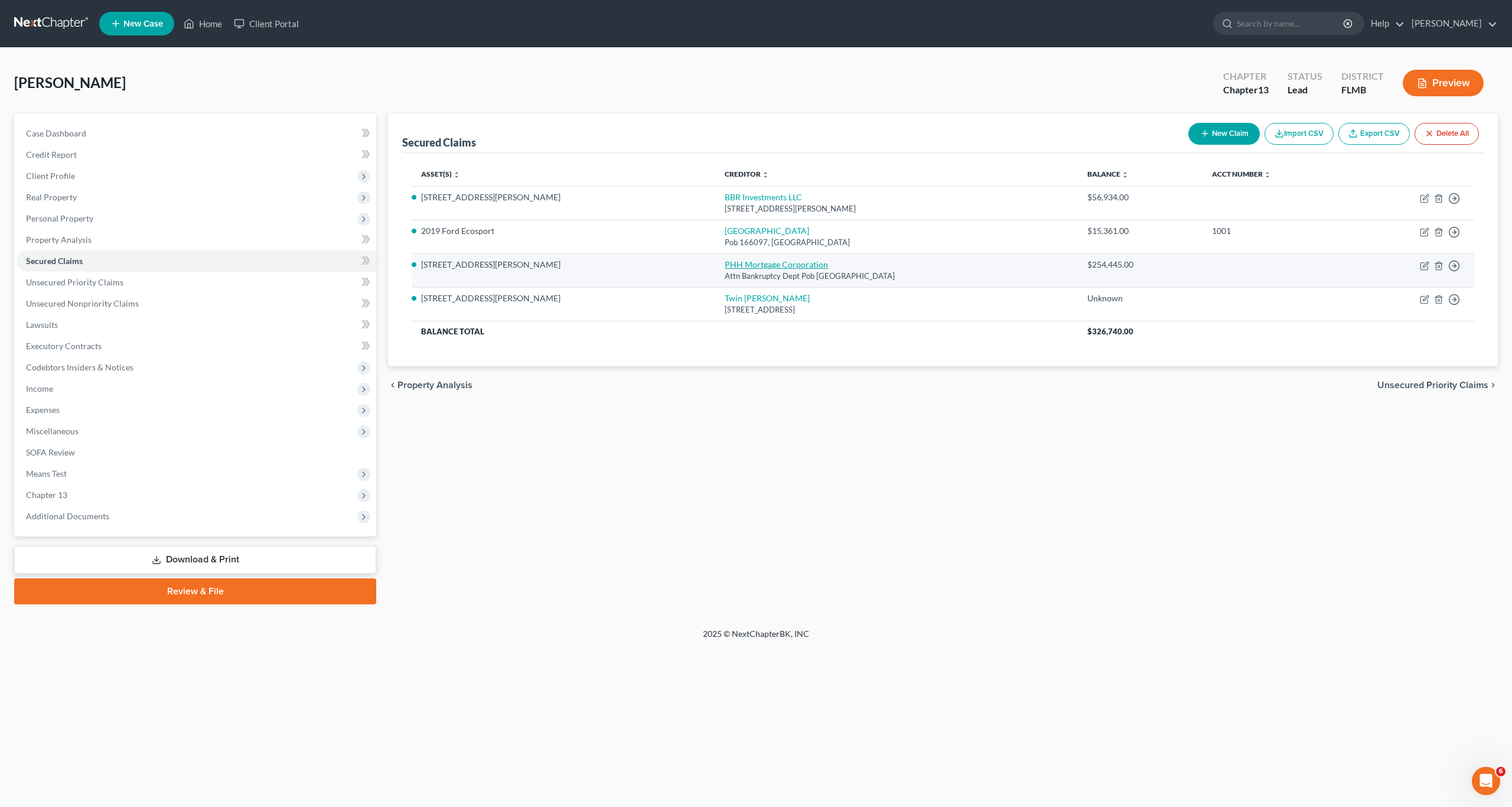
select select "0"
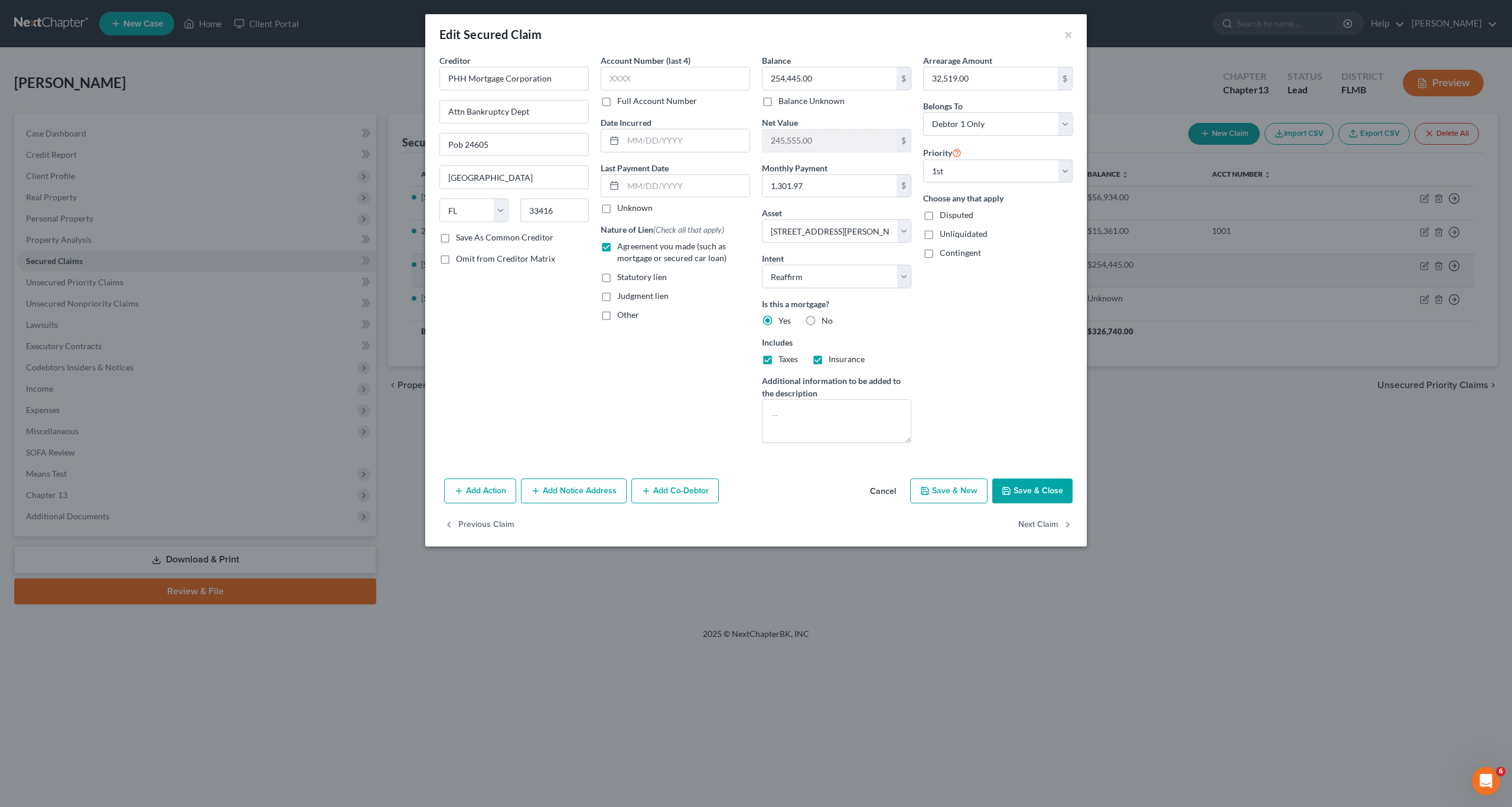
click at [689, 269] on div "Nature of Lien (Check all that apply) Agreement you made (such as mortgage or s…" at bounding box center [675, 271] width 149 height 97
click at [962, 367] on div "Arrearage Amount 32,519.00 $ Belongs To * Select Debtor 1 Only Debtor 2 Only De…" at bounding box center [997, 253] width 161 height 398
click at [1064, 32] on div "Edit Secured Claim ×" at bounding box center [756, 34] width 662 height 40
click at [1058, 492] on button "Save & Close" at bounding box center [1032, 490] width 80 height 25
select select "4"
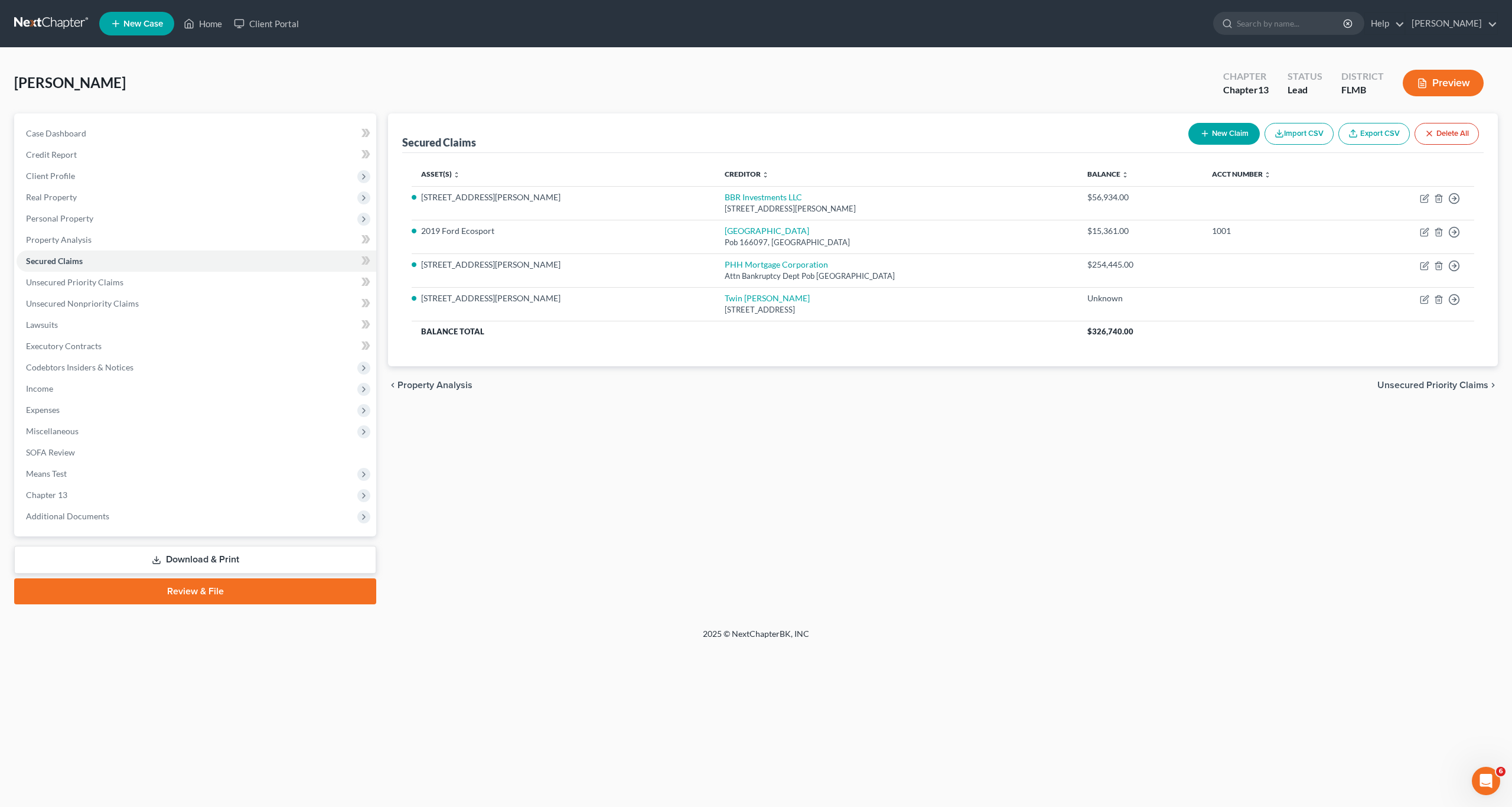
click at [703, 390] on div "chevron_left Property Analysis Unsecured Priority Claims chevron_right" at bounding box center [943, 385] width 1110 height 38
click at [725, 196] on link "BBR Investments LLC" at bounding box center [763, 197] width 77 height 10
select select "36"
select select "4"
select select "2"
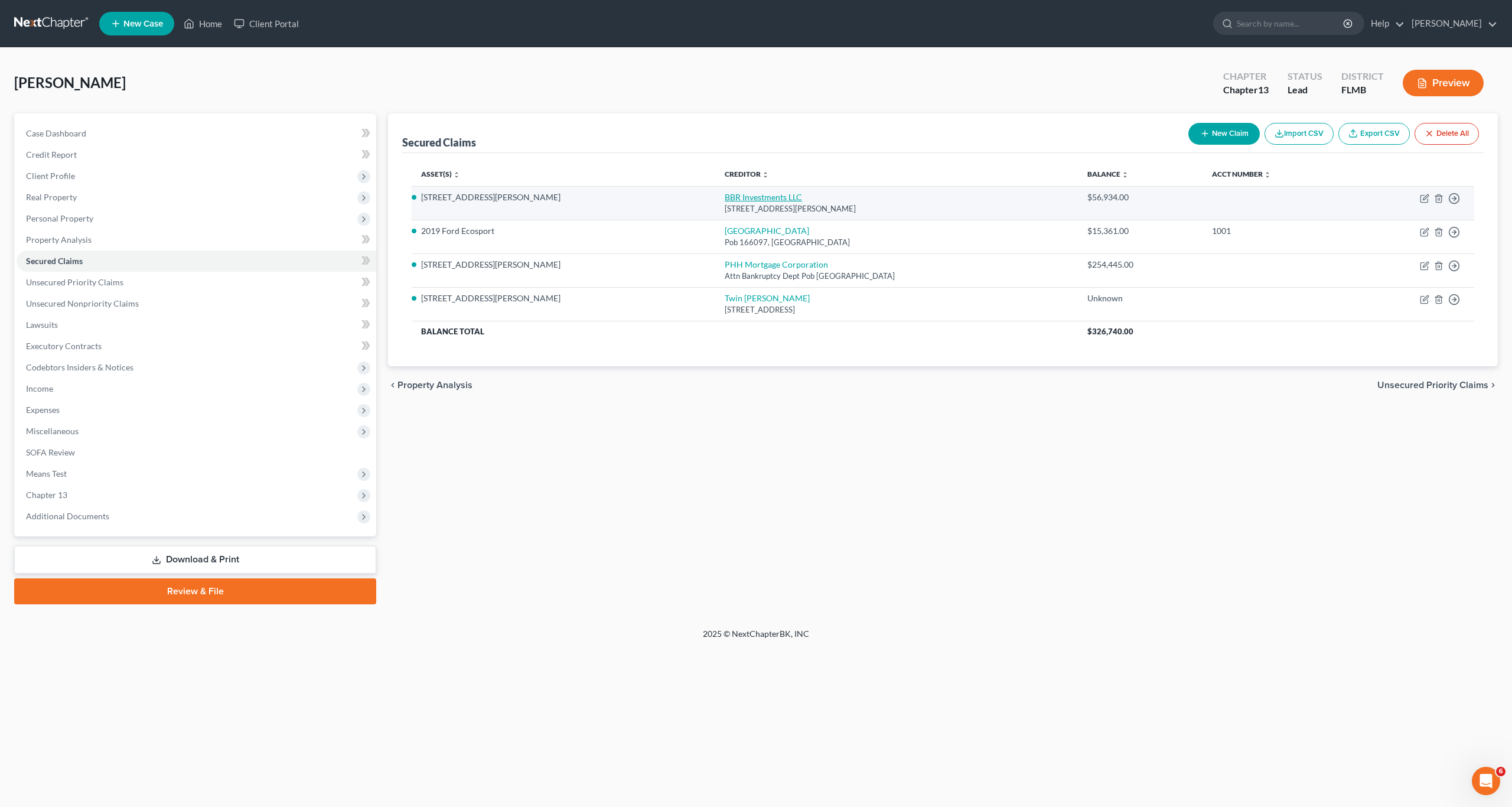
select select "0"
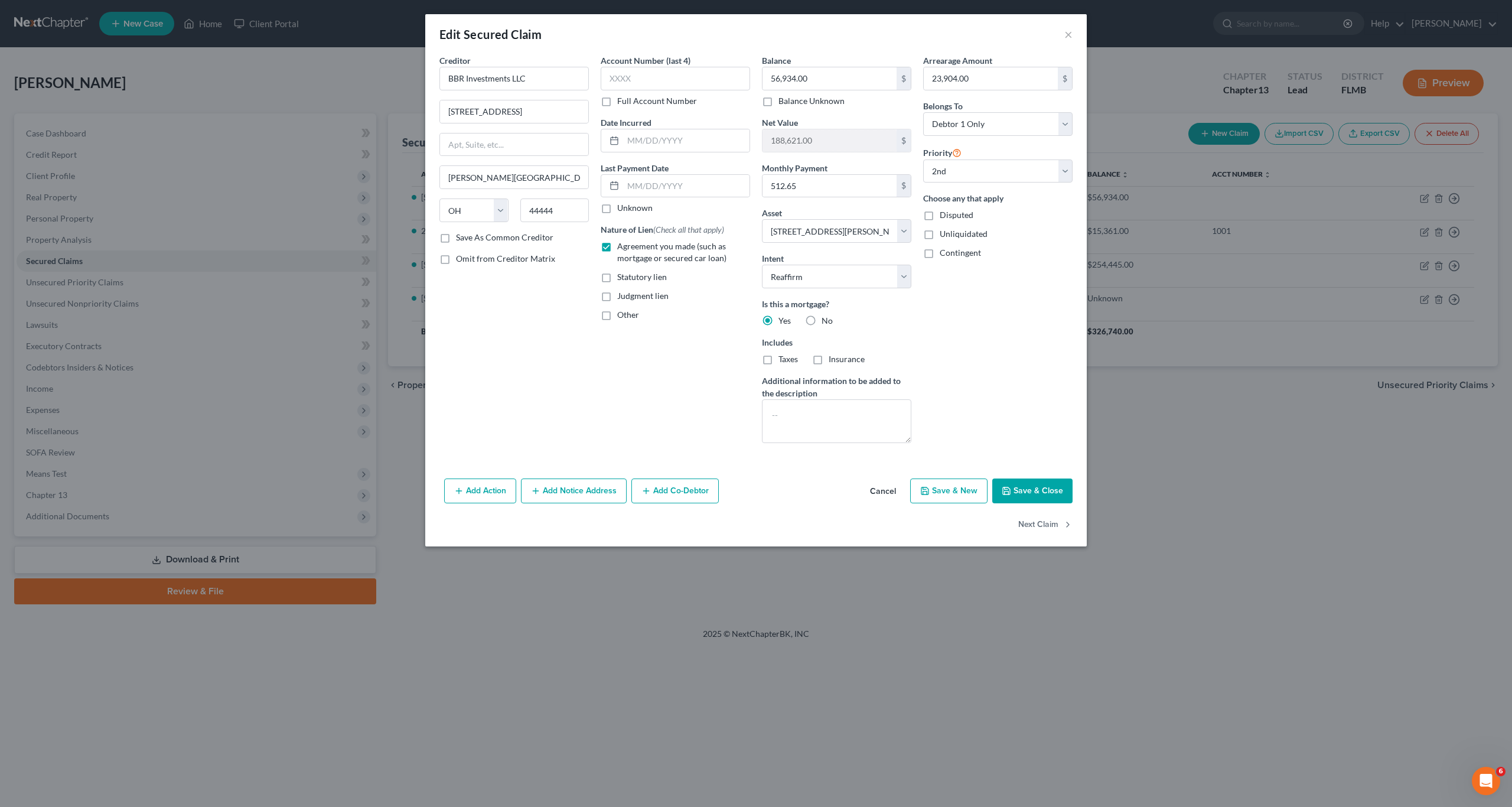
click at [965, 391] on div "Arrearage Amount 23,904.00 $ Belongs To * Select Debtor 1 Only Debtor 2 Only De…" at bounding box center [997, 253] width 161 height 398
click at [1019, 497] on button "Save & Close" at bounding box center [1032, 490] width 80 height 25
select select
select select "1"
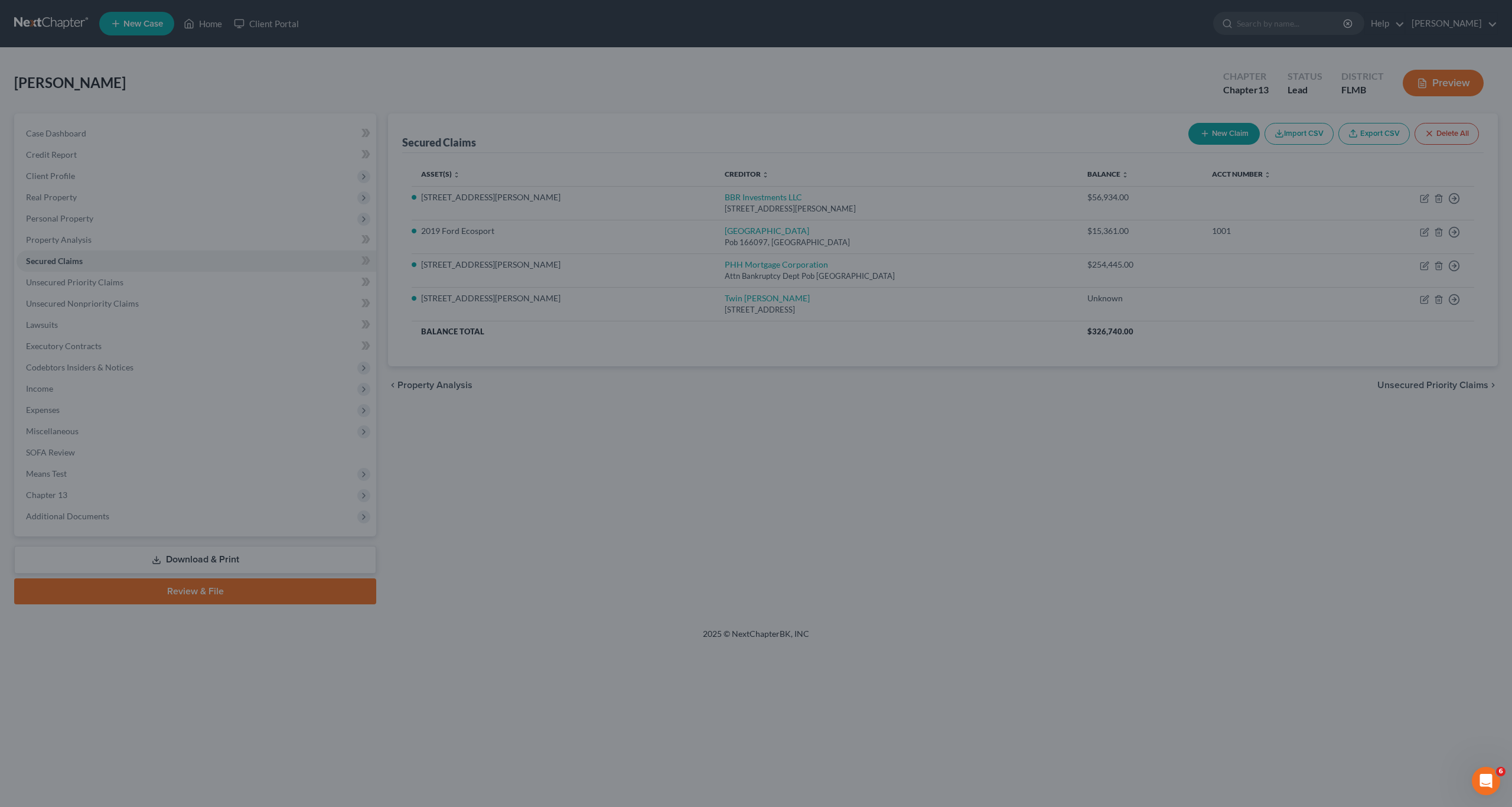
select select "4"
select select "0"
